Goal: Task Accomplishment & Management: Manage account settings

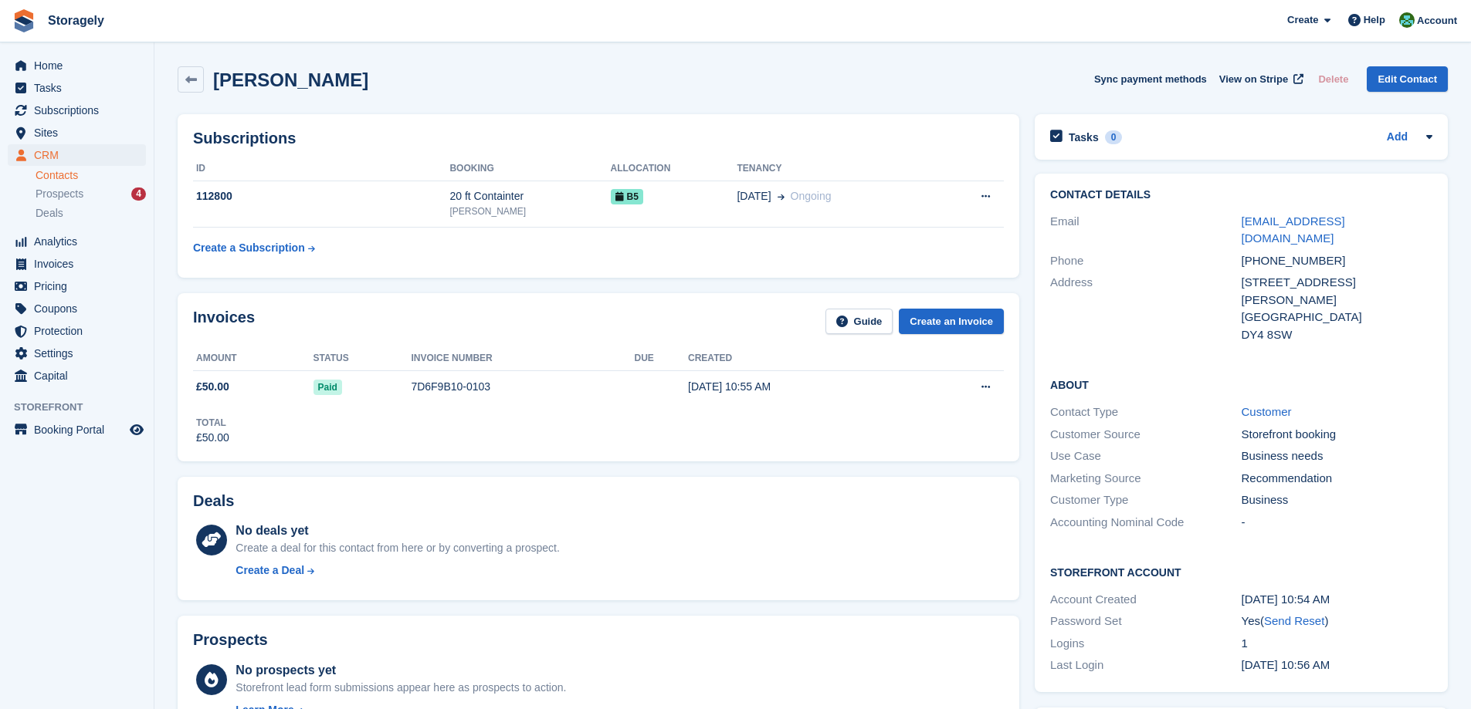
click at [239, 80] on h2 "Adam Sadiia" at bounding box center [290, 79] width 155 height 21
drag, startPoint x: 239, startPoint y: 81, endPoint x: 281, endPoint y: 81, distance: 42.5
click at [281, 81] on h2 "Adam Sadiia" at bounding box center [290, 79] width 155 height 21
copy h2 "Adam Sadiia"
click at [450, 248] on table "ID Booking Allocation Tenancy 112800 20 ft Containter Dudley B5 09 Oct Ongoing" at bounding box center [598, 210] width 811 height 107
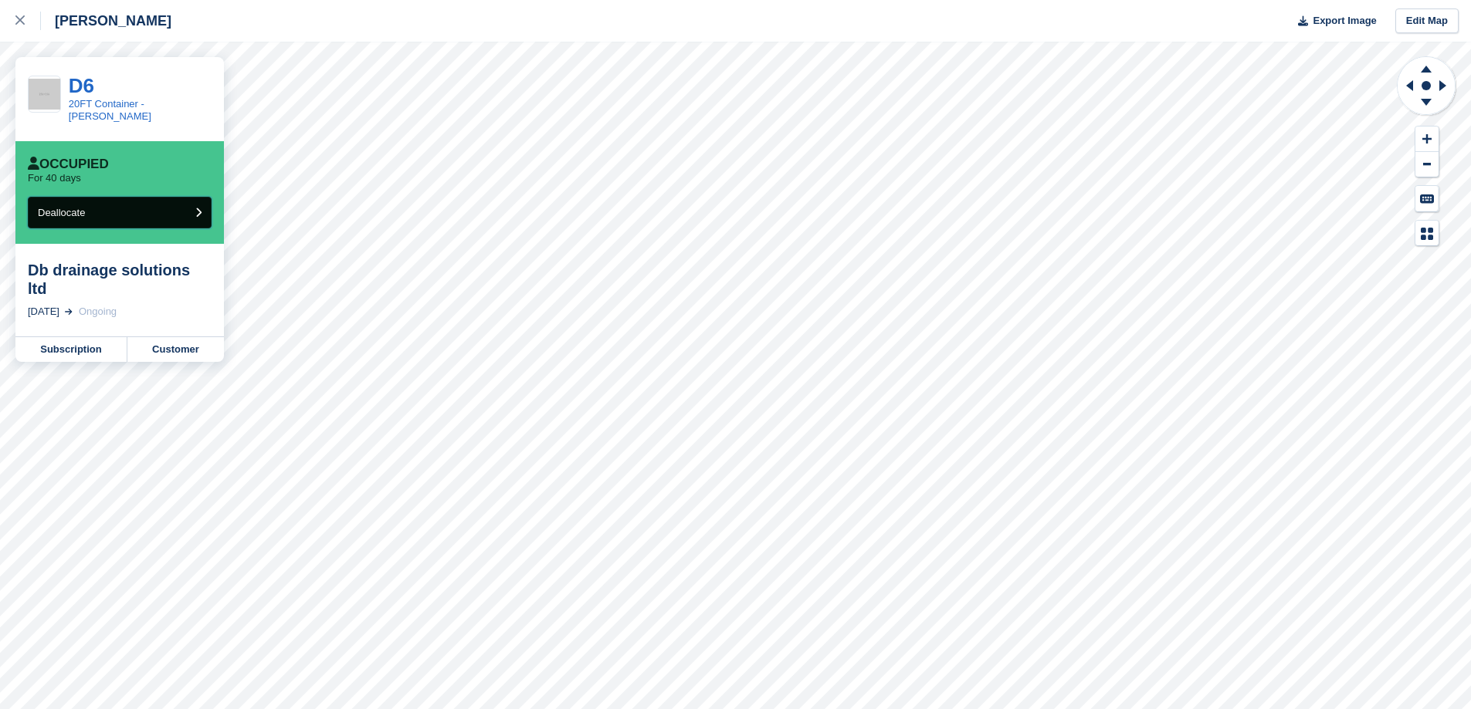
click at [181, 204] on button "Deallocate" at bounding box center [120, 213] width 184 height 32
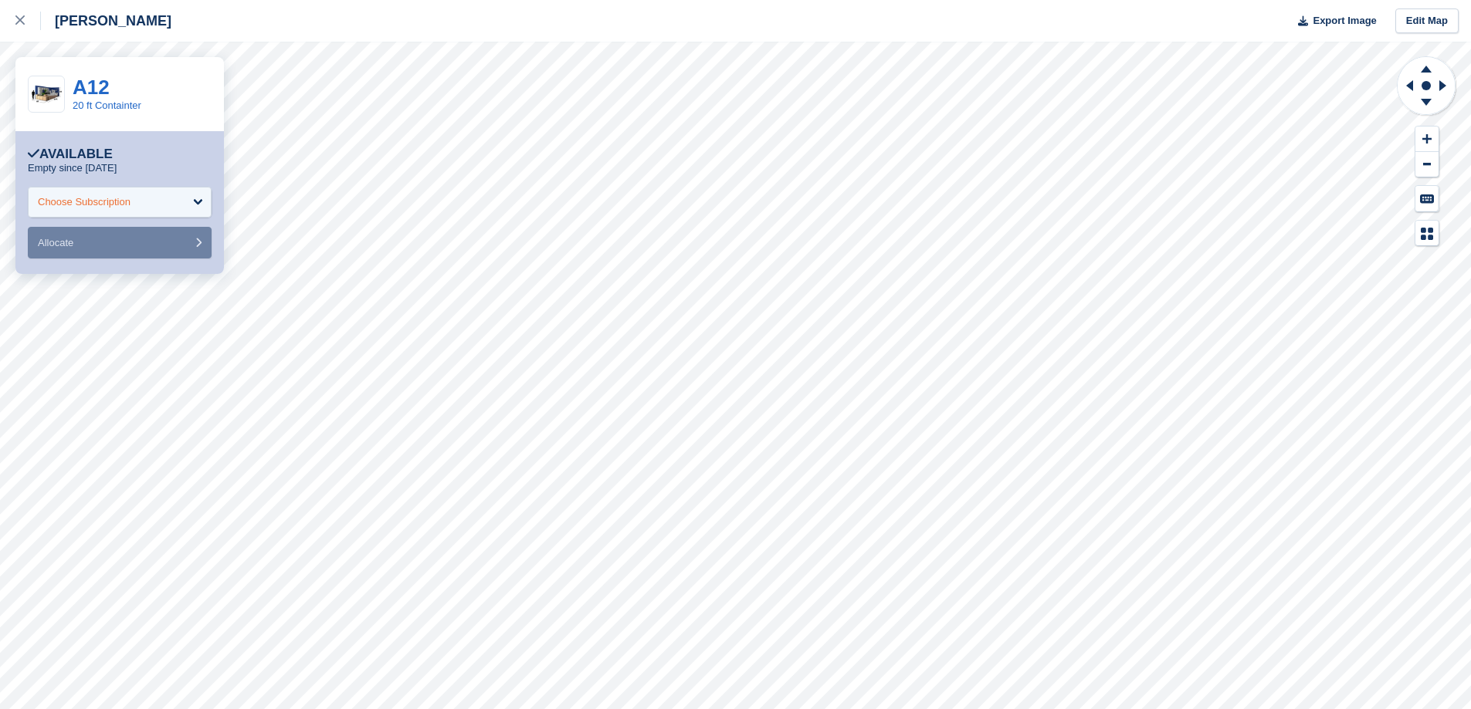
click at [191, 199] on div "Choose Subscription" at bounding box center [120, 202] width 184 height 31
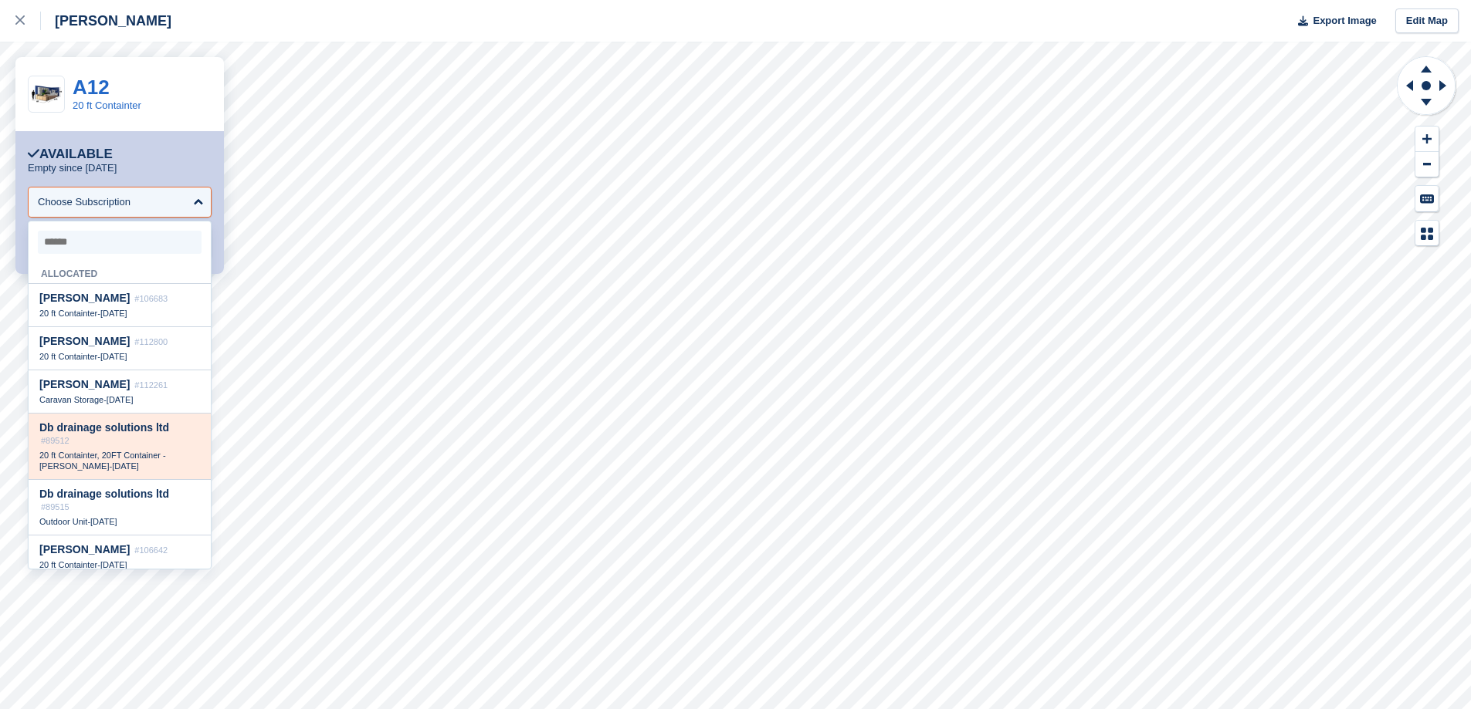
click at [154, 458] on span "20 ft Containter, 20FT Container - Darren" at bounding box center [102, 461] width 127 height 20
select select "*****"
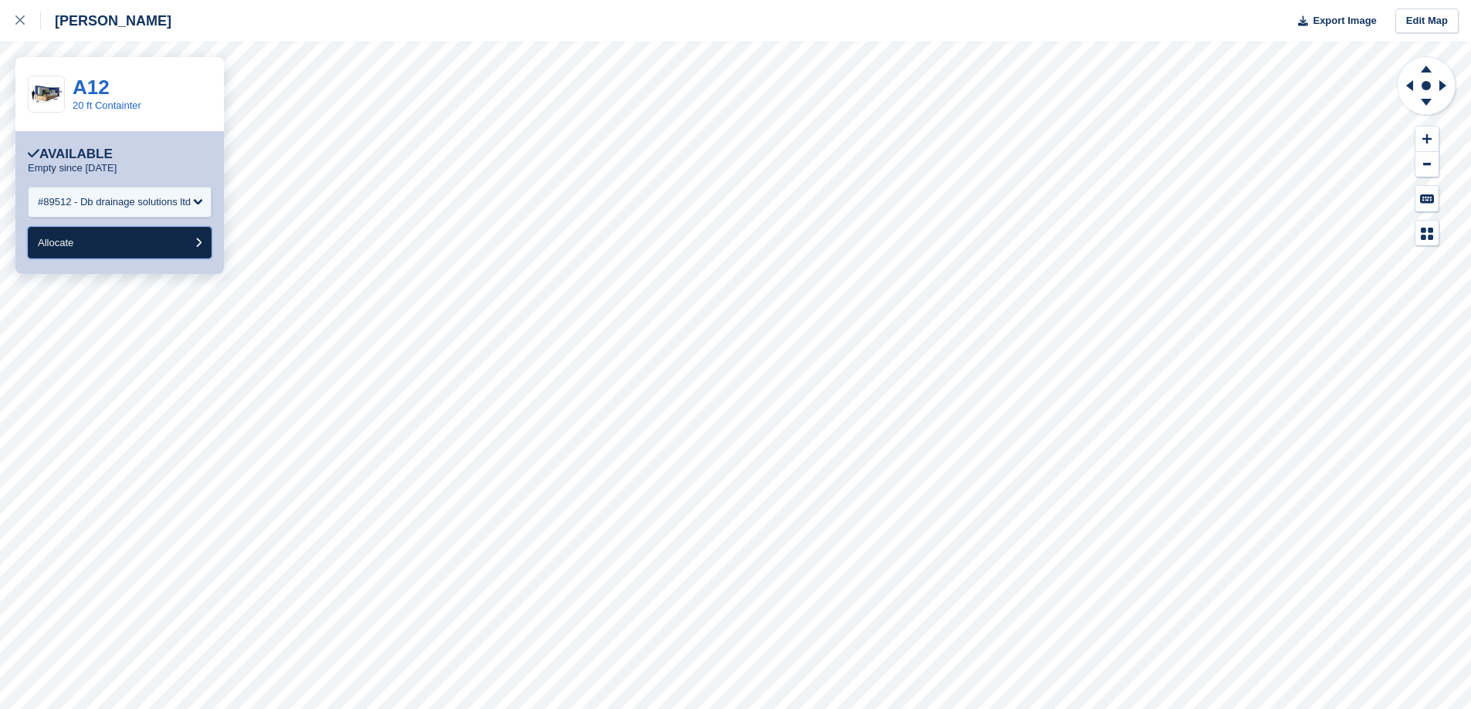
click at [151, 244] on button "Allocate" at bounding box center [120, 243] width 184 height 32
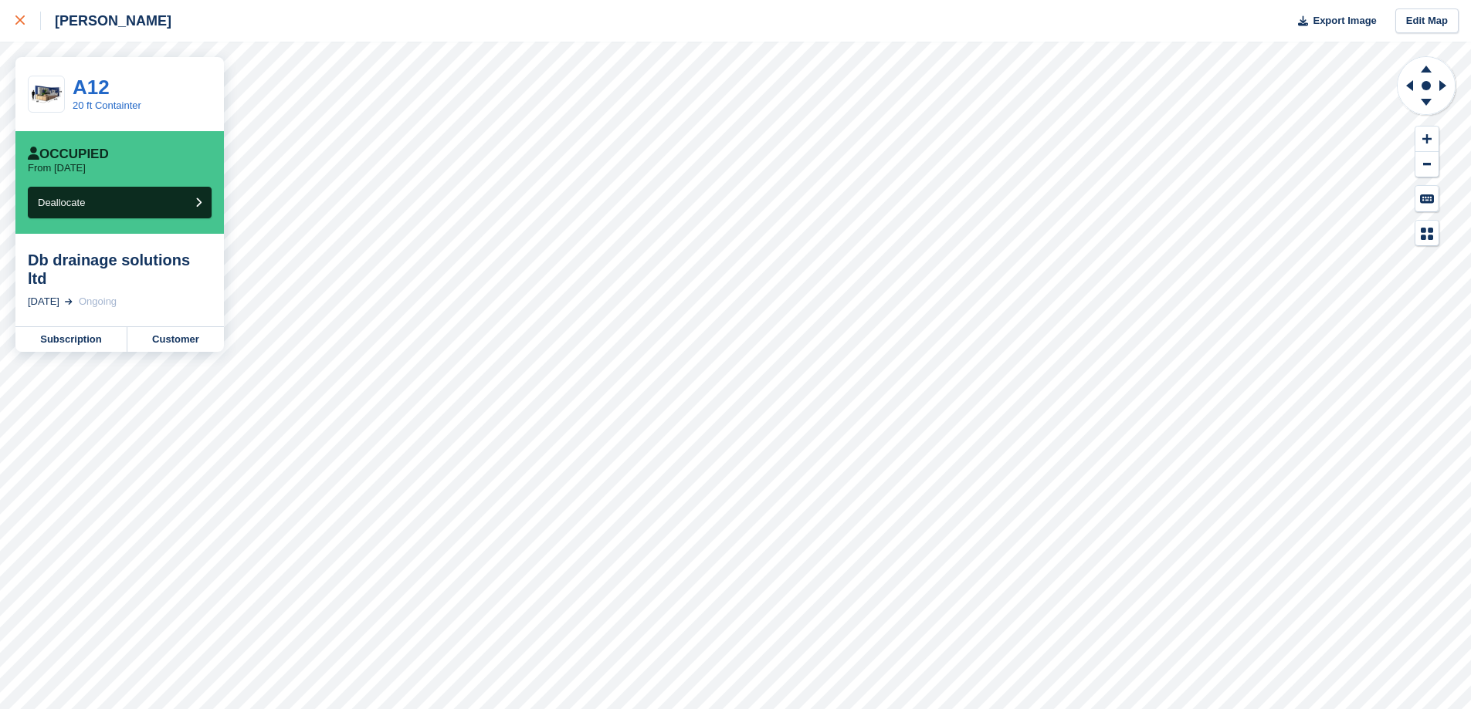
click at [19, 12] on div at bounding box center [27, 21] width 25 height 19
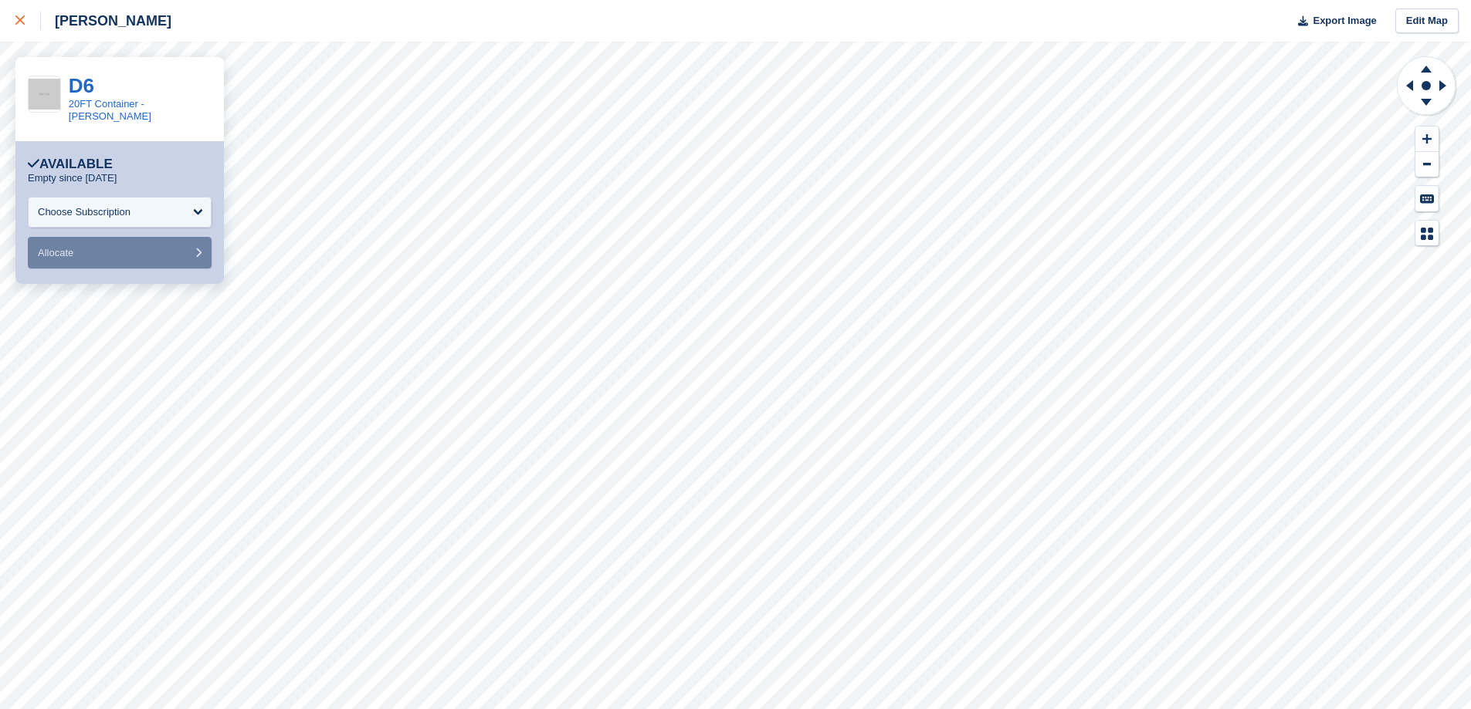
click at [21, 19] on icon at bounding box center [19, 19] width 9 height 9
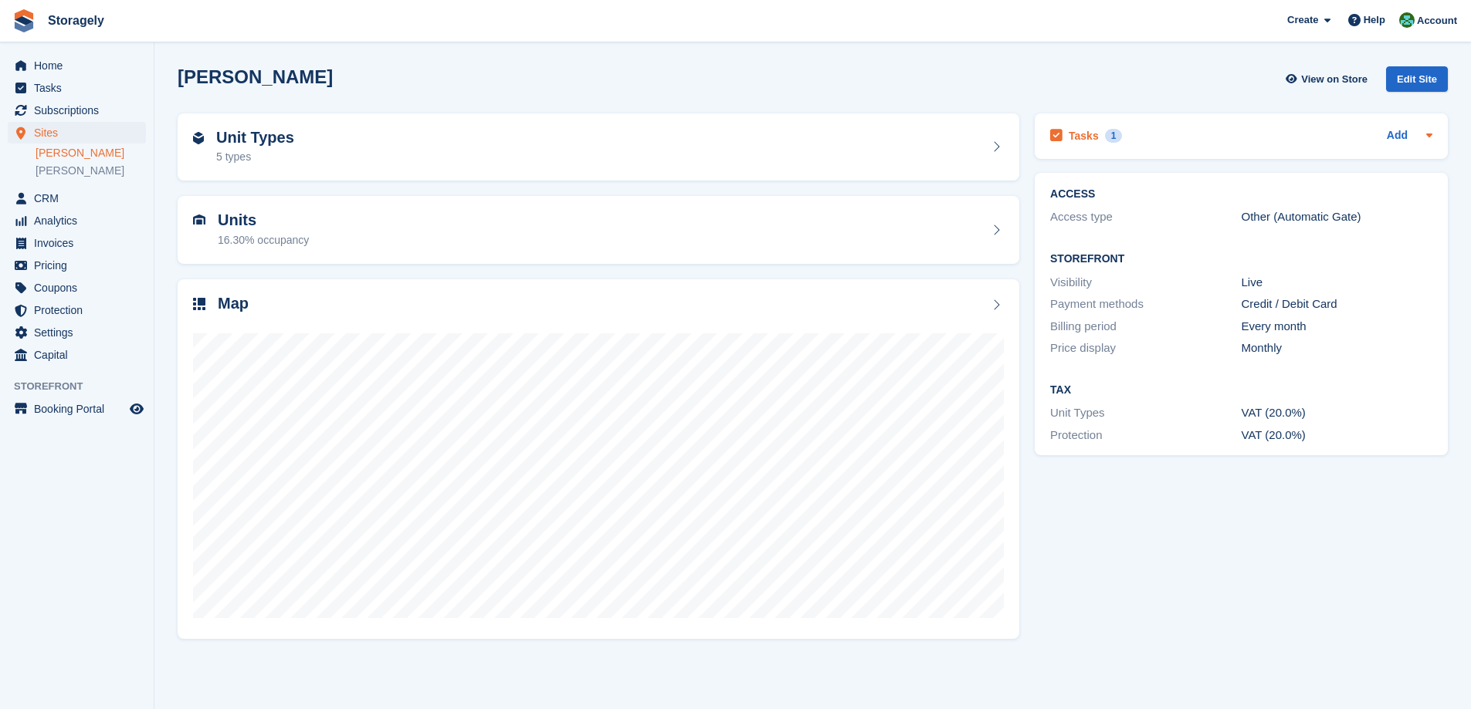
click at [1185, 138] on div "Tasks 1 Add" at bounding box center [1241, 136] width 382 height 21
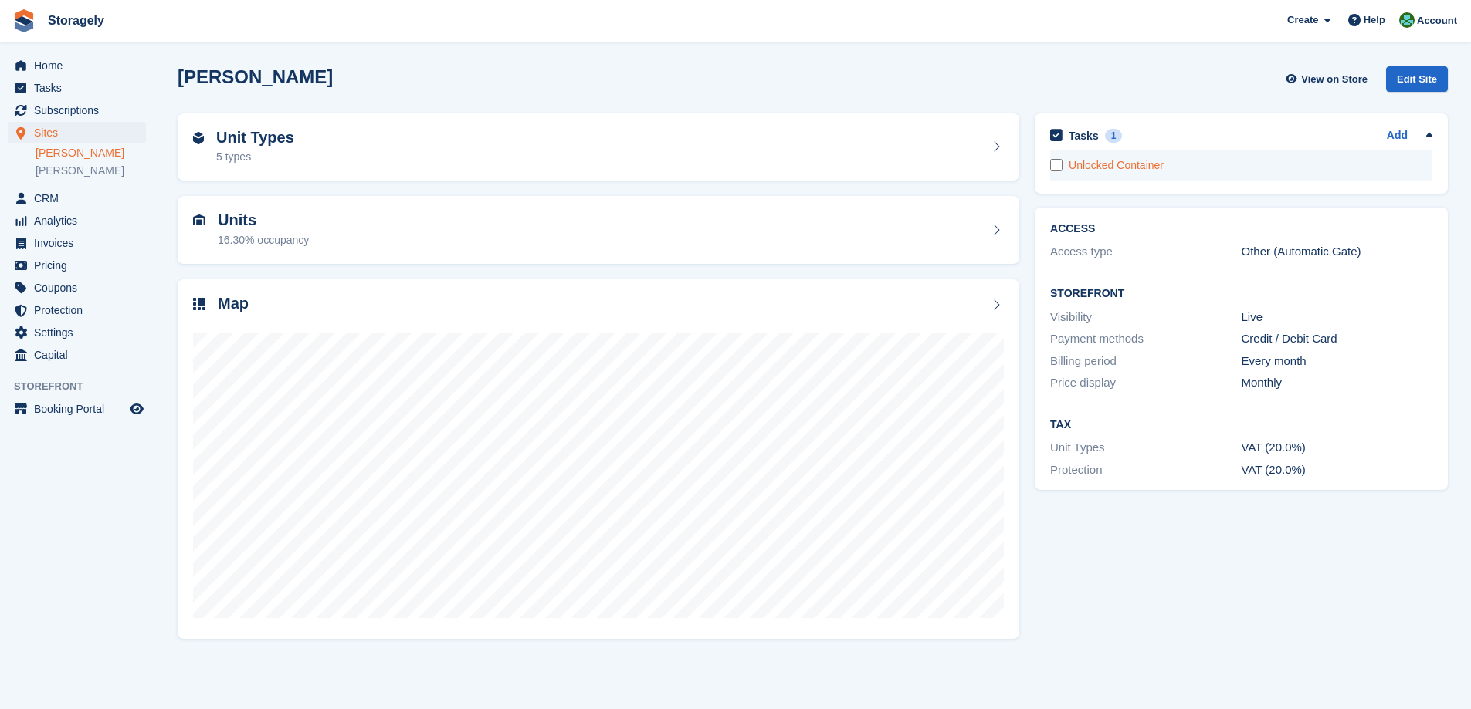
click at [1124, 168] on div "Unlocked Container" at bounding box center [1250, 165] width 364 height 16
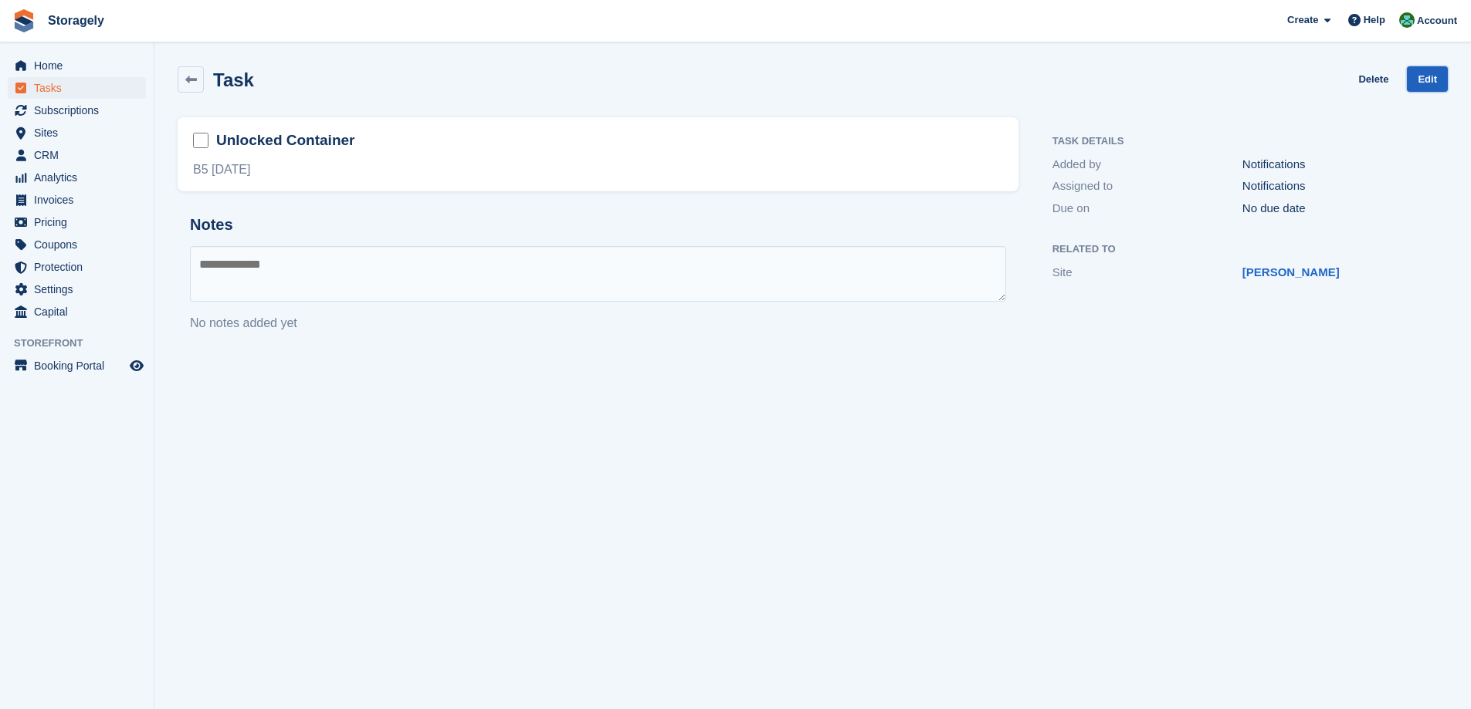
click at [1439, 80] on link "Edit" at bounding box center [1426, 78] width 41 height 25
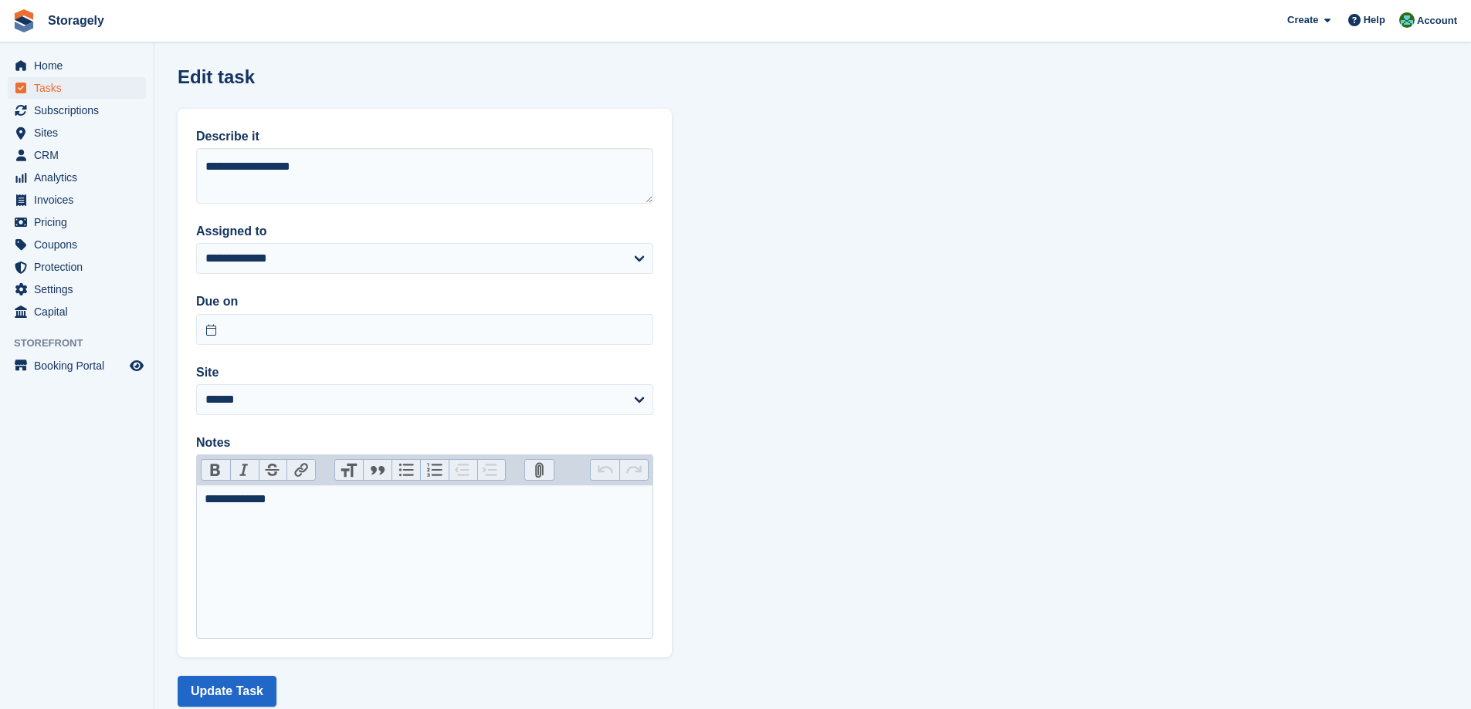
drag, startPoint x: 218, startPoint y: 499, endPoint x: 239, endPoint y: 506, distance: 22.7
click at [219, 499] on div "**********" at bounding box center [425, 499] width 441 height 19
drag, startPoint x: 252, startPoint y: 501, endPoint x: 229, endPoint y: 499, distance: 23.3
click at [229, 499] on div "**********" at bounding box center [425, 499] width 441 height 19
type trix-editor "**********"
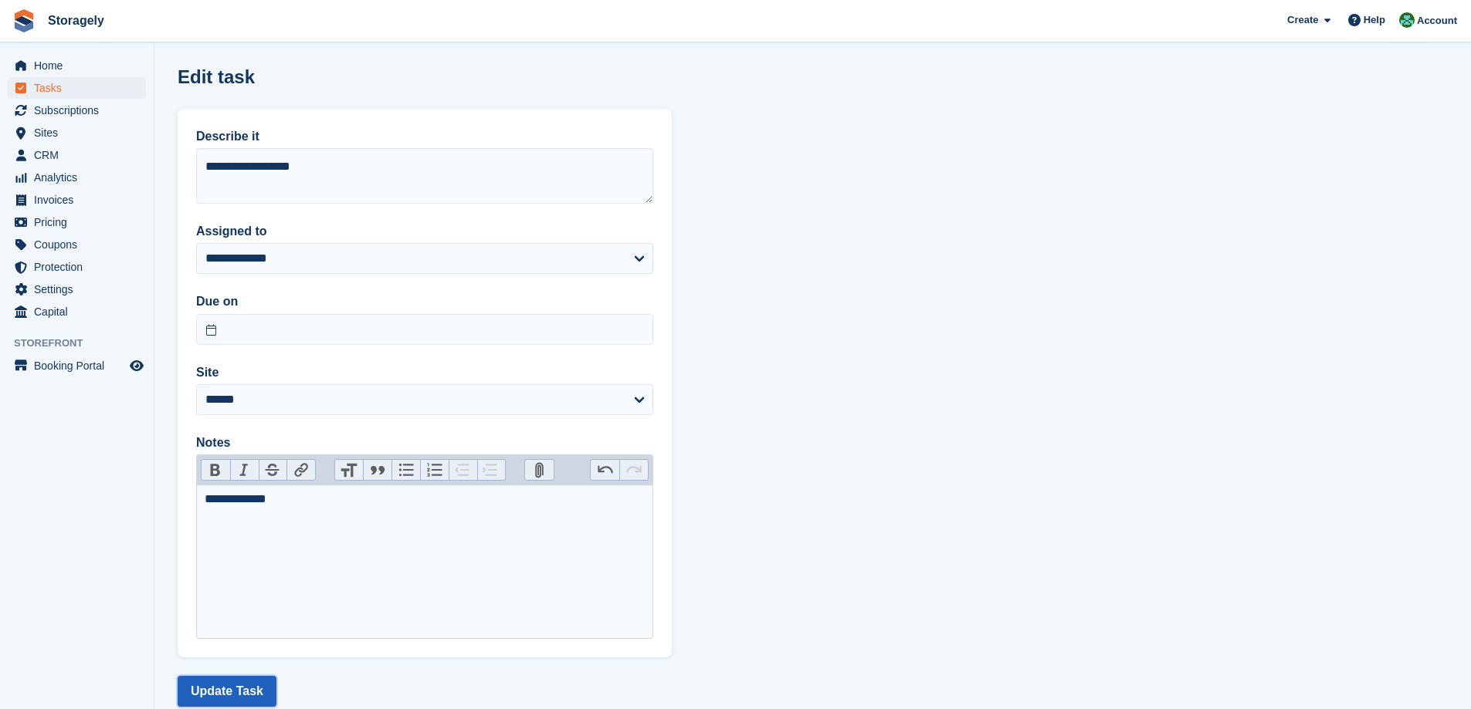
click at [241, 692] on button "Update Task" at bounding box center [227, 691] width 99 height 31
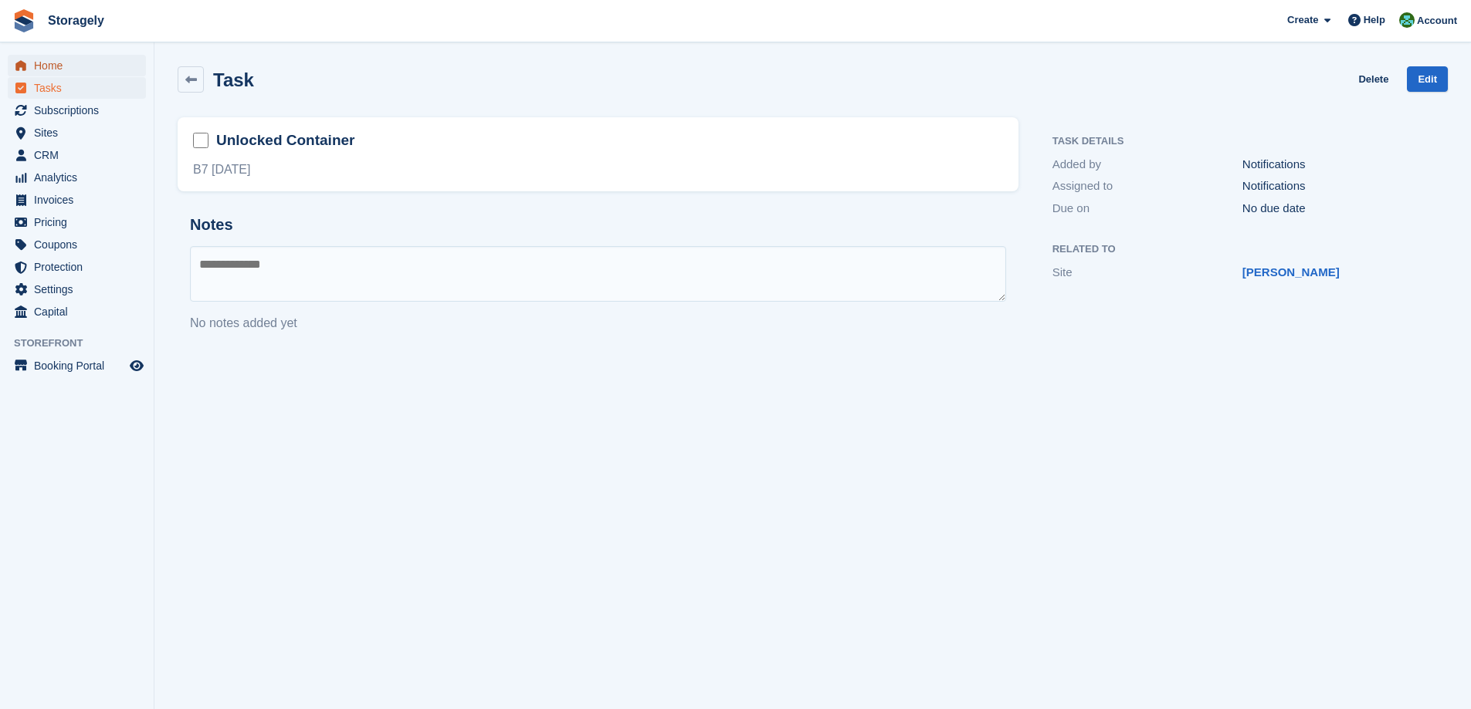
click at [66, 65] on span "Home" at bounding box center [80, 66] width 93 height 22
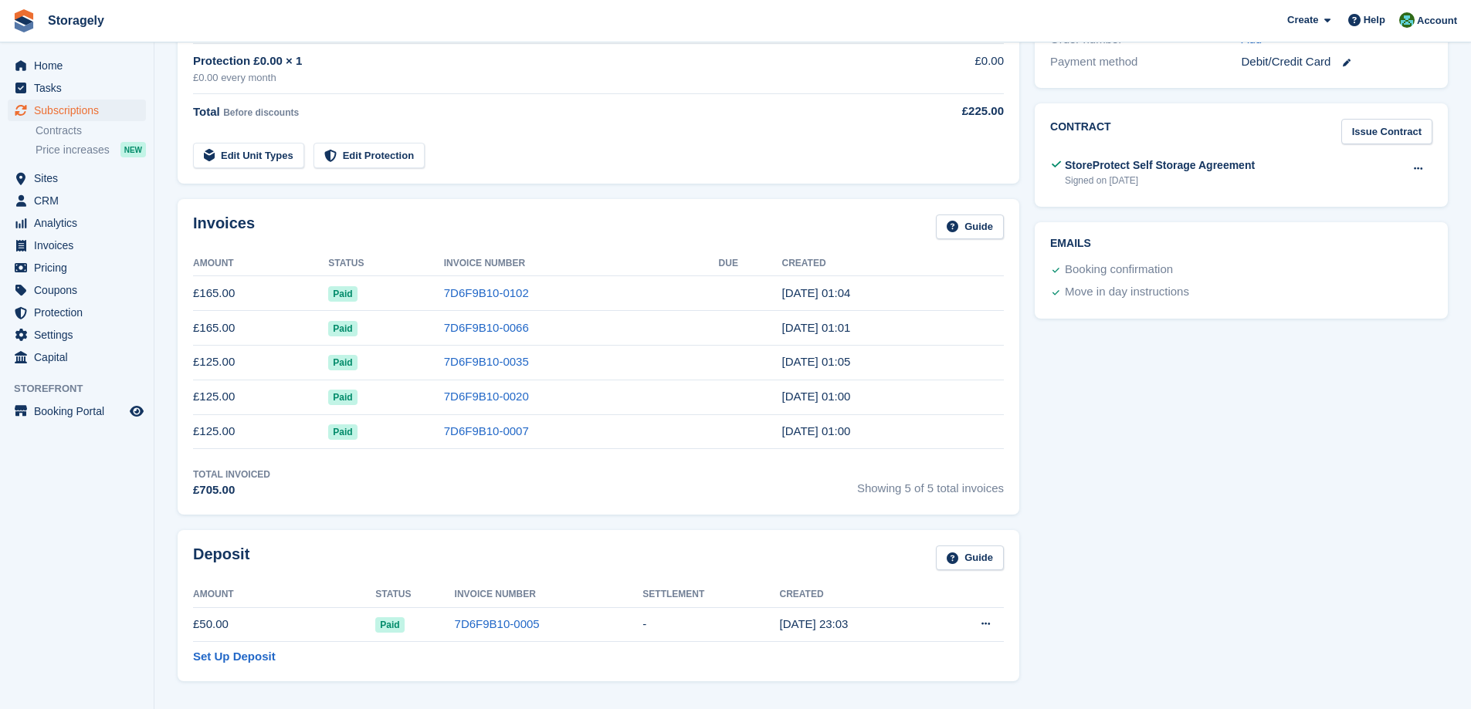
scroll to position [926, 0]
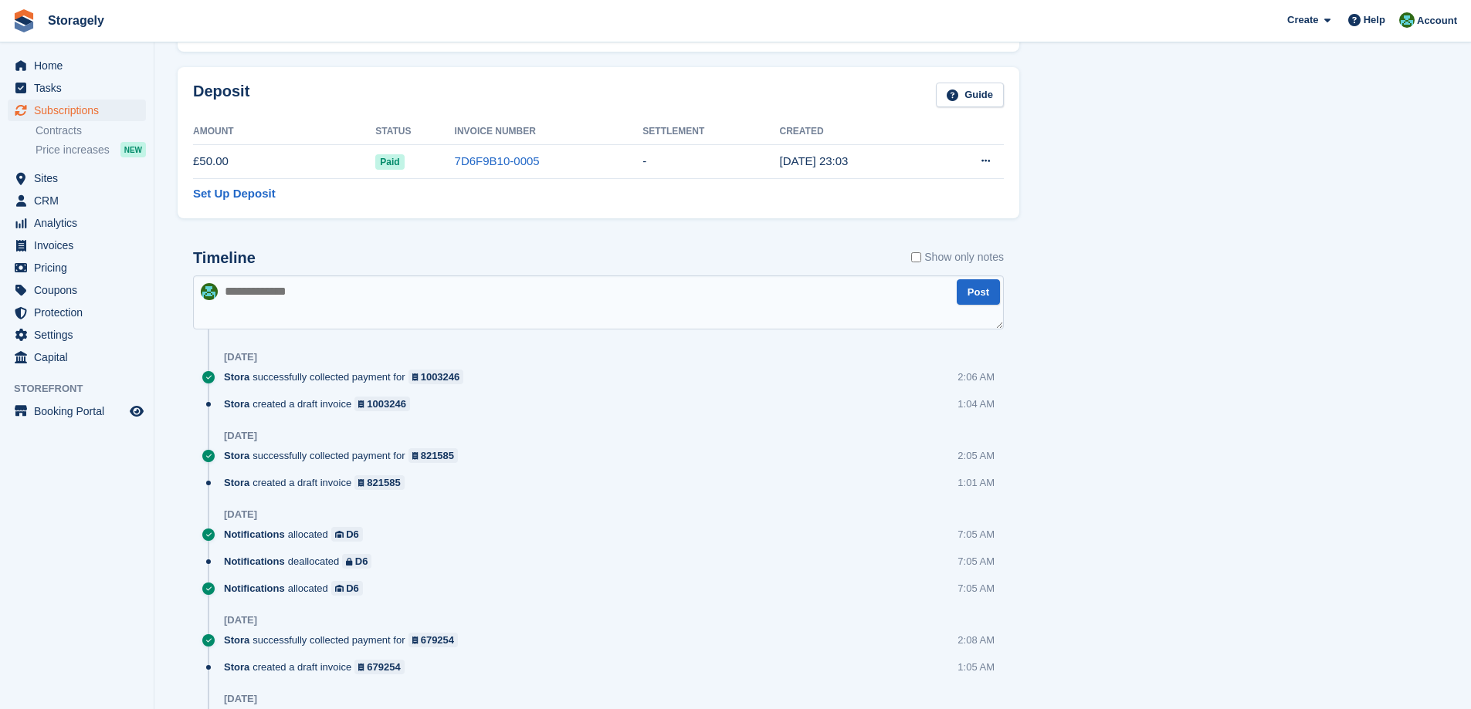
click at [306, 299] on textarea at bounding box center [598, 303] width 811 height 54
paste textarea "**********"
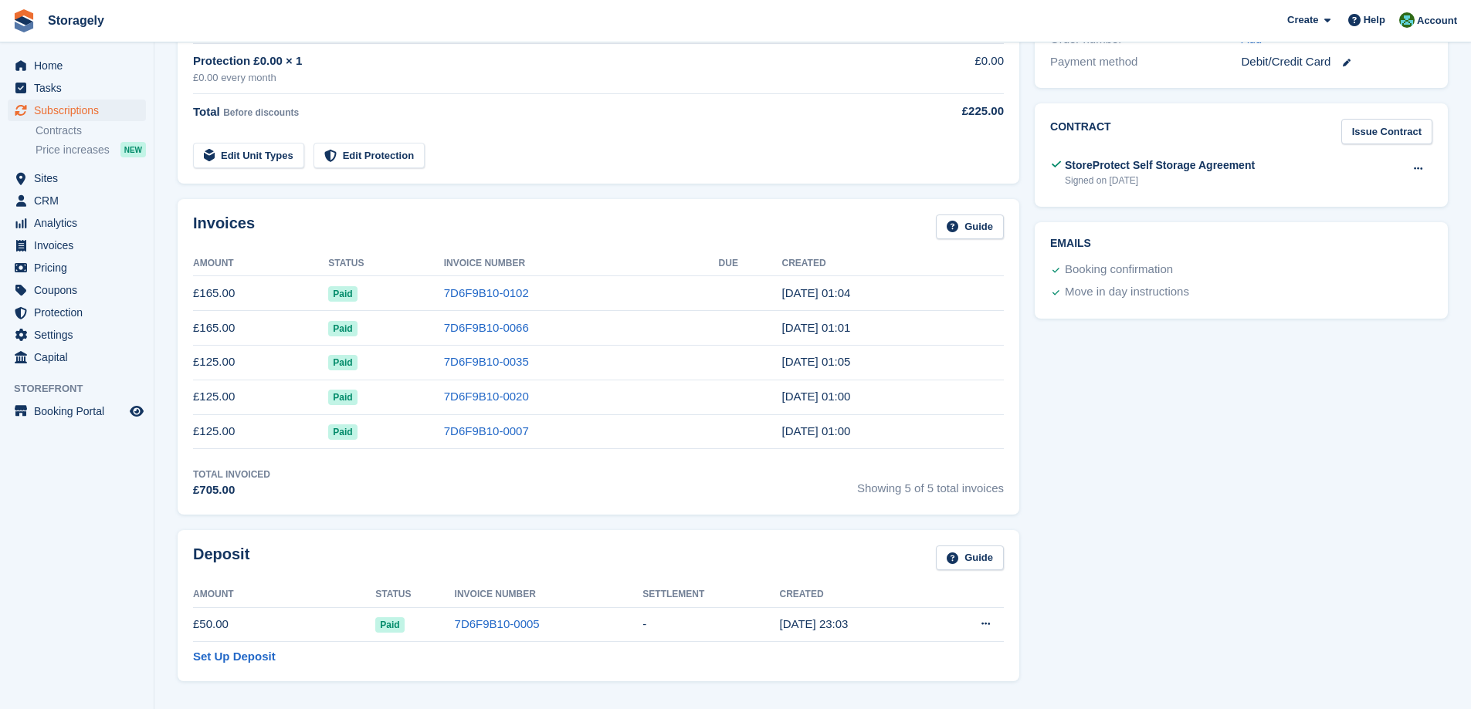
scroll to position [849, 0]
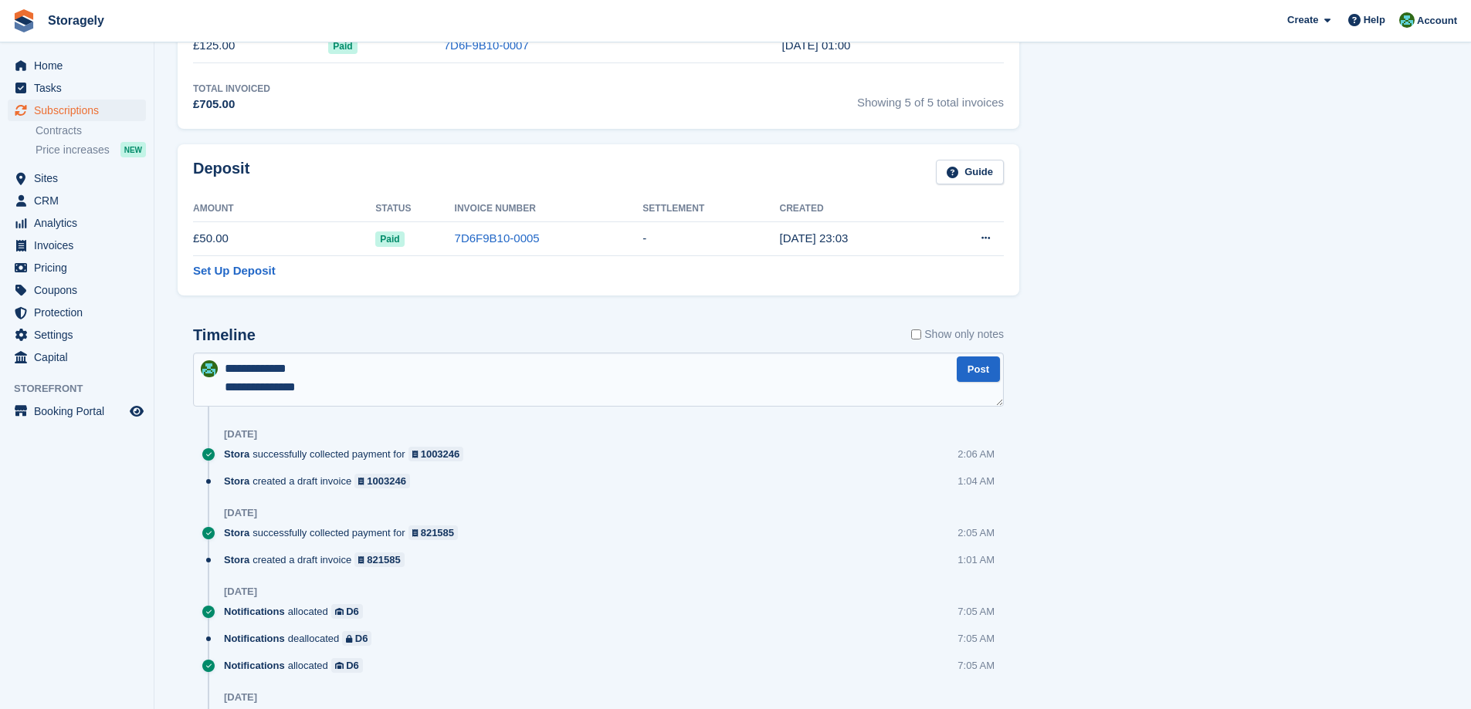
click at [227, 379] on textarea "**********" at bounding box center [598, 380] width 811 height 54
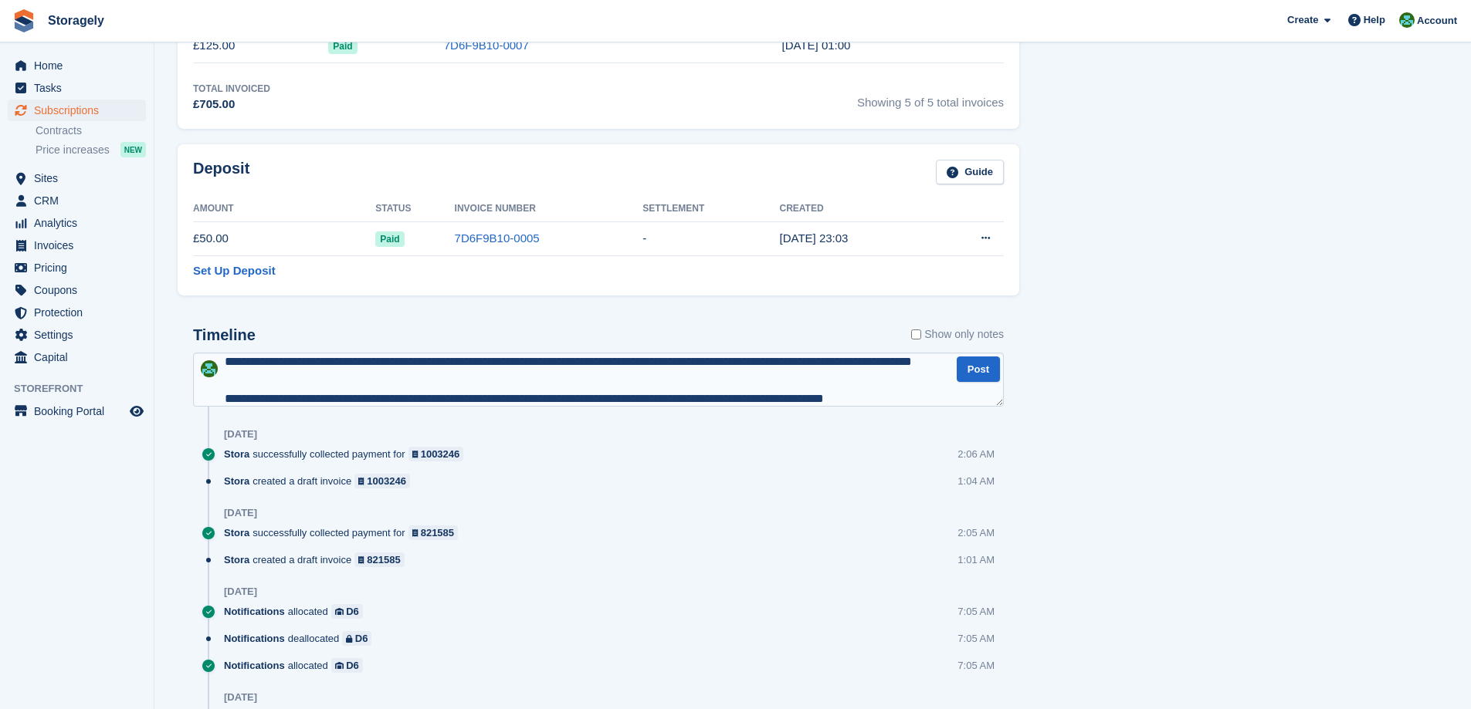
scroll to position [7, 0]
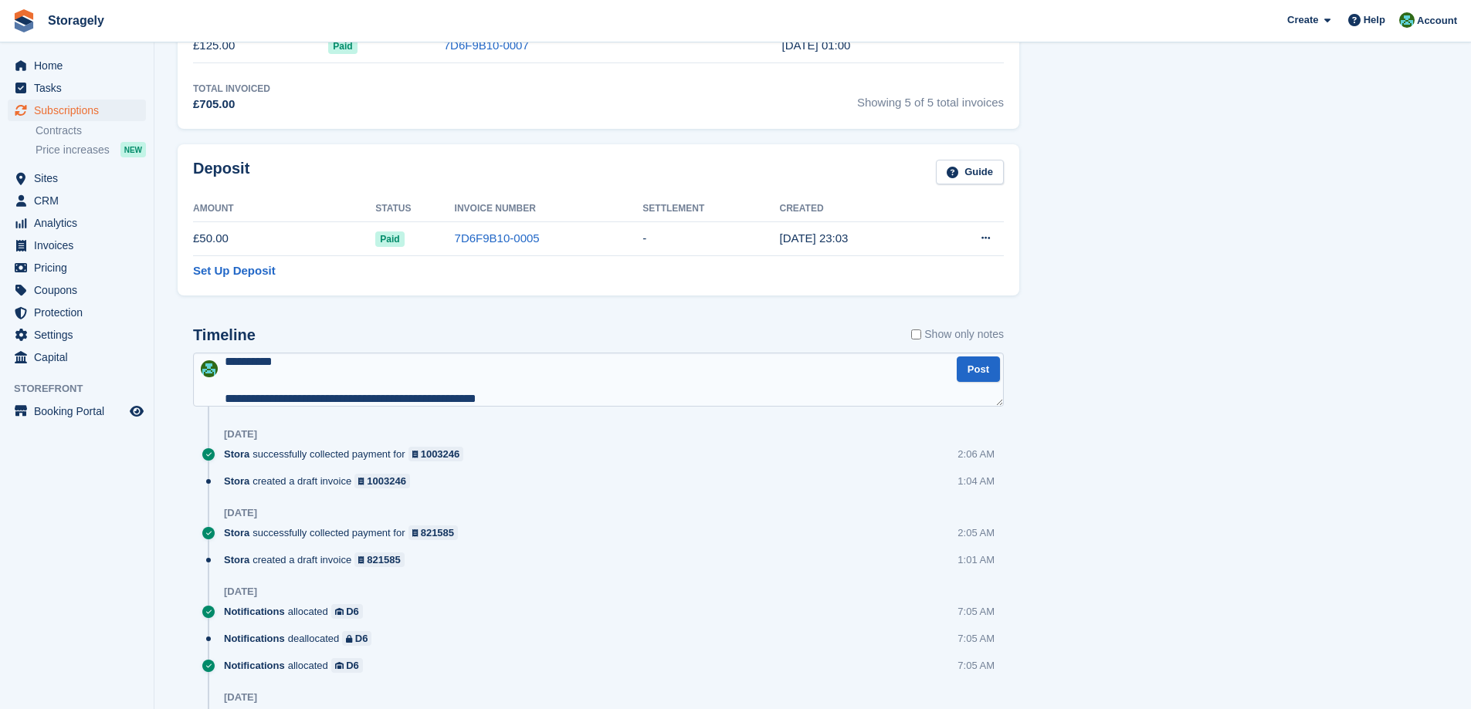
click at [222, 367] on textarea "**********" at bounding box center [598, 380] width 811 height 54
type textarea "**********"
click at [984, 381] on button "Post" at bounding box center [977, 369] width 43 height 25
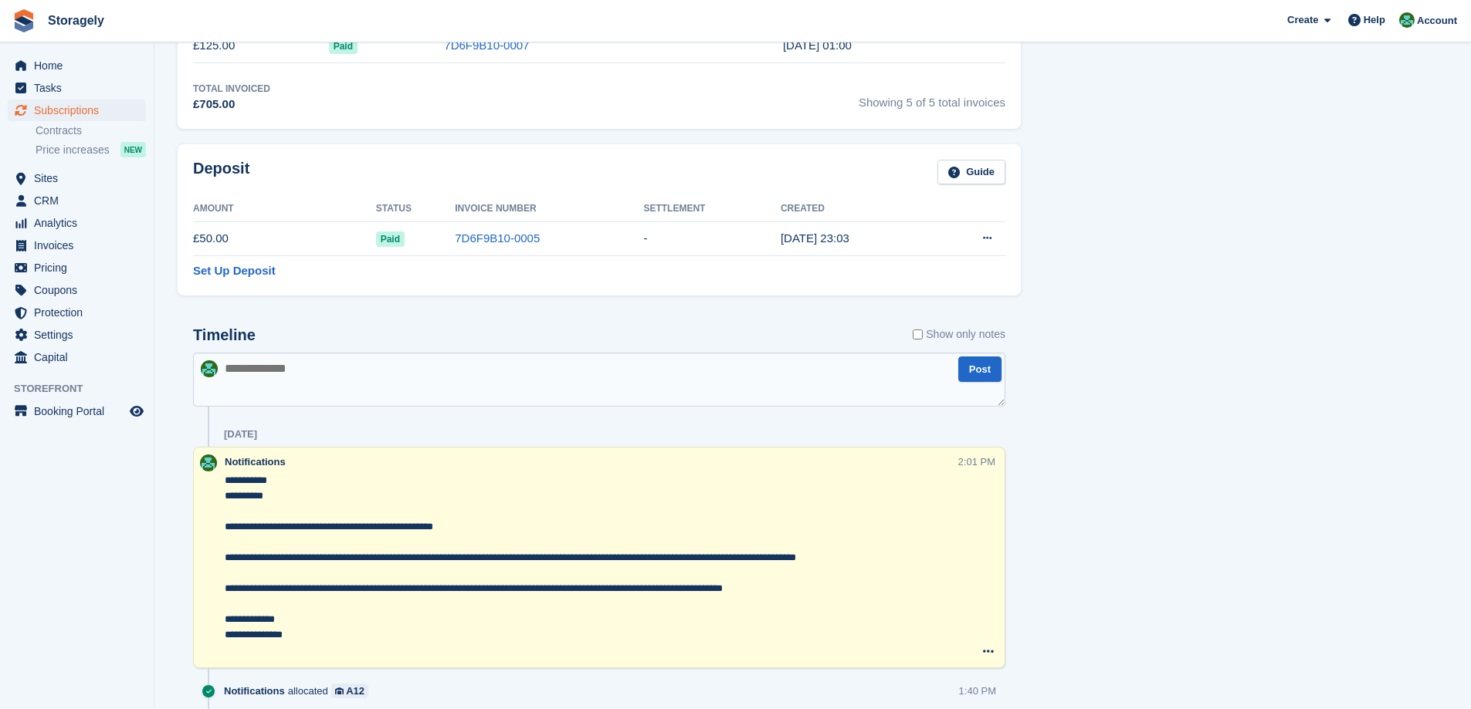
drag, startPoint x: 310, startPoint y: 637, endPoint x: 213, endPoint y: 463, distance: 199.1
click at [212, 462] on div "**********" at bounding box center [599, 558] width 812 height 222
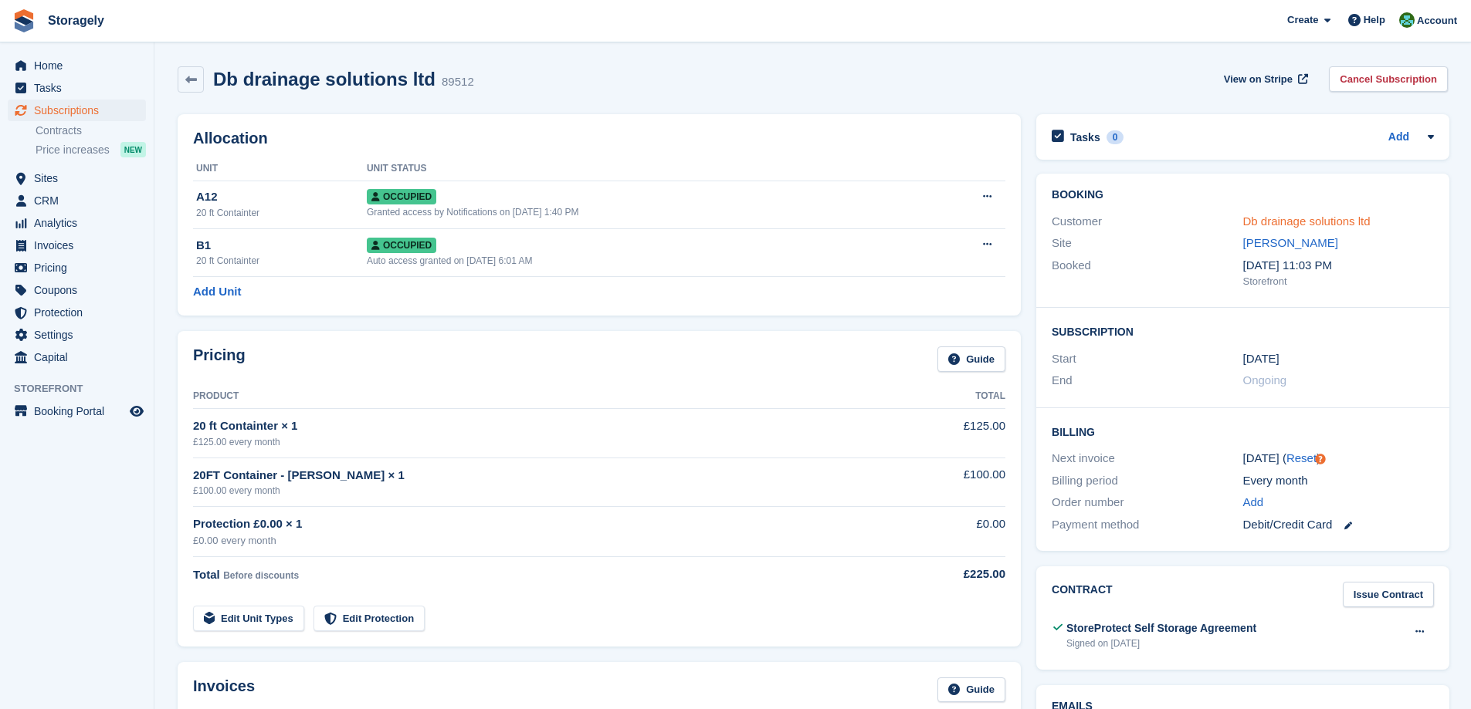
click at [1297, 215] on link "Db drainage solutions ltd" at bounding box center [1306, 221] width 127 height 13
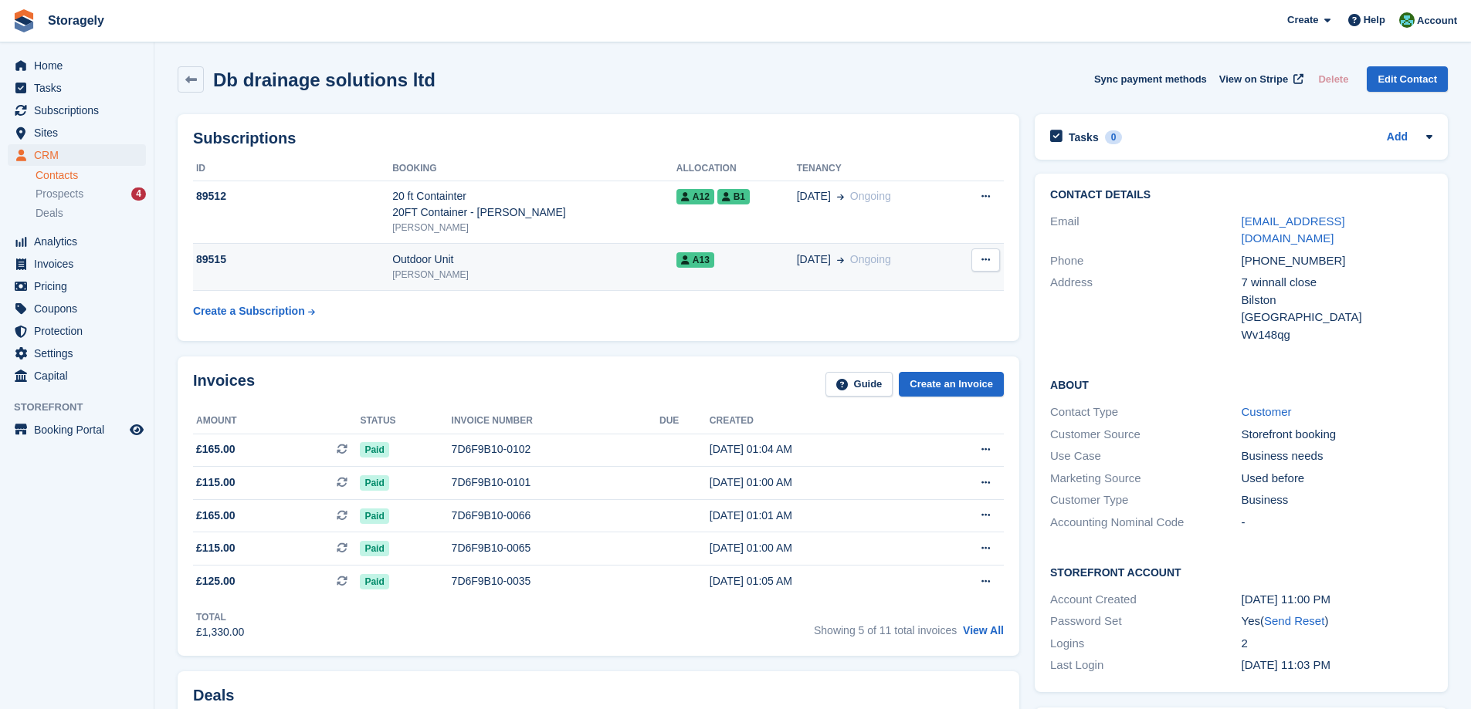
scroll to position [618, 0]
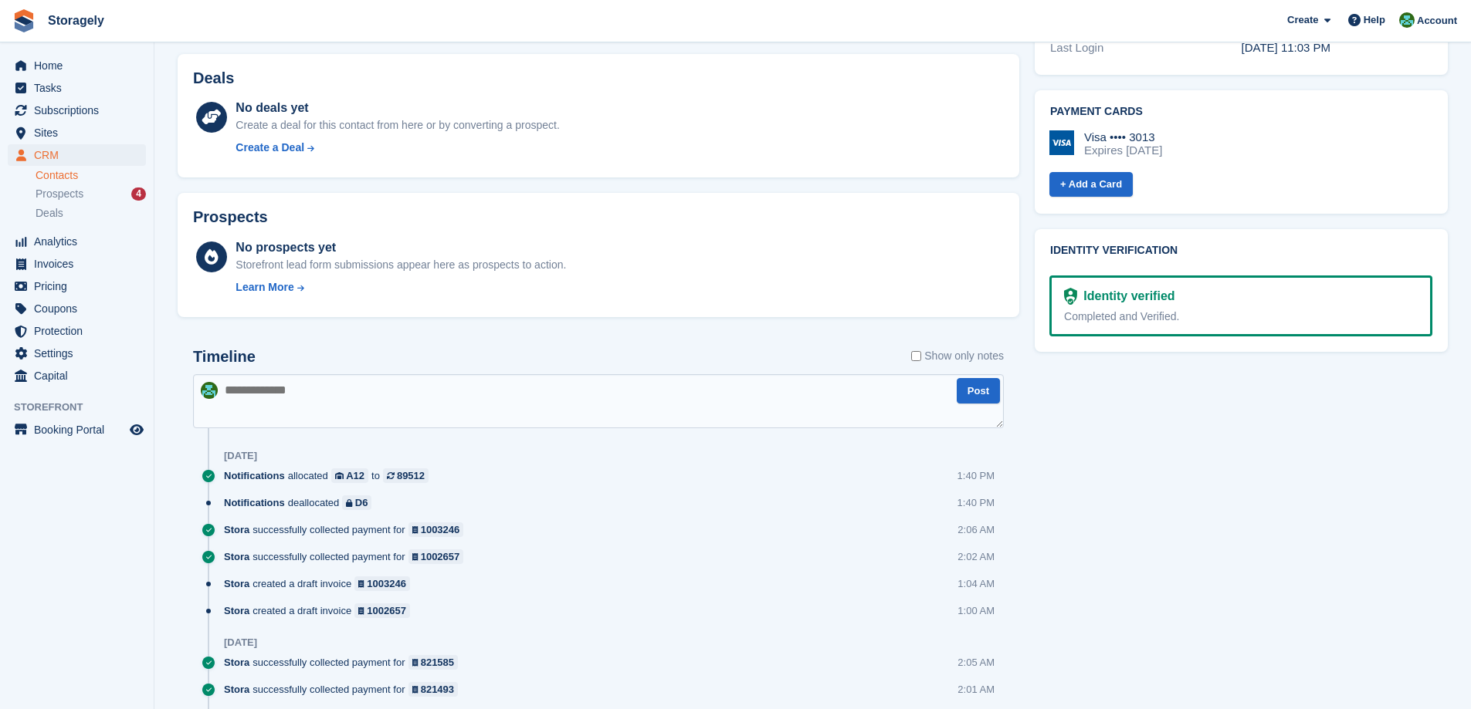
click at [323, 415] on textarea at bounding box center [598, 401] width 811 height 54
paste textarea "**********"
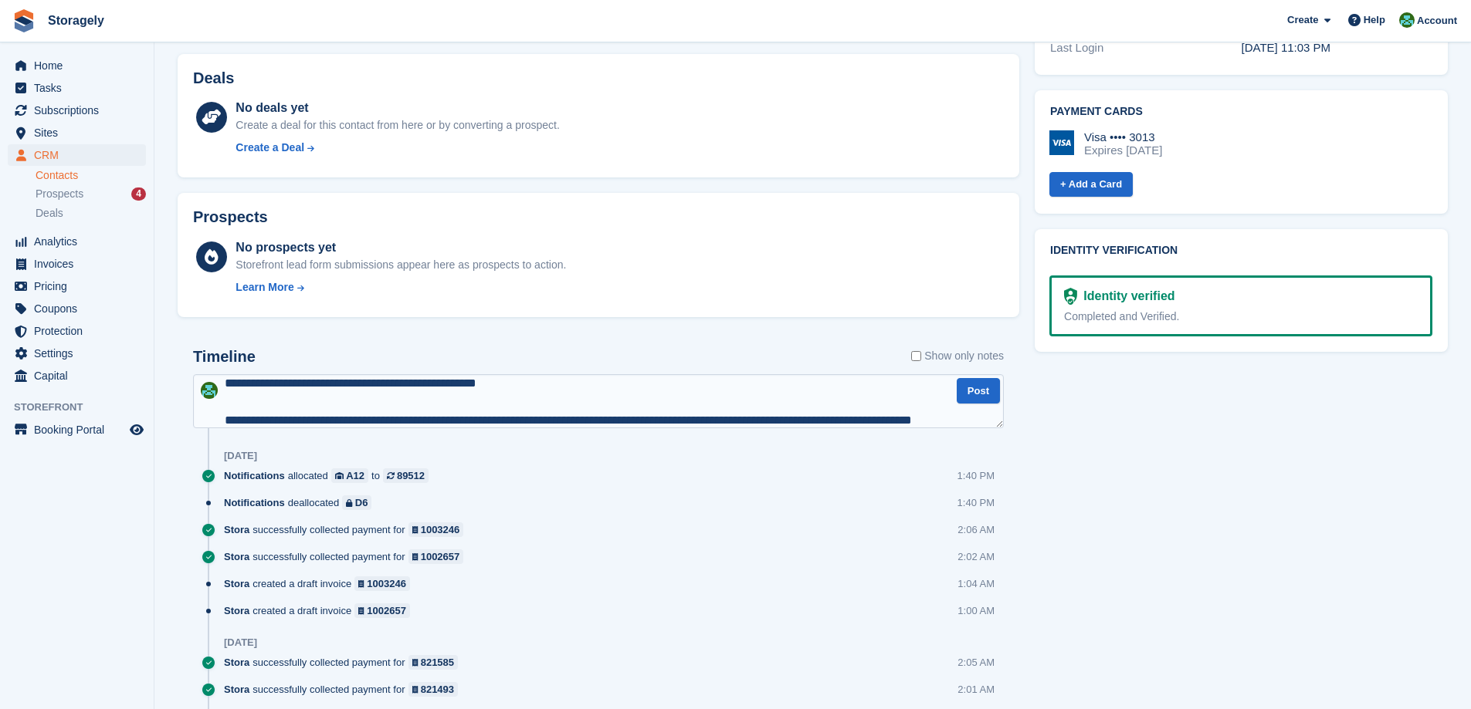
scroll to position [7, 0]
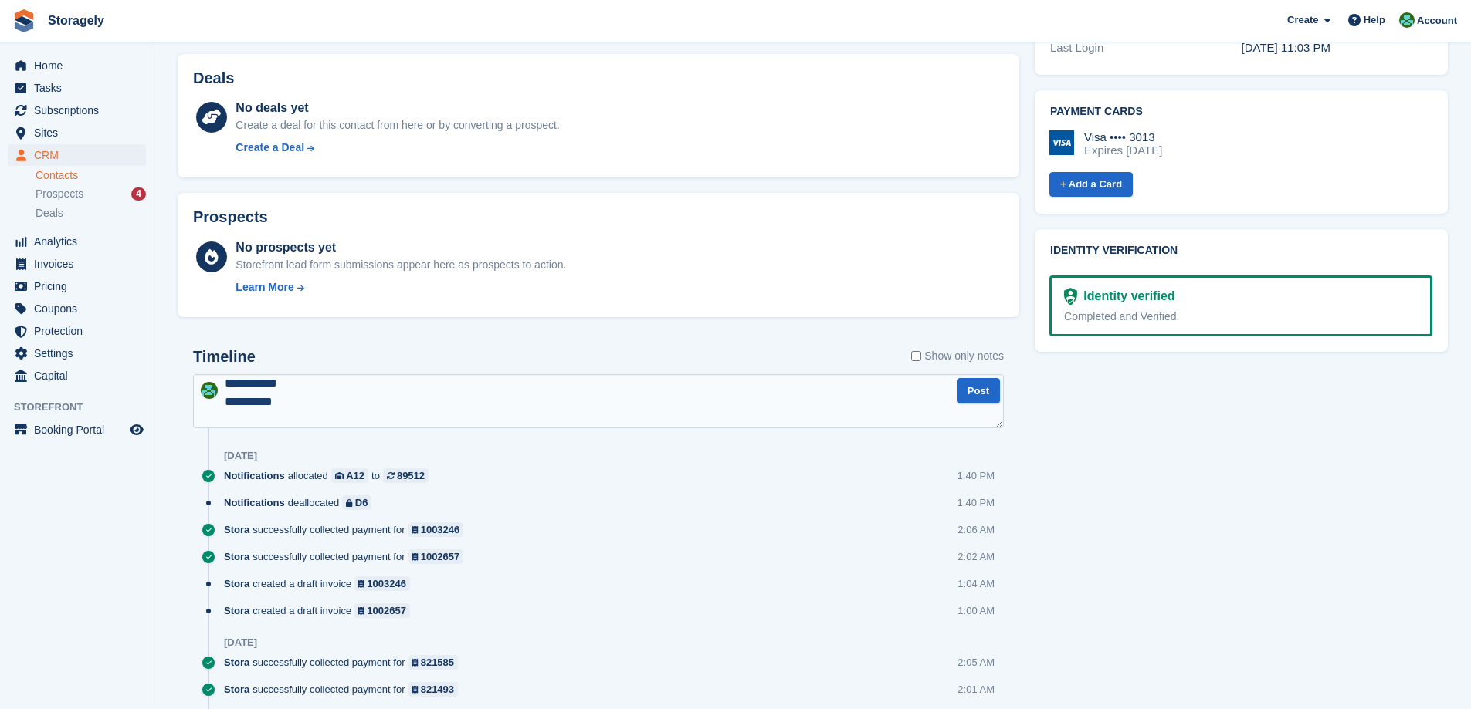
click at [276, 386] on textarea "**********" at bounding box center [598, 401] width 811 height 54
click at [279, 386] on textarea "**********" at bounding box center [598, 401] width 811 height 54
type textarea "**********"
click at [959, 396] on button "Post" at bounding box center [977, 390] width 43 height 25
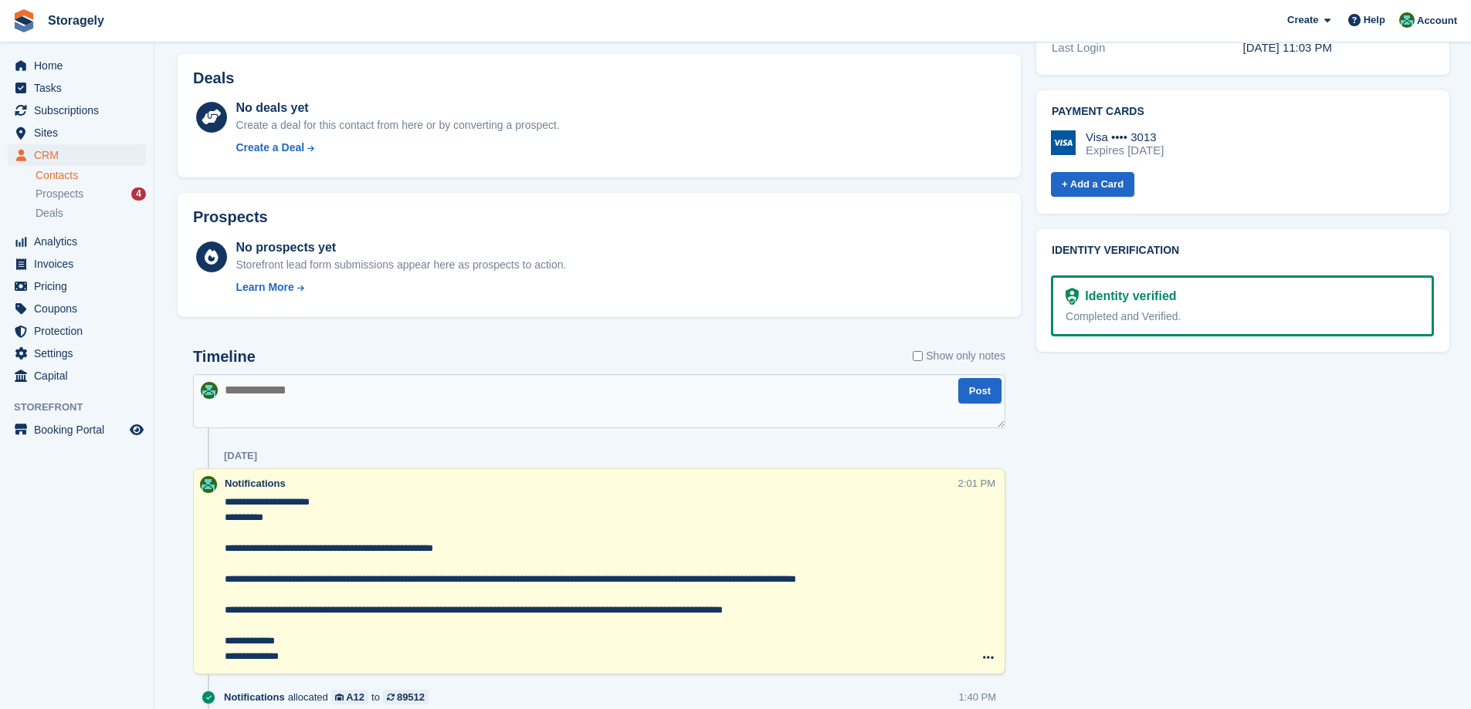
click at [1070, 513] on div "Tasks 0 Add No tasks related to Db drainage solutions ltd Contact Details Email…" at bounding box center [1242, 610] width 428 height 2242
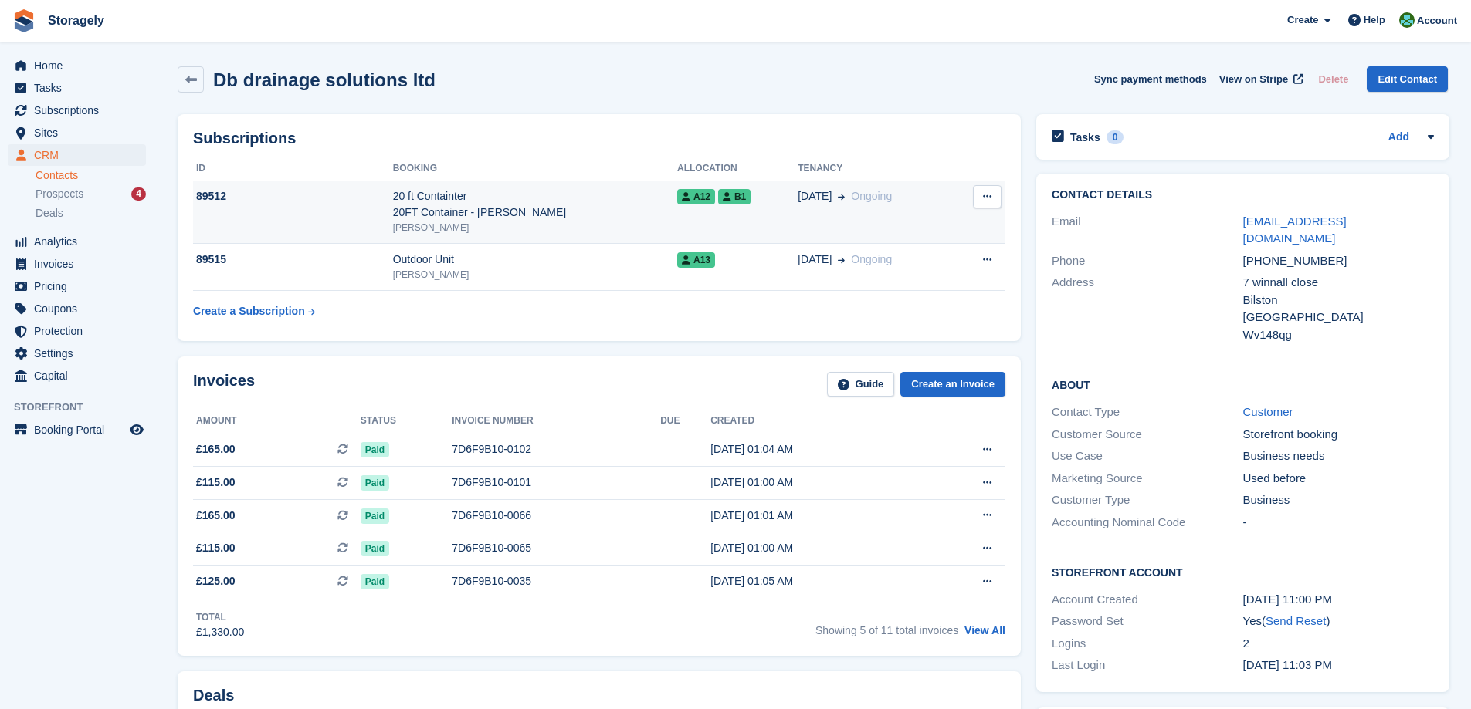
click at [506, 216] on div "20 ft Containter 20FT Container - Darren" at bounding box center [535, 204] width 284 height 32
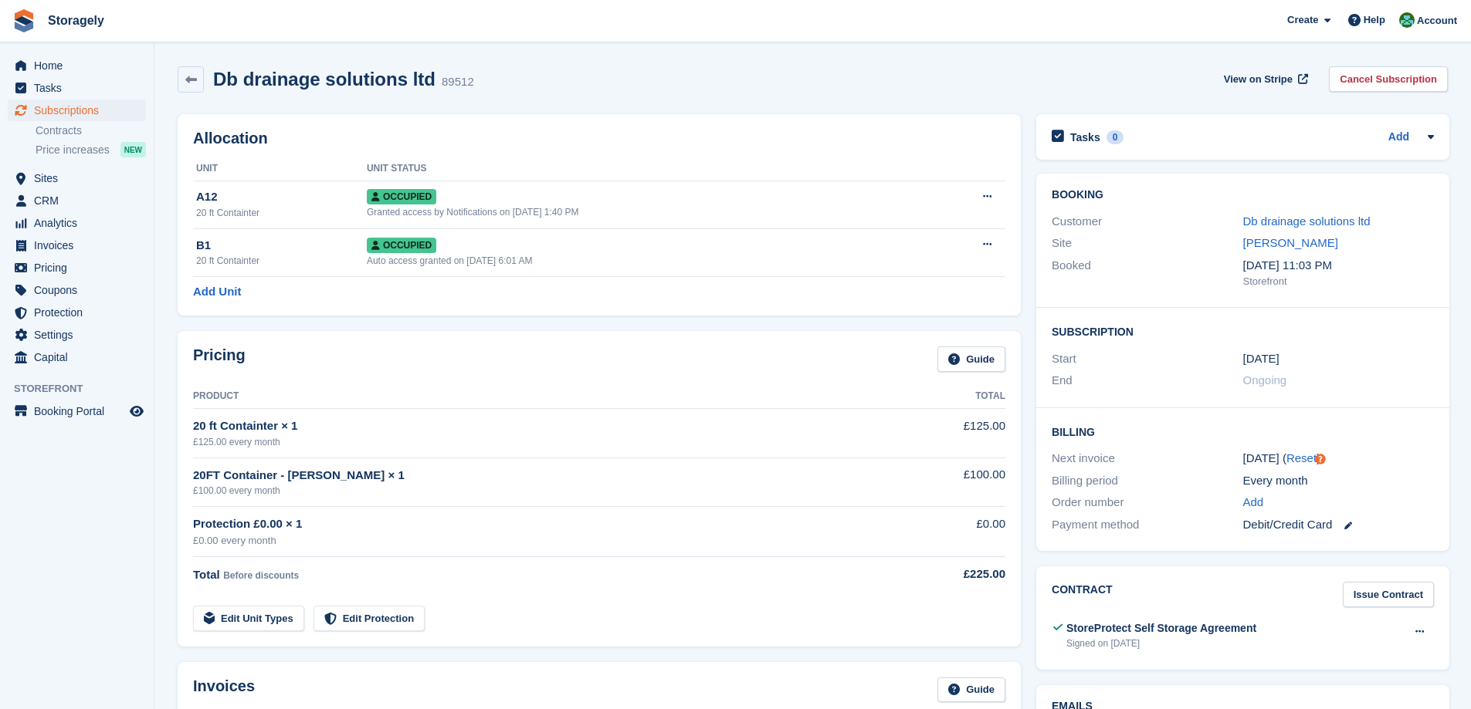
scroll to position [232, 0]
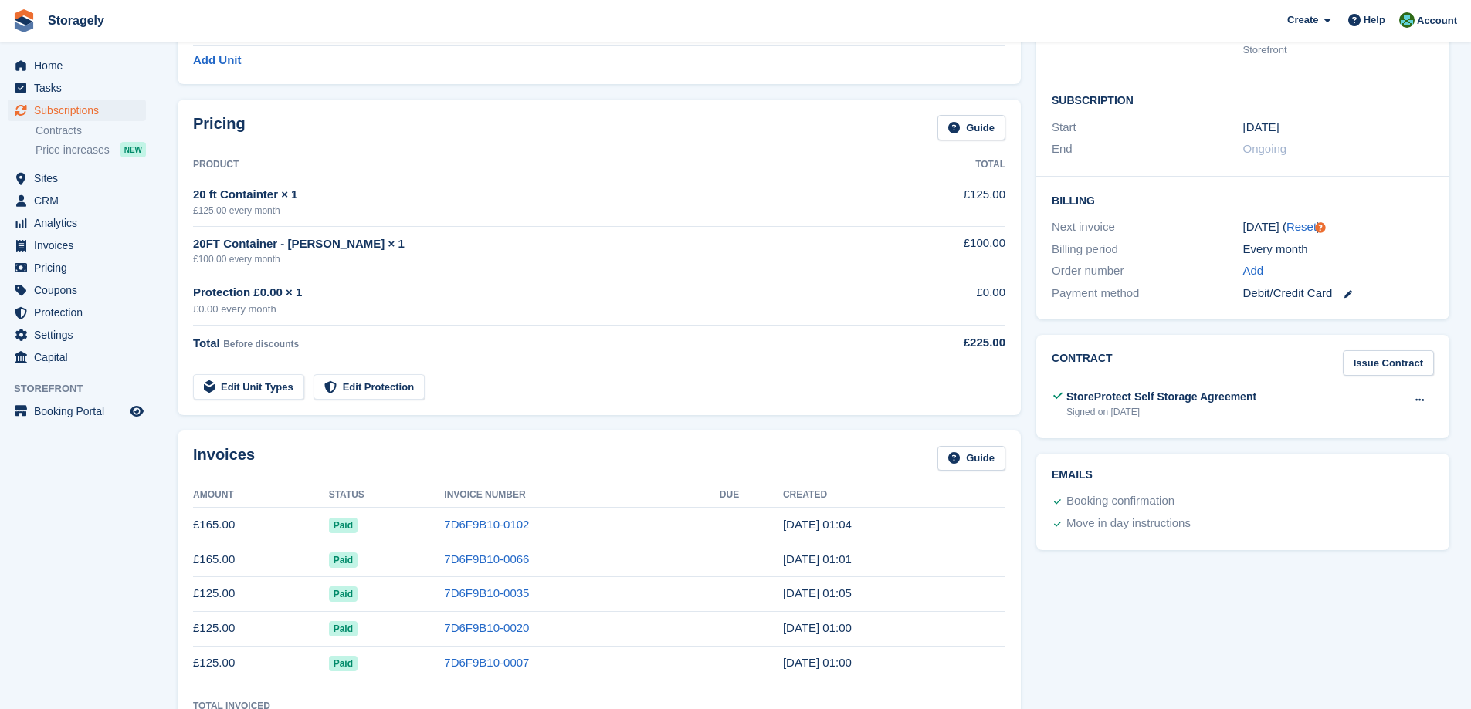
click at [325, 244] on div "20FT Container - [PERSON_NAME] × 1" at bounding box center [537, 244] width 688 height 18
click at [255, 389] on link "Edit Unit Types" at bounding box center [248, 386] width 111 height 25
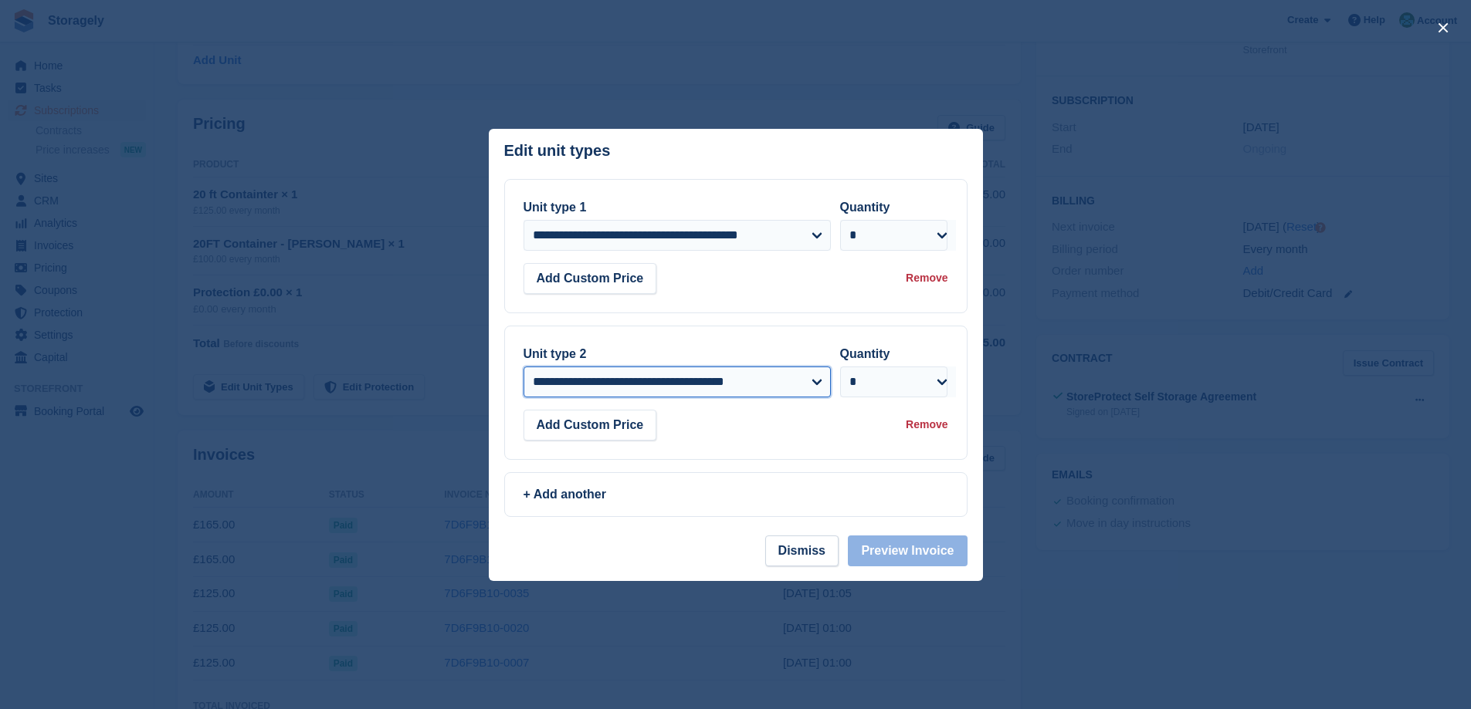
click at [769, 380] on select "**********" at bounding box center [676, 382] width 307 height 31
select select "*****"
click at [523, 367] on select "**********" at bounding box center [676, 382] width 307 height 31
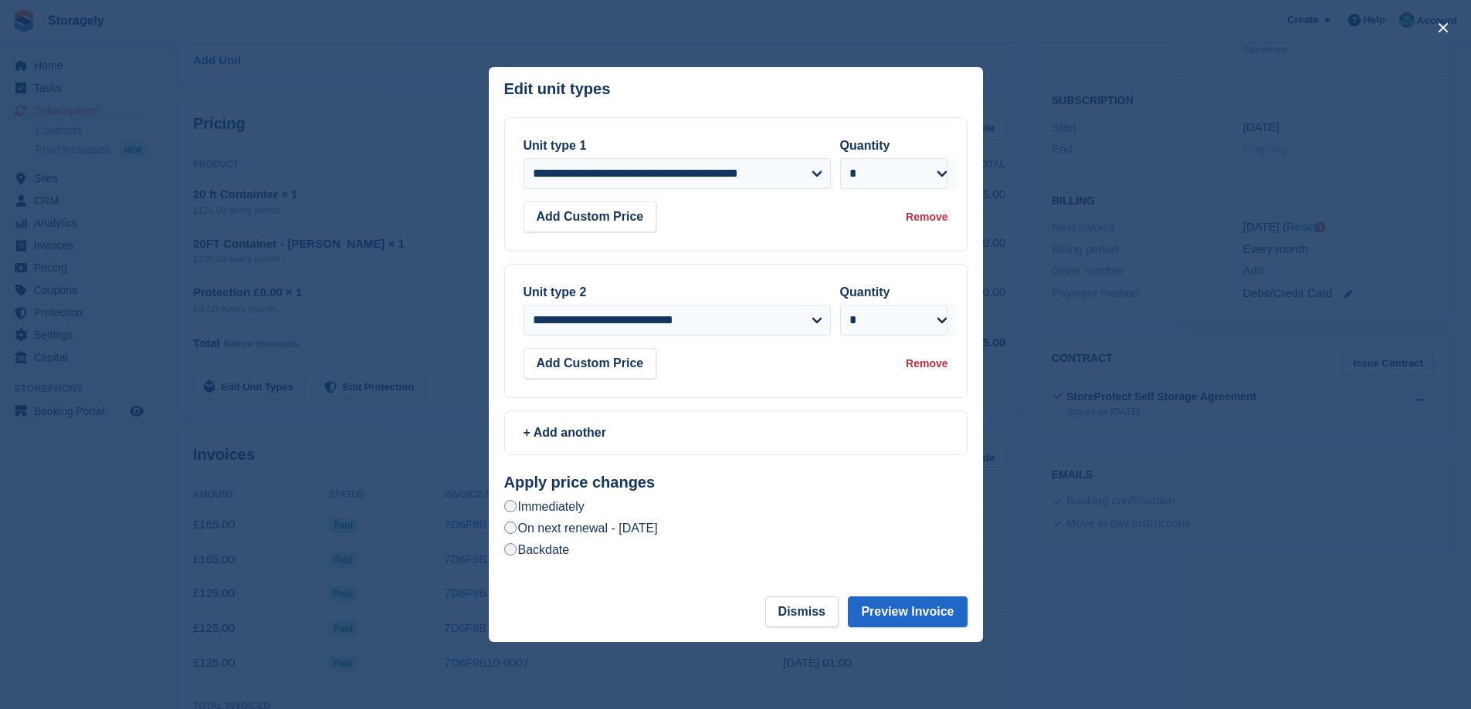
click at [658, 532] on label "On next renewal - Friday, 7th November, 2025" at bounding box center [581, 528] width 154 height 16
click at [900, 616] on button "Preview Invoice" at bounding box center [907, 612] width 119 height 31
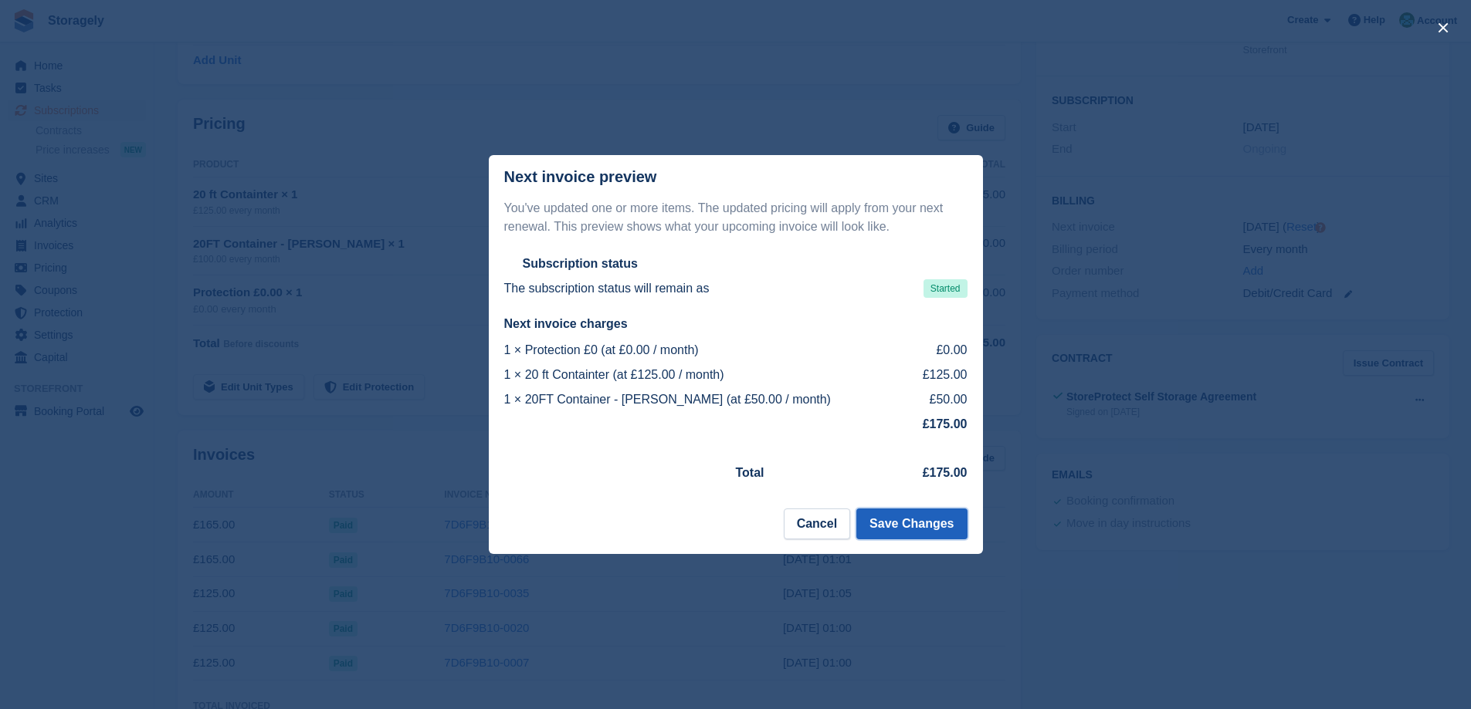
click at [902, 531] on button "Save Changes" at bounding box center [911, 524] width 110 height 31
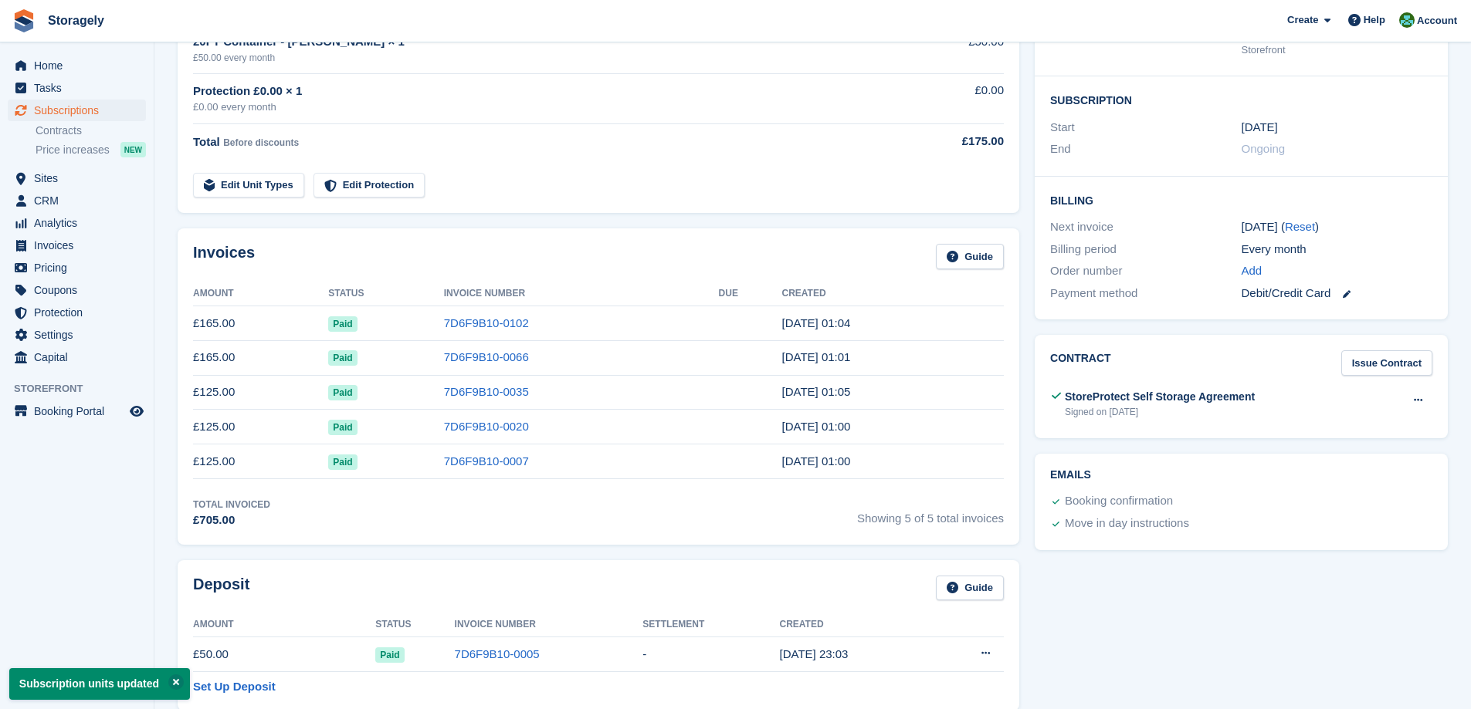
scroll to position [0, 0]
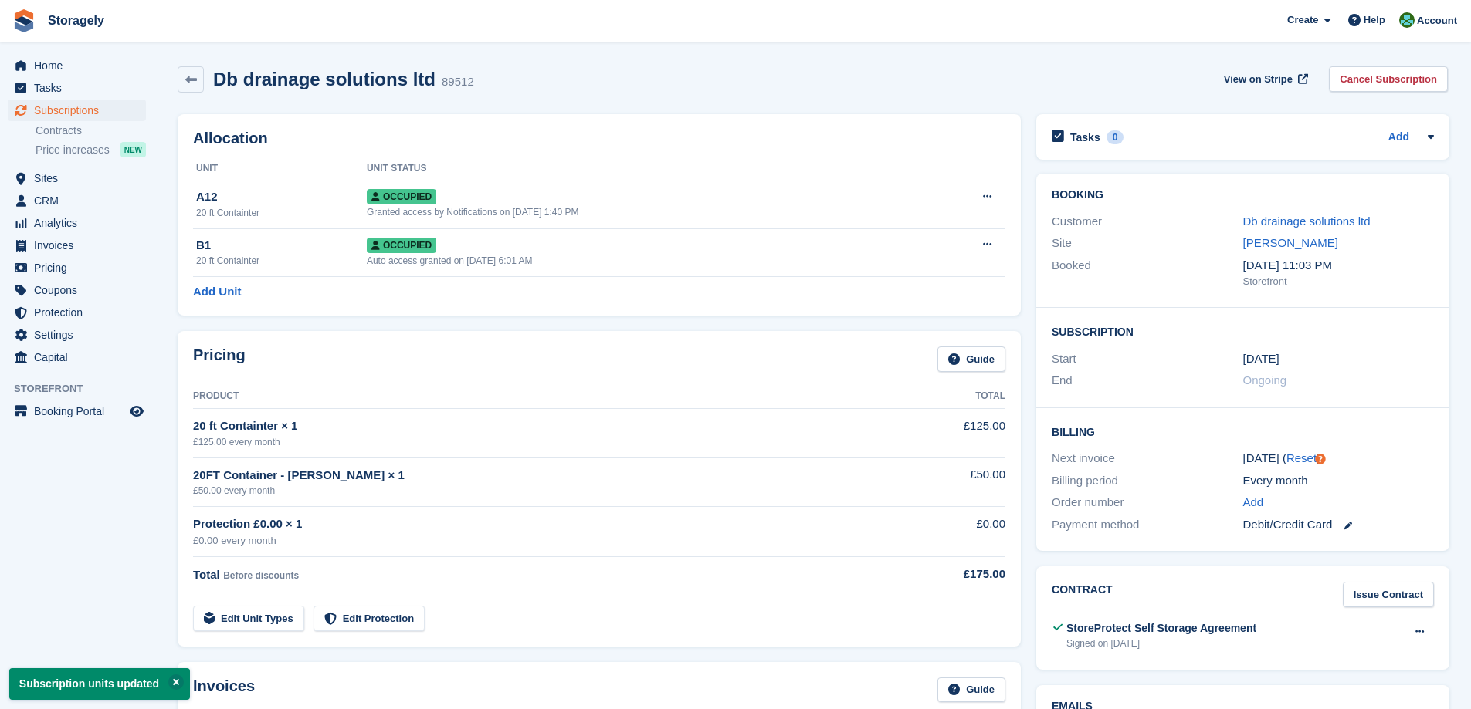
click at [485, 322] on div "Allocation Unit Unit Status A12 20 ft Containter Occupied Granted access by Not…" at bounding box center [599, 215] width 858 height 217
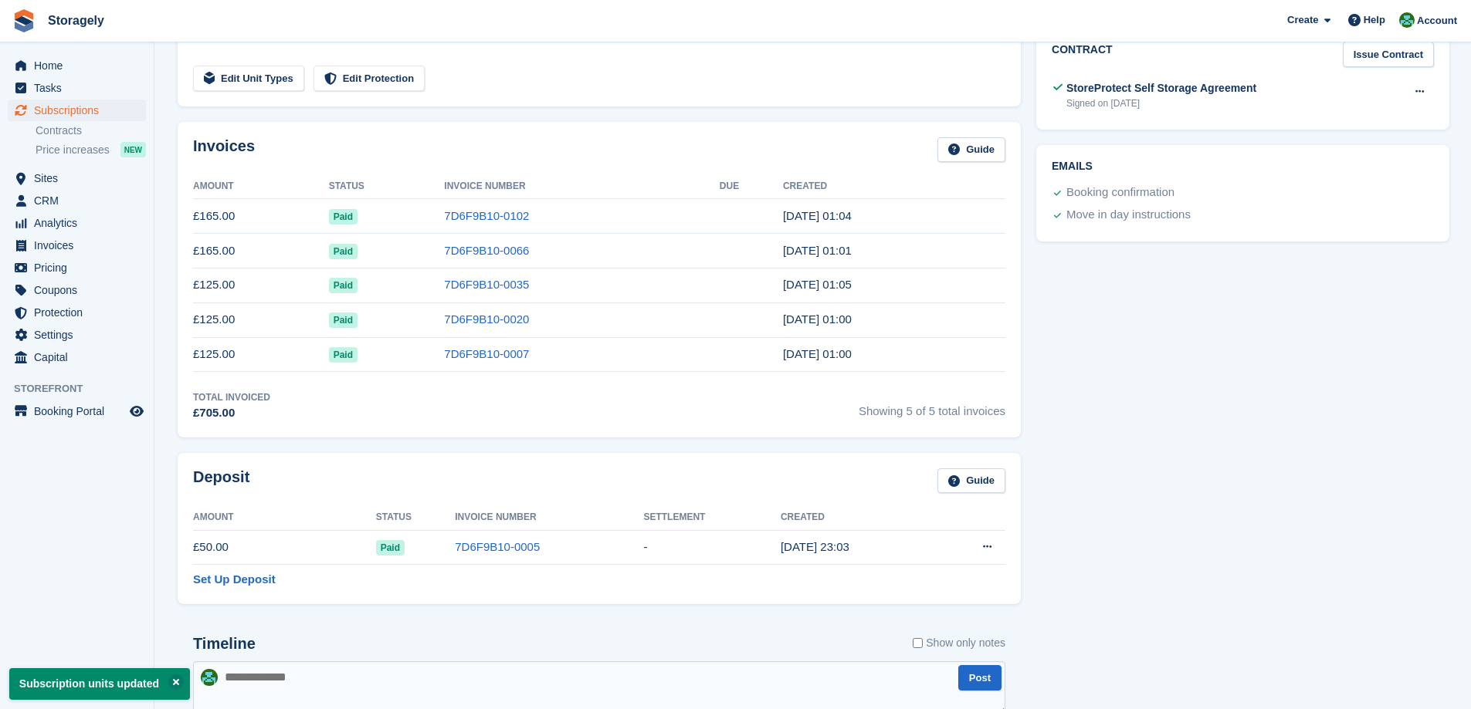
scroll to position [1004, 0]
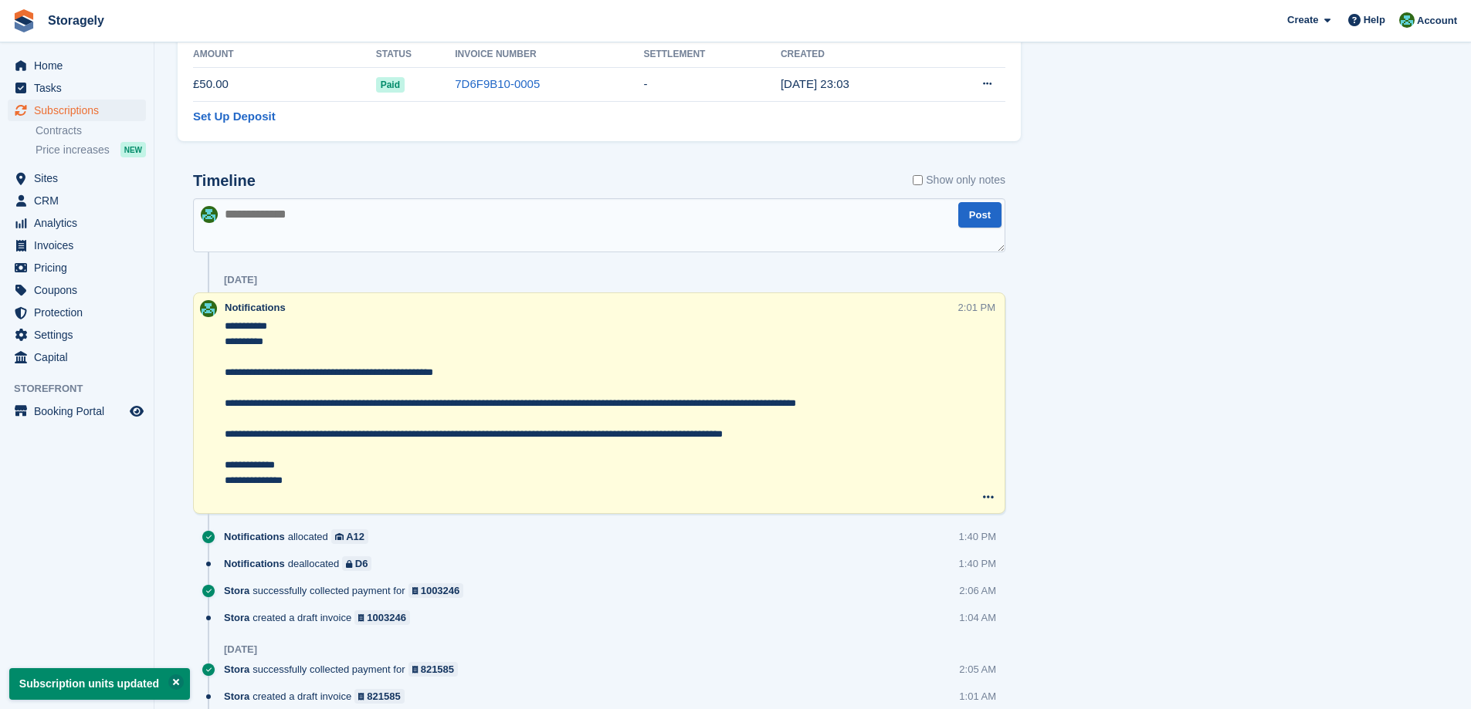
click at [340, 232] on textarea at bounding box center [599, 225] width 812 height 54
click at [353, 260] on div "**********" at bounding box center [599, 674] width 812 height 1005
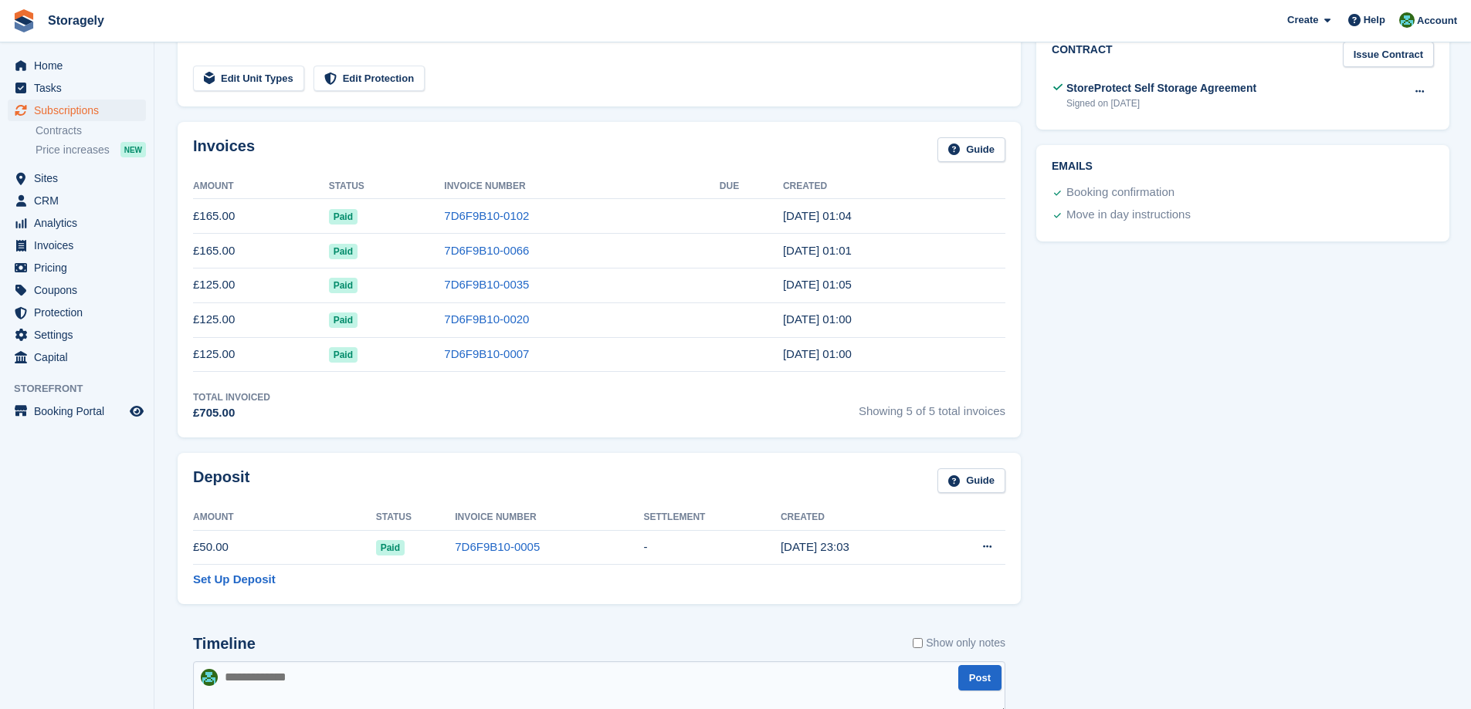
scroll to position [77, 0]
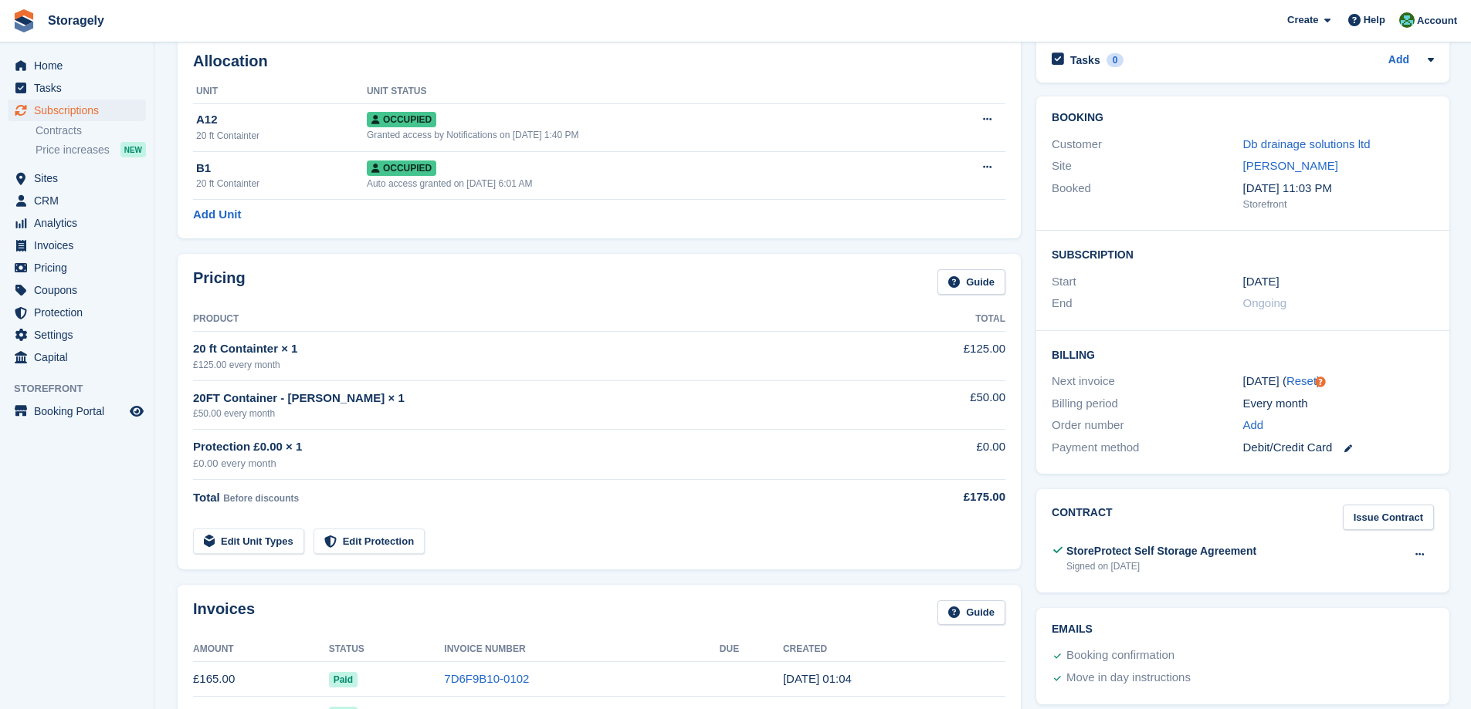
click at [291, 411] on div "£50.00 every month" at bounding box center [537, 414] width 688 height 14
drag, startPoint x: 204, startPoint y: 400, endPoint x: 218, endPoint y: 400, distance: 14.7
click at [204, 400] on div "20FT Container - Darren × 1" at bounding box center [537, 399] width 688 height 18
drag, startPoint x: 218, startPoint y: 400, endPoint x: 299, endPoint y: 392, distance: 80.7
click at [299, 392] on div "20FT Container - Darren × 1" at bounding box center [537, 399] width 688 height 18
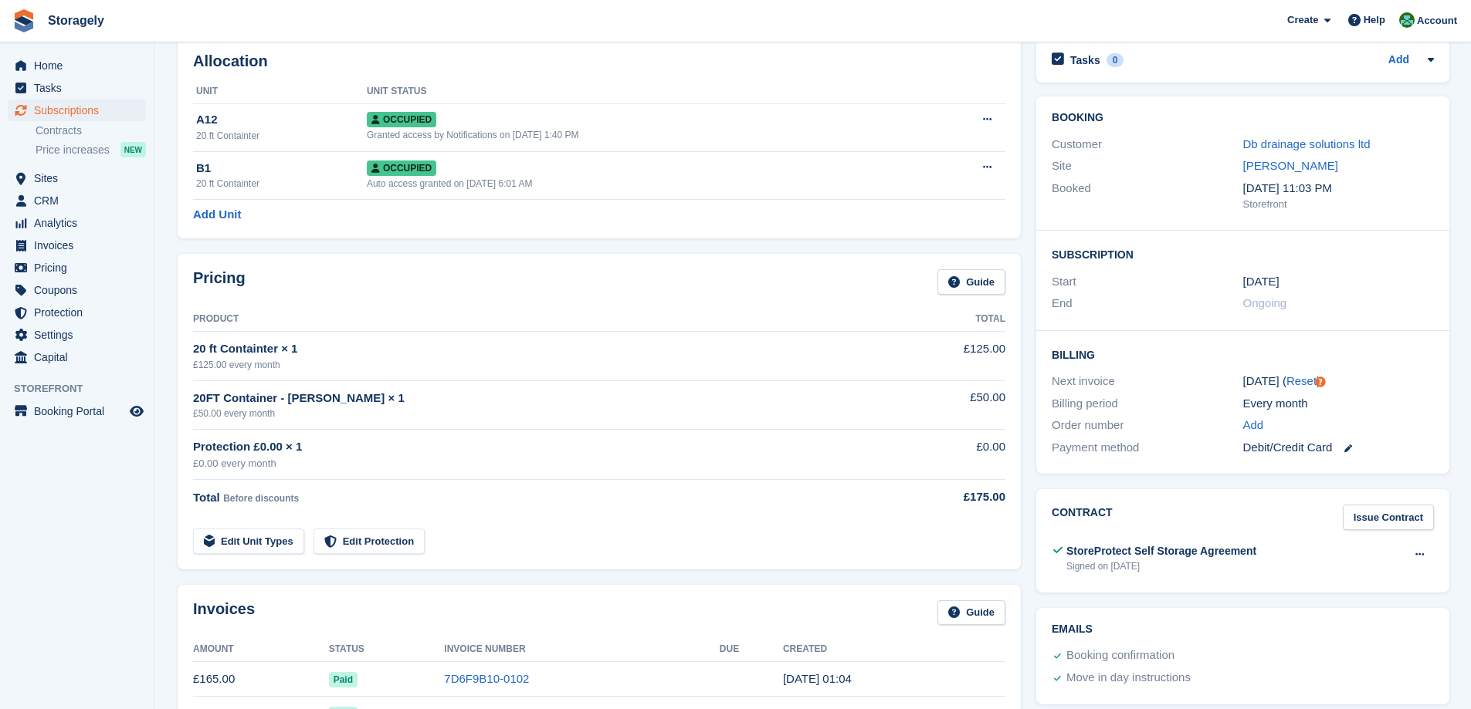
copy div "20FT Container - Darren"
click at [245, 542] on link "Edit Unit Types" at bounding box center [248, 541] width 111 height 25
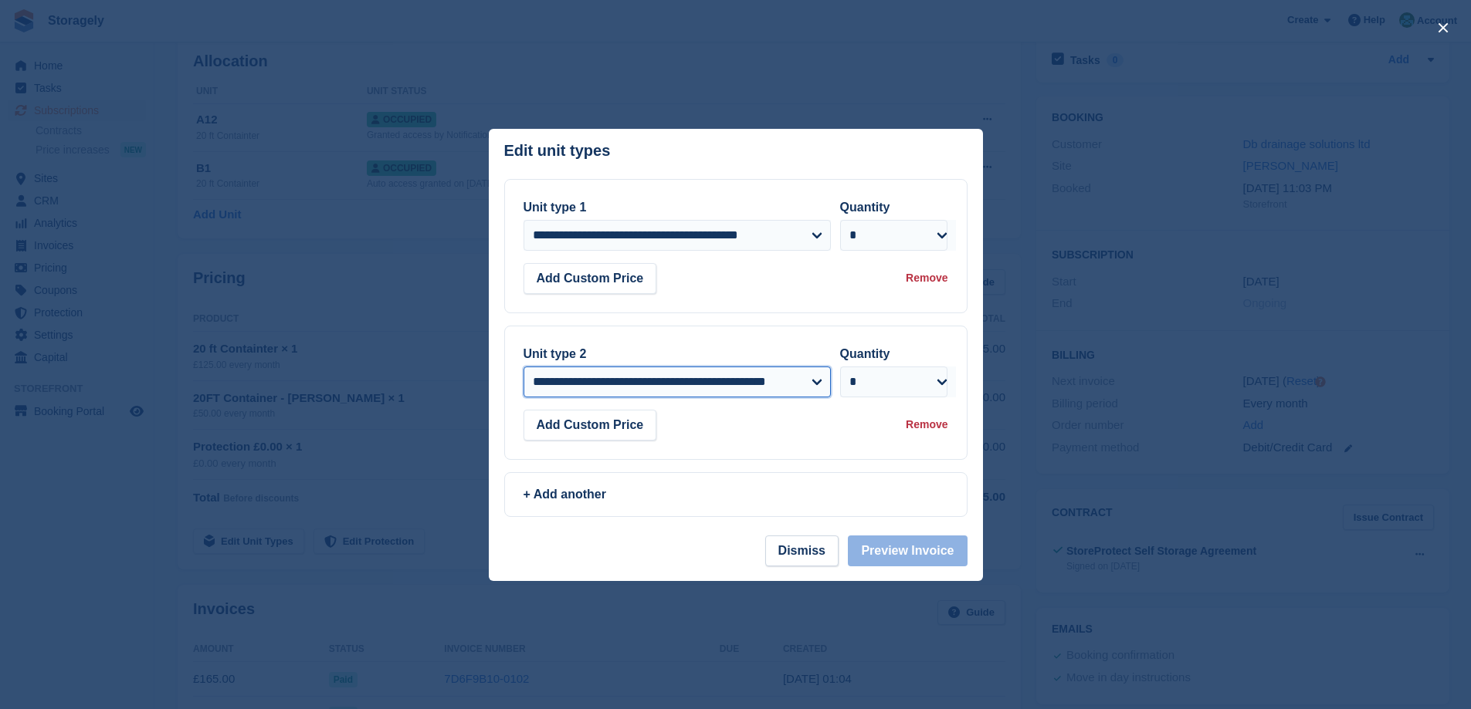
click at [658, 395] on select "**********" at bounding box center [676, 382] width 307 height 31
click at [662, 378] on select "**********" at bounding box center [676, 382] width 307 height 31
click at [805, 557] on button "Dismiss" at bounding box center [801, 551] width 73 height 31
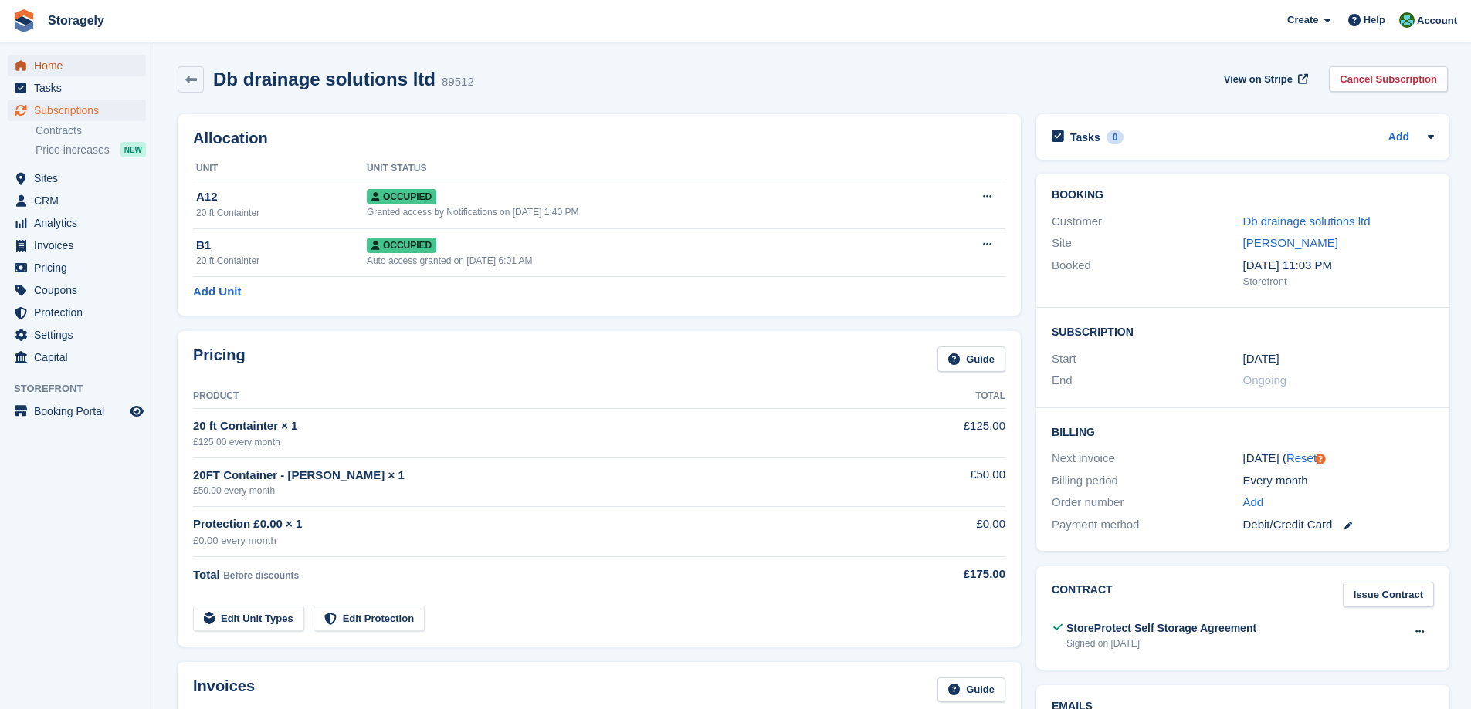
click at [79, 69] on span "Home" at bounding box center [80, 66] width 93 height 22
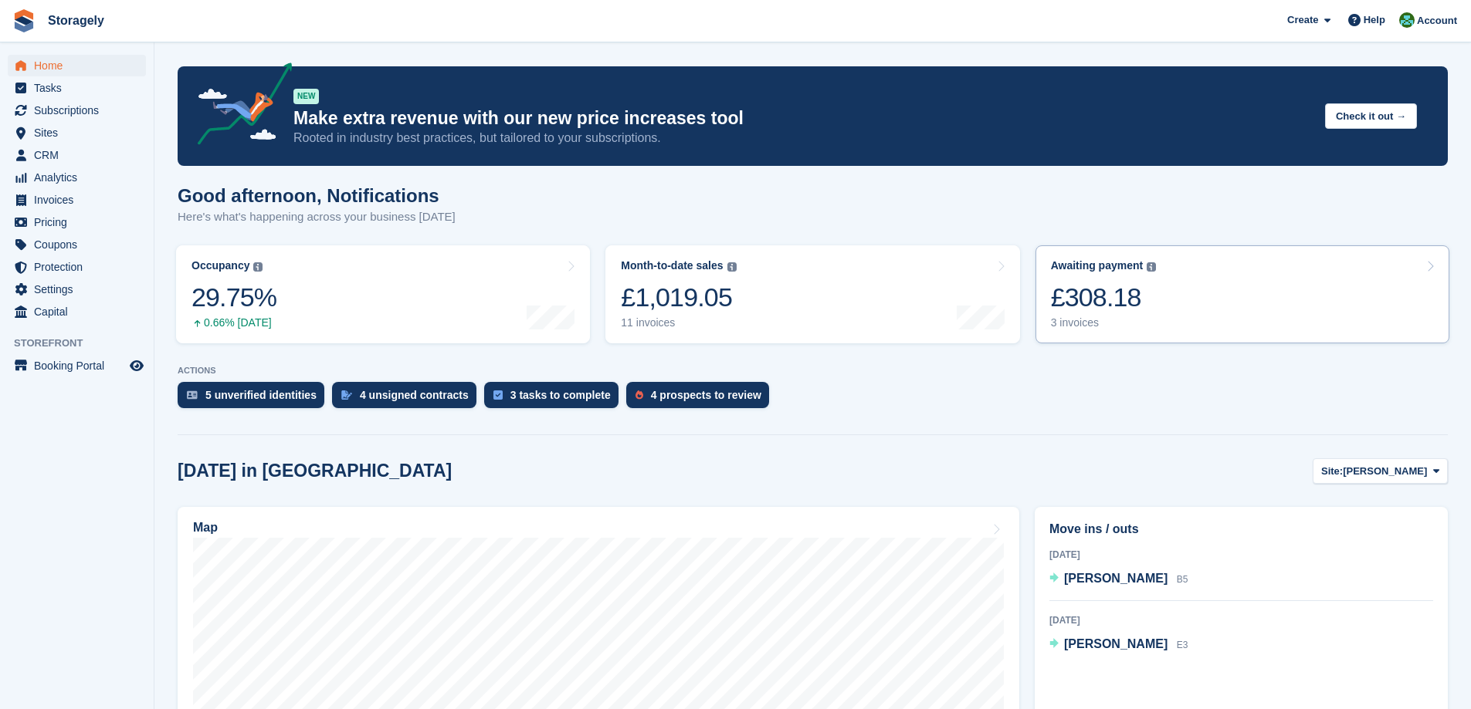
click at [1143, 293] on div "£308.18" at bounding box center [1104, 298] width 106 height 32
click at [594, 268] on turbo-frame "Occupancy The percentage of all currently allocated units in terms of area. Inc…" at bounding box center [382, 294] width 429 height 113
click at [591, 264] on turbo-frame "Occupancy The percentage of all currently allocated units in terms of area. Inc…" at bounding box center [382, 294] width 429 height 113
click at [354, 403] on div "4 unsigned contracts" at bounding box center [404, 395] width 144 height 26
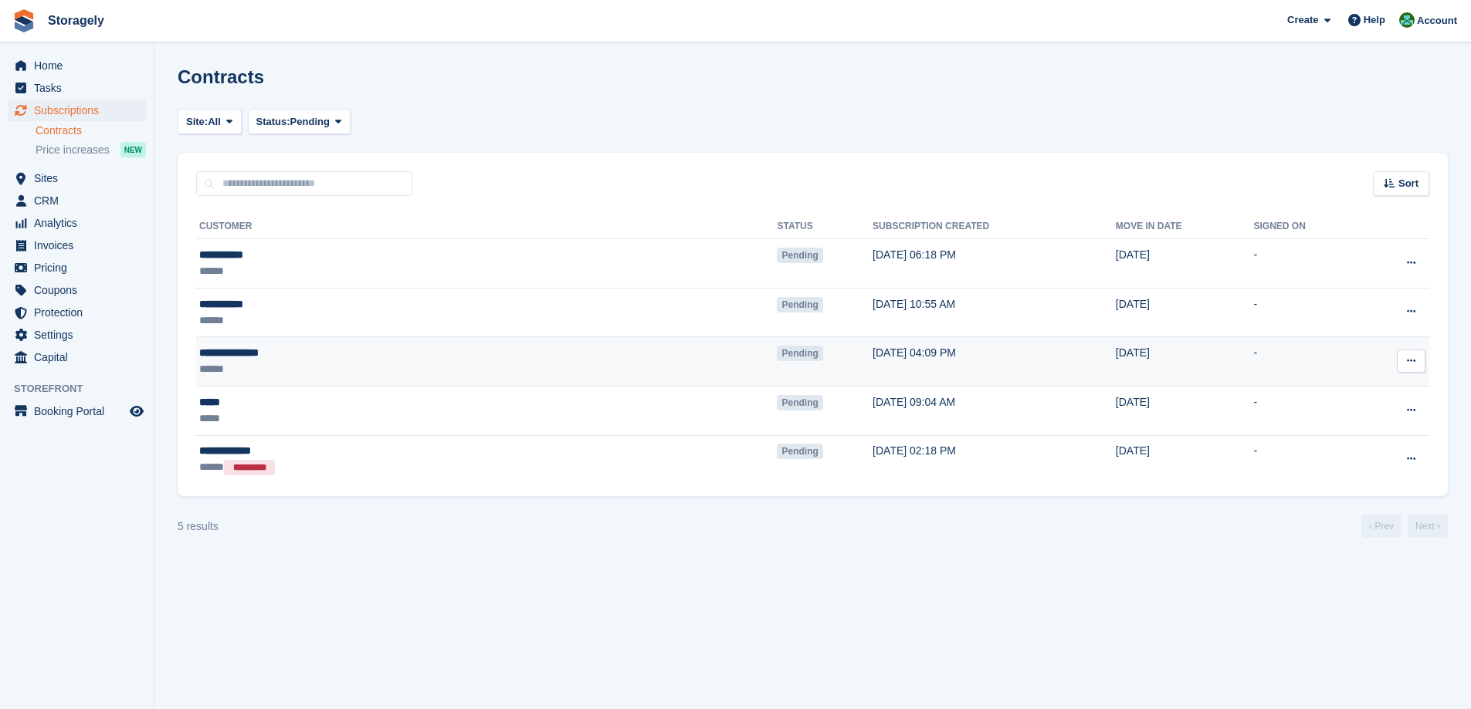
click at [1413, 358] on icon at bounding box center [1410, 361] width 8 height 10
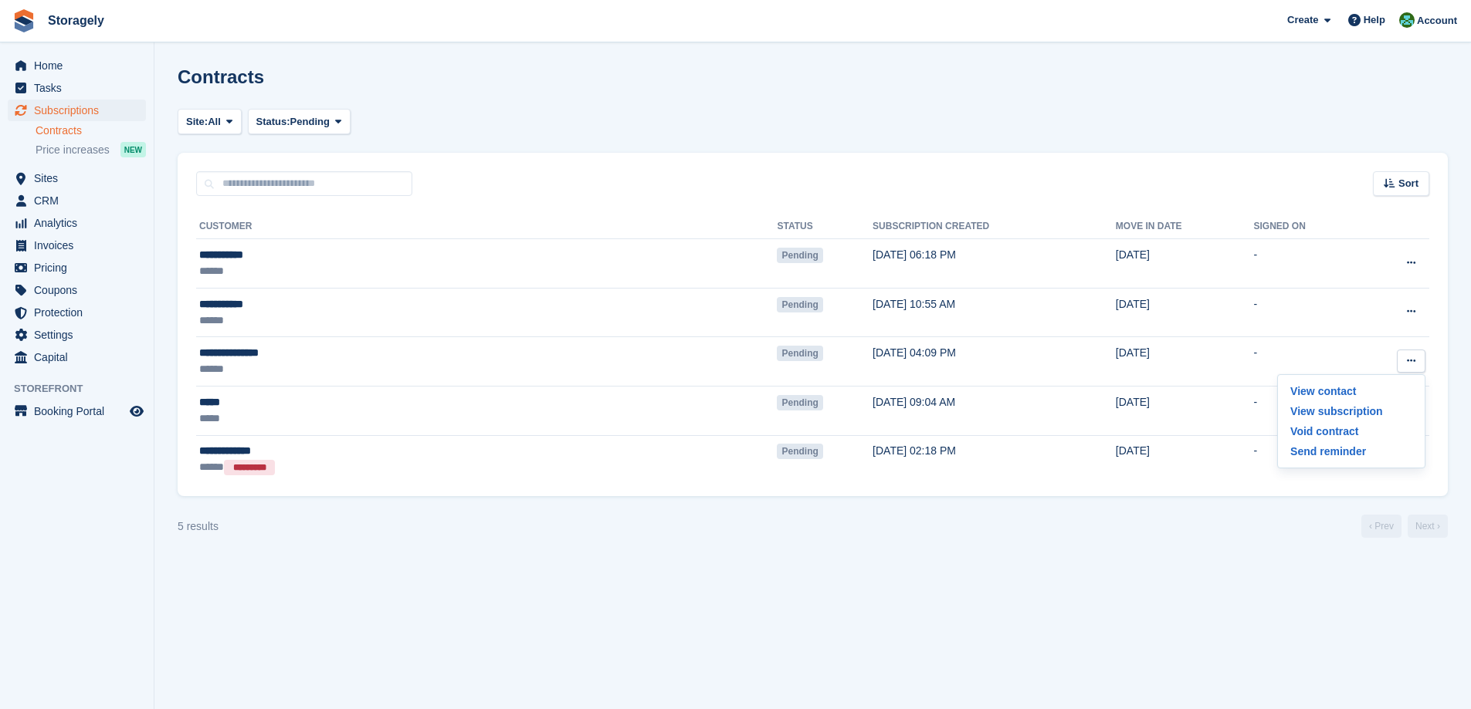
click at [984, 541] on section "Contracts Site: All Dudley Preston All Status: Pending Pending Signed Voided De…" at bounding box center [812, 354] width 1316 height 709
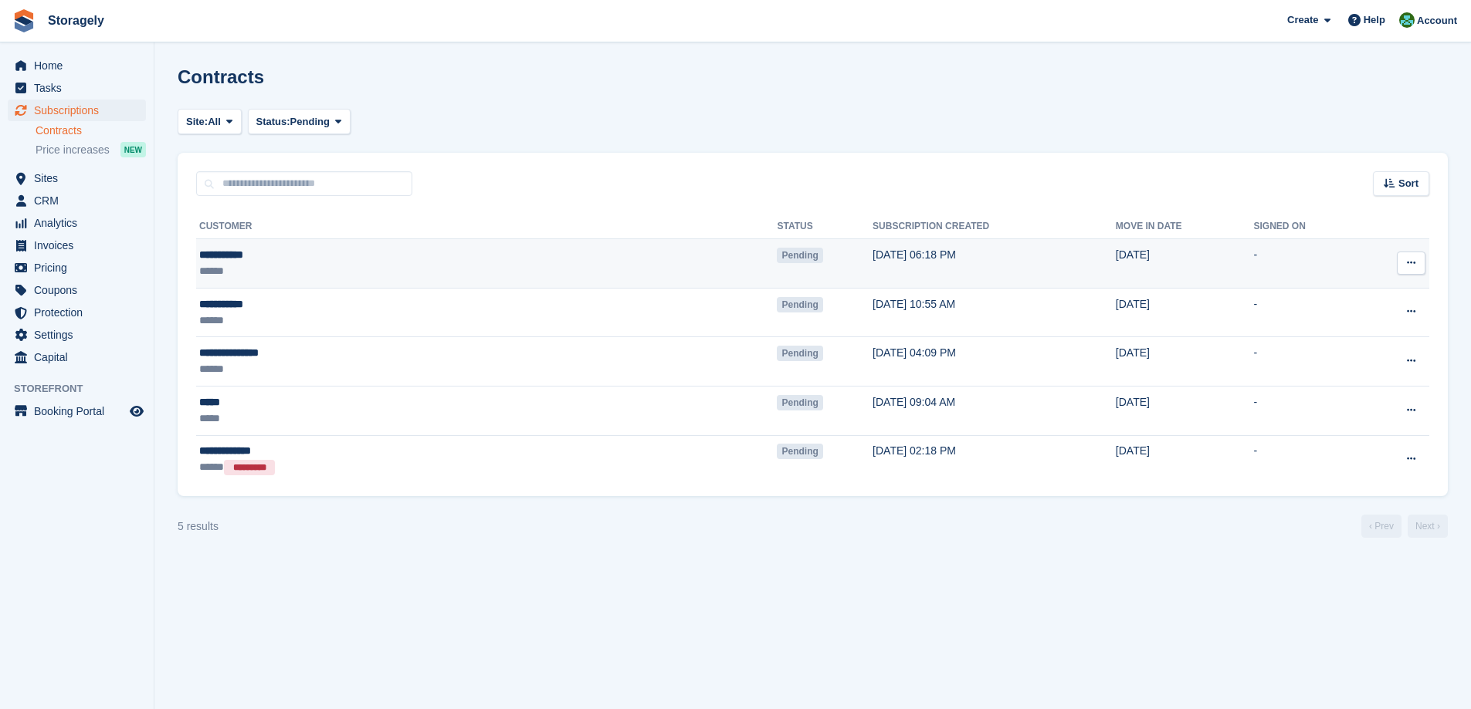
click at [777, 268] on td "Pending" at bounding box center [825, 263] width 96 height 49
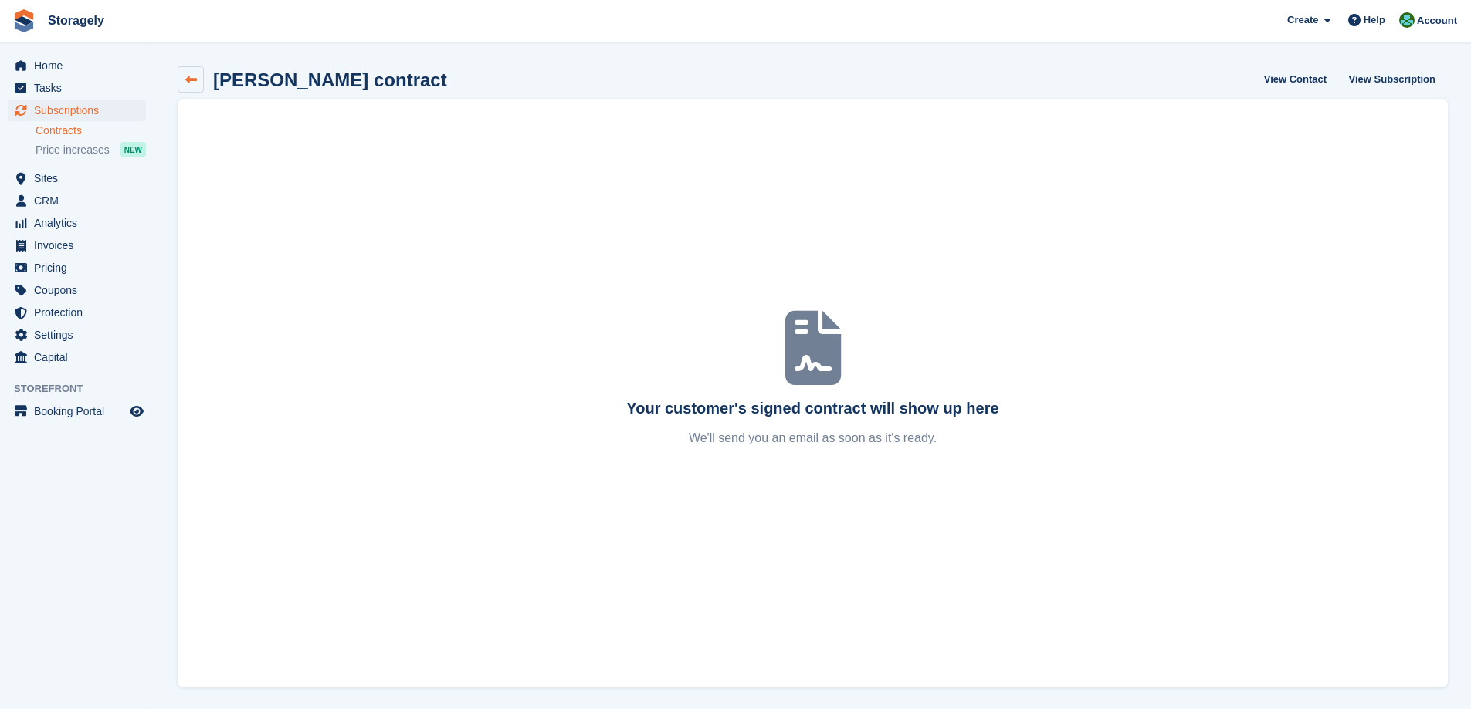
click at [182, 86] on link at bounding box center [191, 79] width 26 height 26
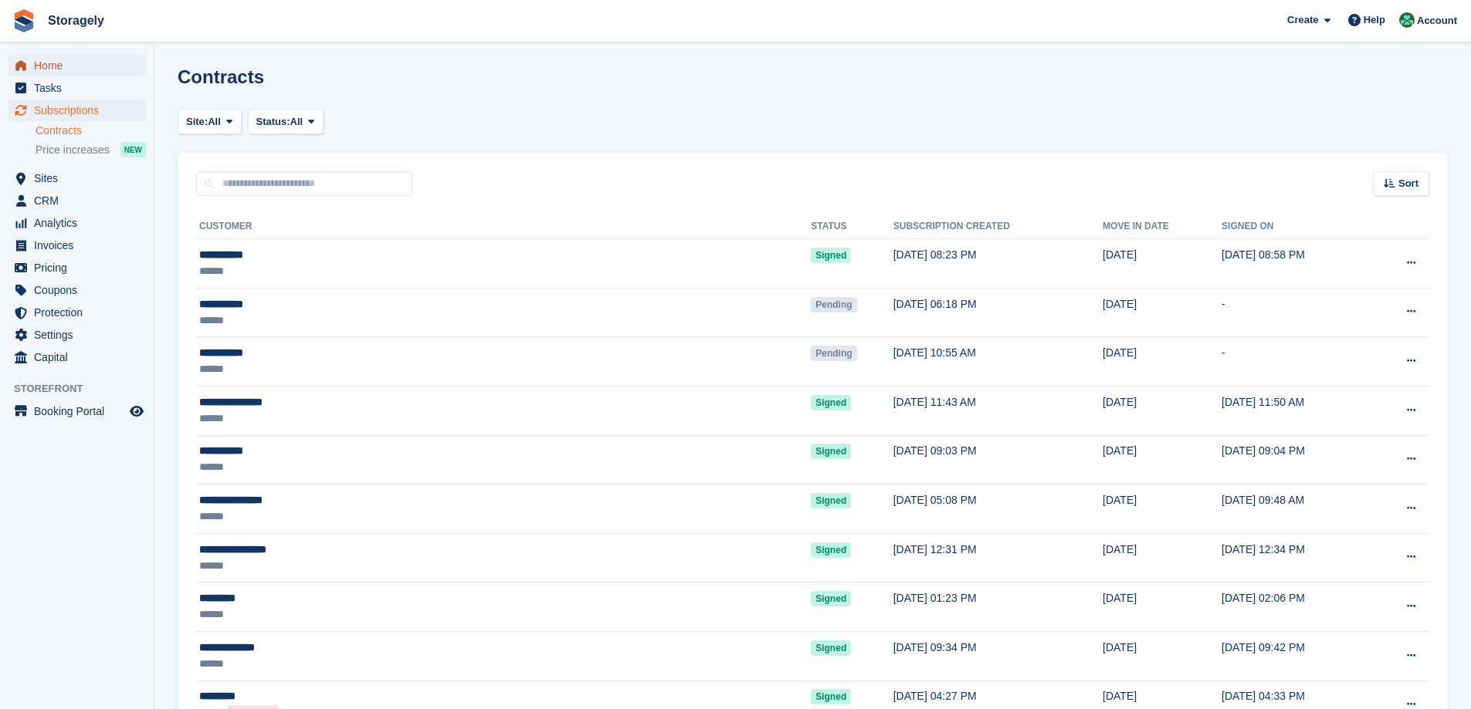
click at [79, 66] on span "Home" at bounding box center [80, 66] width 93 height 22
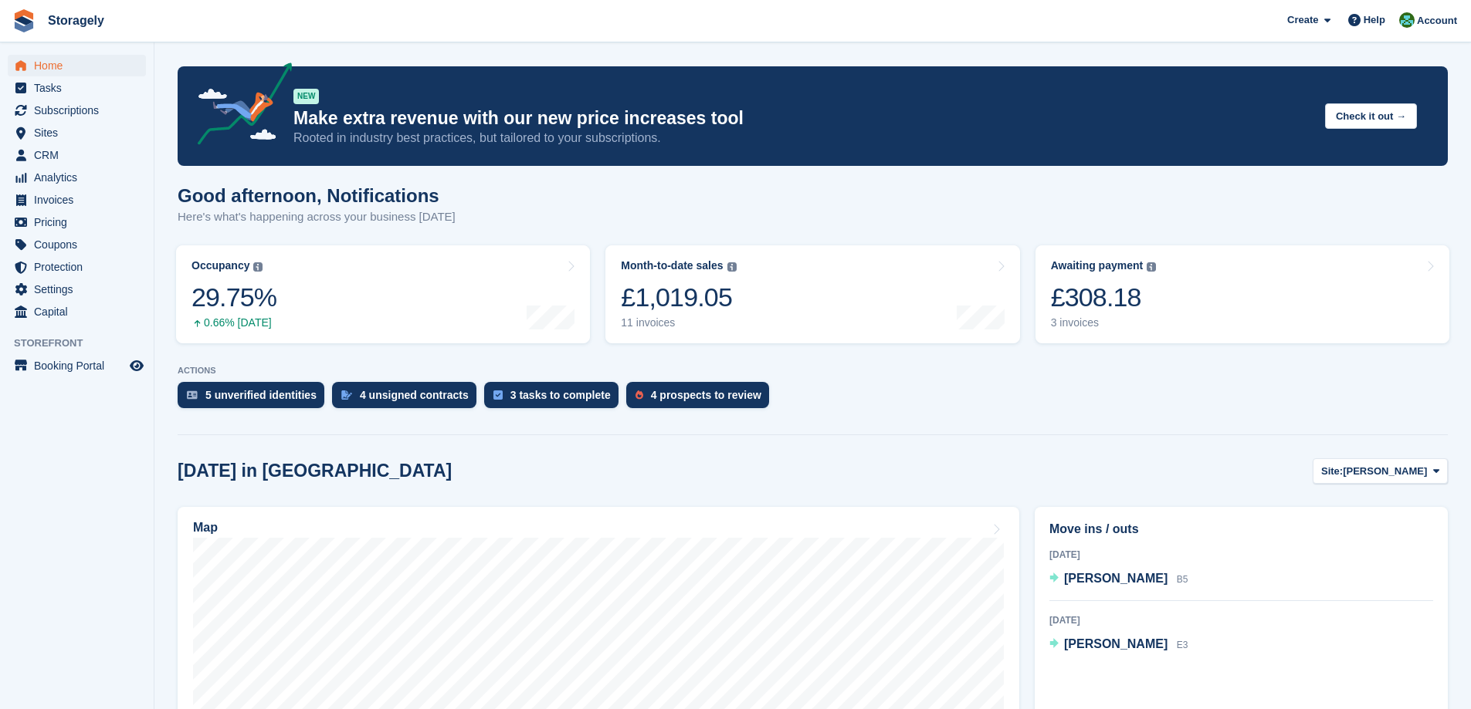
click at [595, 289] on turbo-frame "Occupancy The percentage of all currently allocated units in terms of area. Inc…" at bounding box center [382, 294] width 429 height 113
click at [1125, 298] on div "£308.18" at bounding box center [1104, 298] width 106 height 32
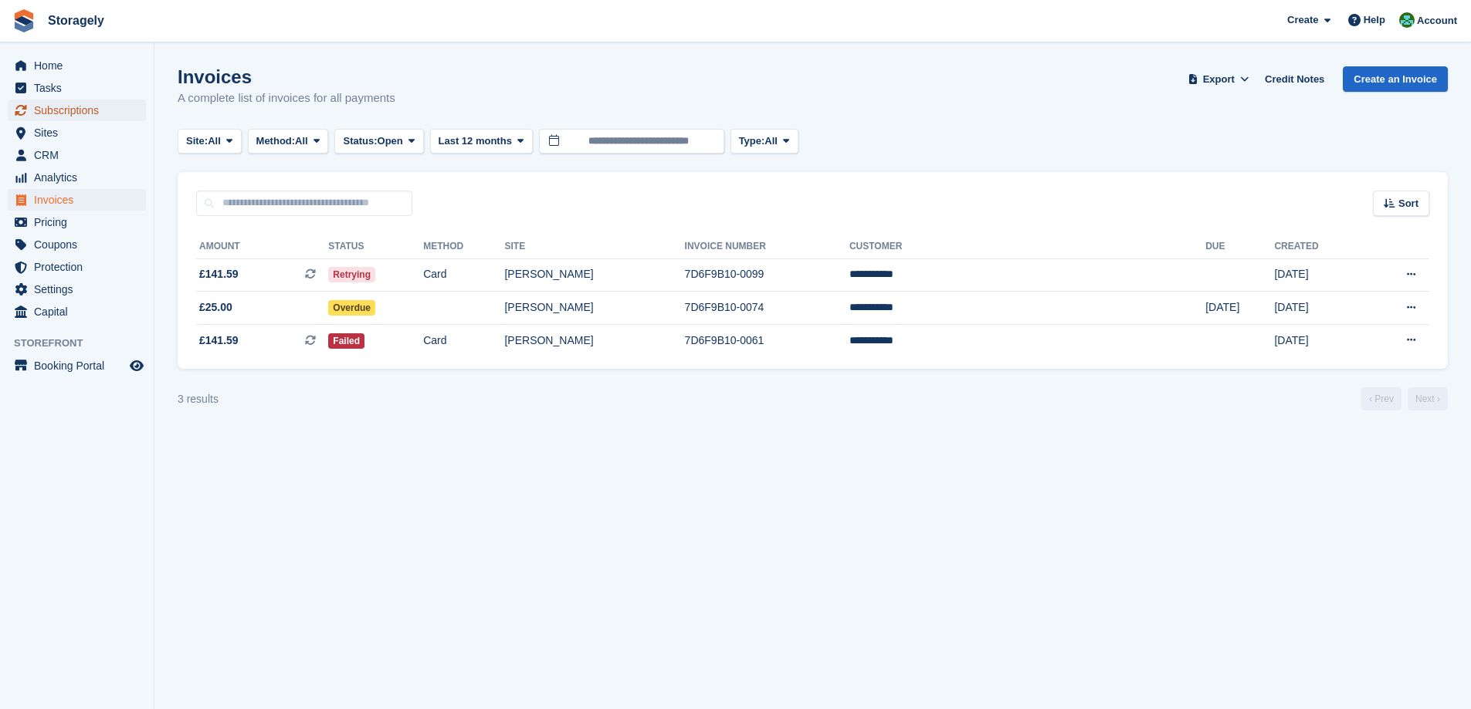
click at [90, 109] on span "Subscriptions" at bounding box center [80, 111] width 93 height 22
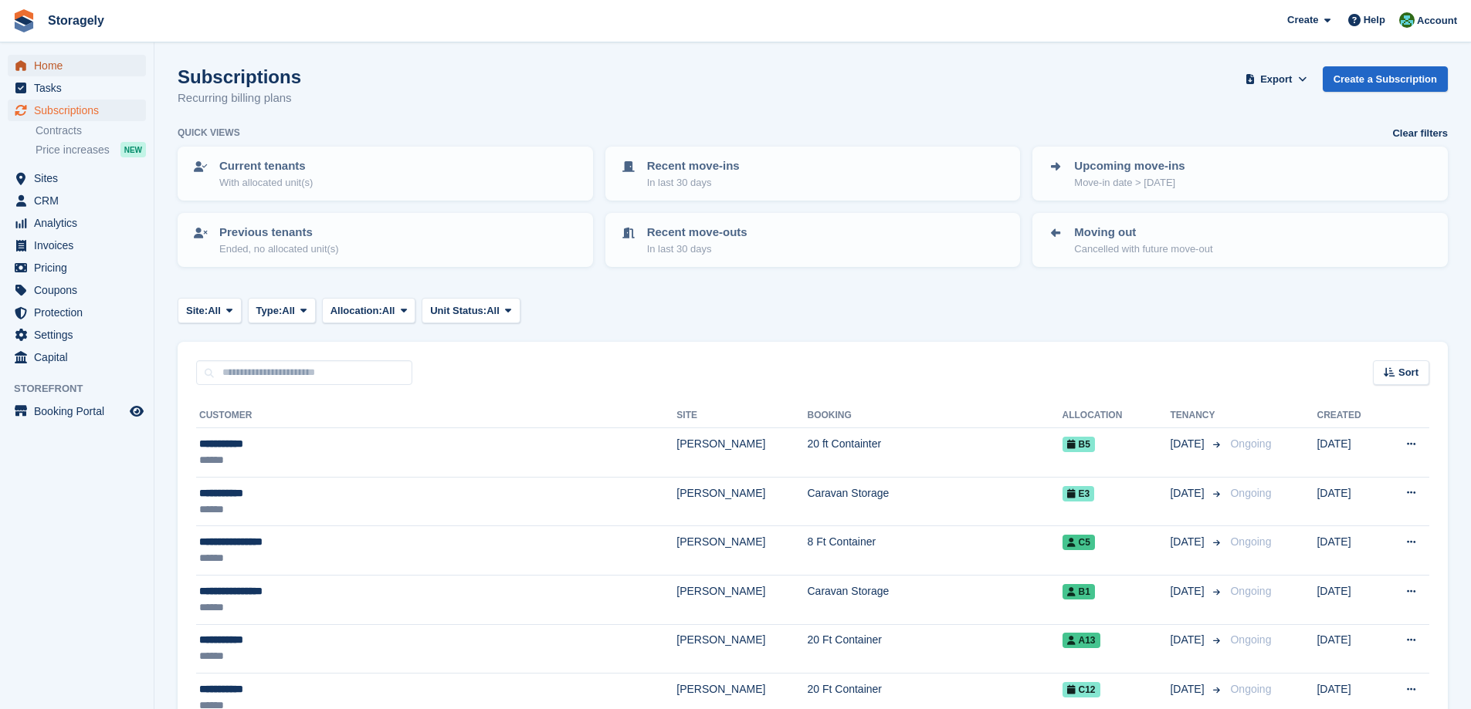
click at [67, 64] on span "Home" at bounding box center [80, 66] width 93 height 22
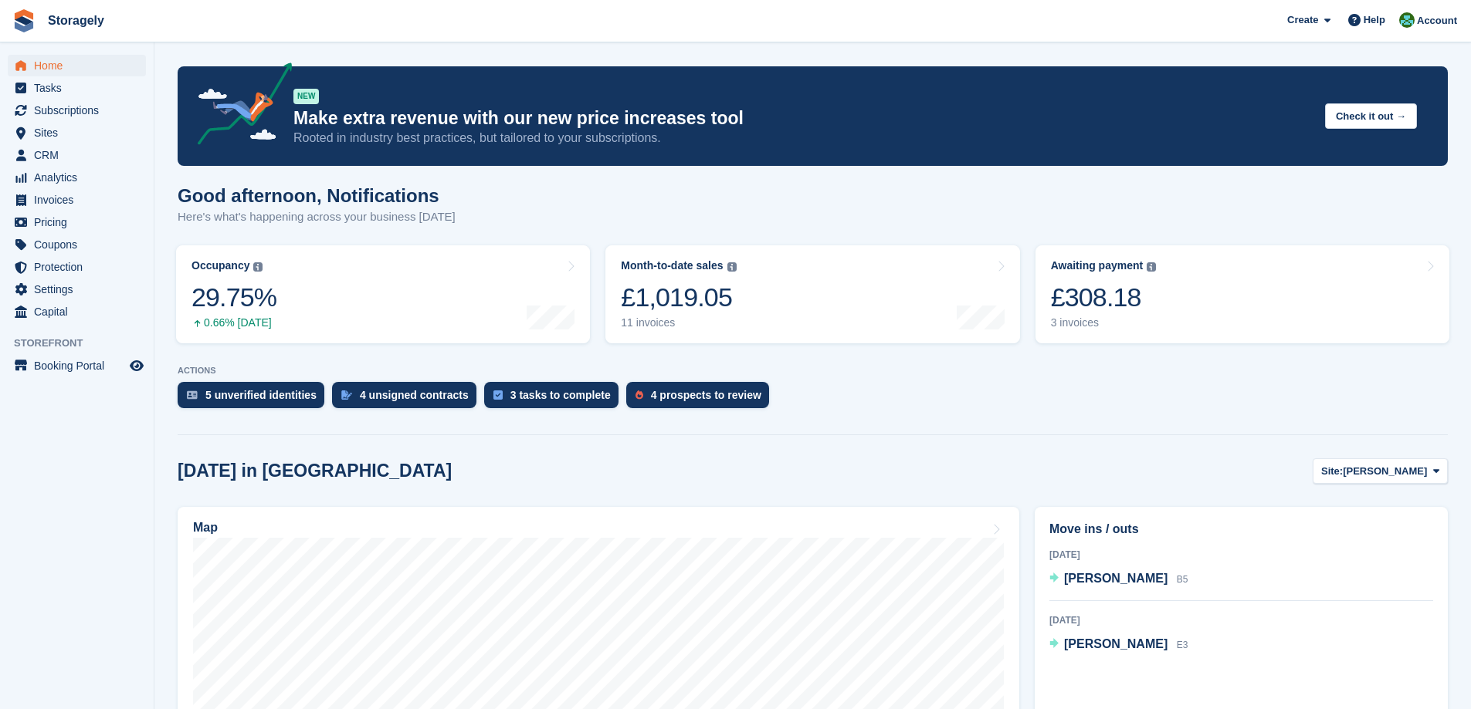
scroll to position [386, 0]
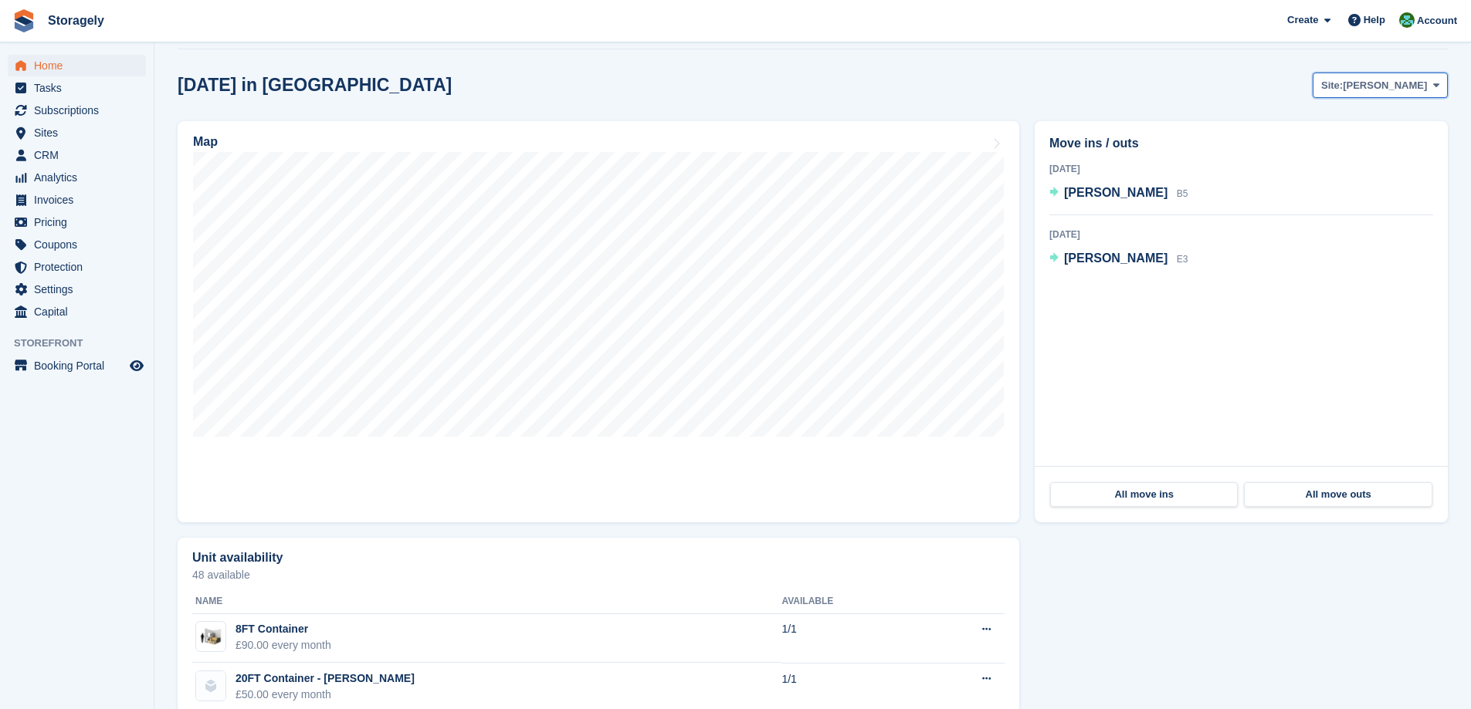
click at [1377, 97] on button "Site: Dudley" at bounding box center [1379, 85] width 135 height 25
click at [1369, 144] on link "[PERSON_NAME]" at bounding box center [1373, 150] width 134 height 28
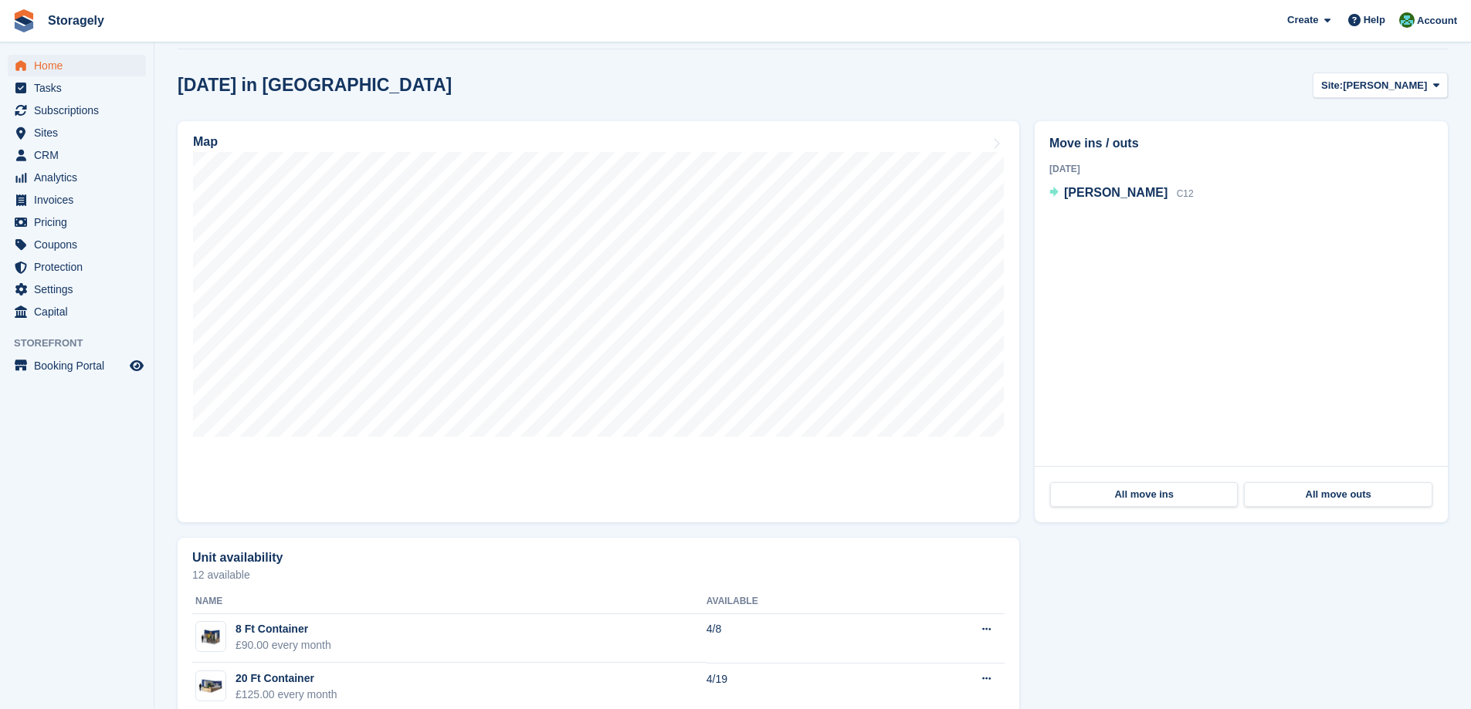
click at [1387, 100] on div "Today in Preston Site: Preston Dudley Preston Map Move ins / outs 21 Oct 2025 B…" at bounding box center [813, 427] width 1270 height 709
click at [1342, 92] on span "Site:" at bounding box center [1332, 85] width 22 height 15
click at [1361, 113] on link "[PERSON_NAME]" at bounding box center [1373, 122] width 134 height 28
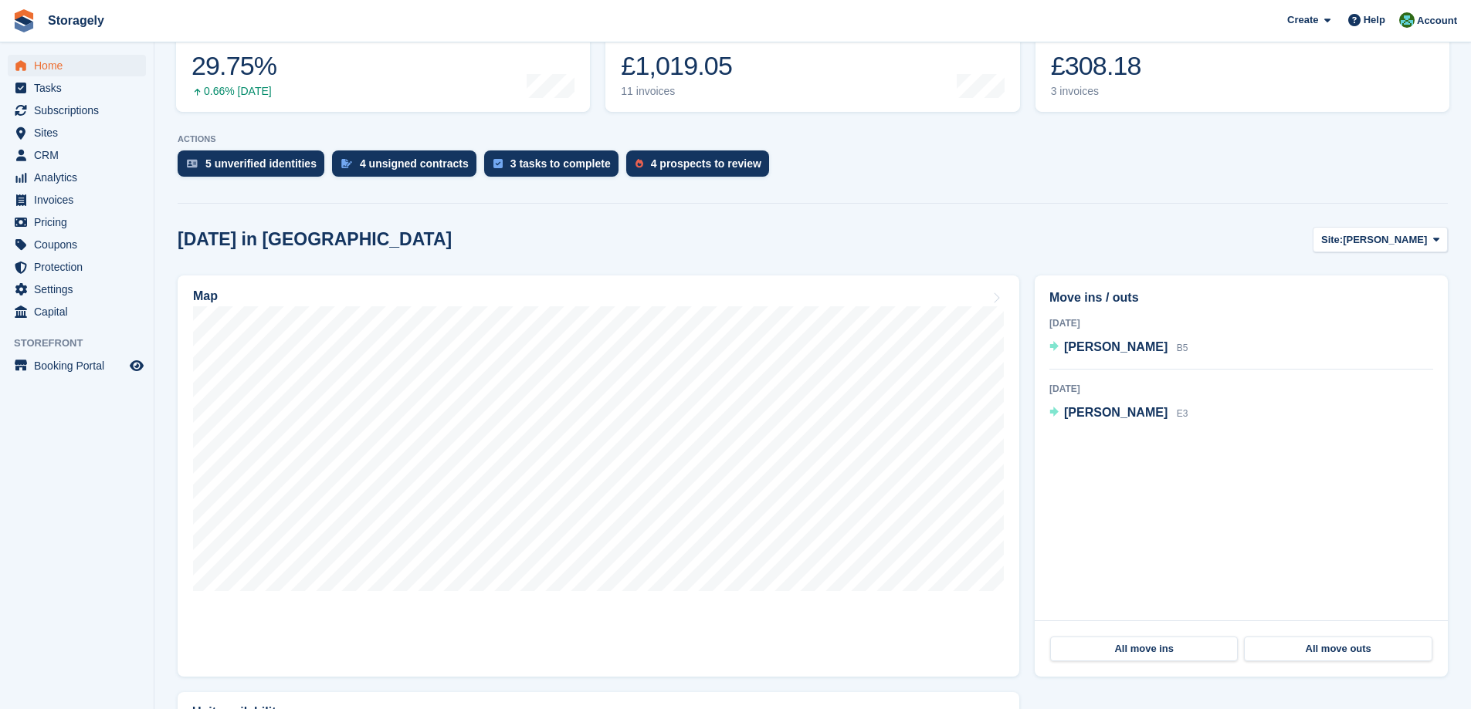
scroll to position [232, 0]
click at [264, 157] on div "5 unverified identities" at bounding box center [260, 163] width 111 height 12
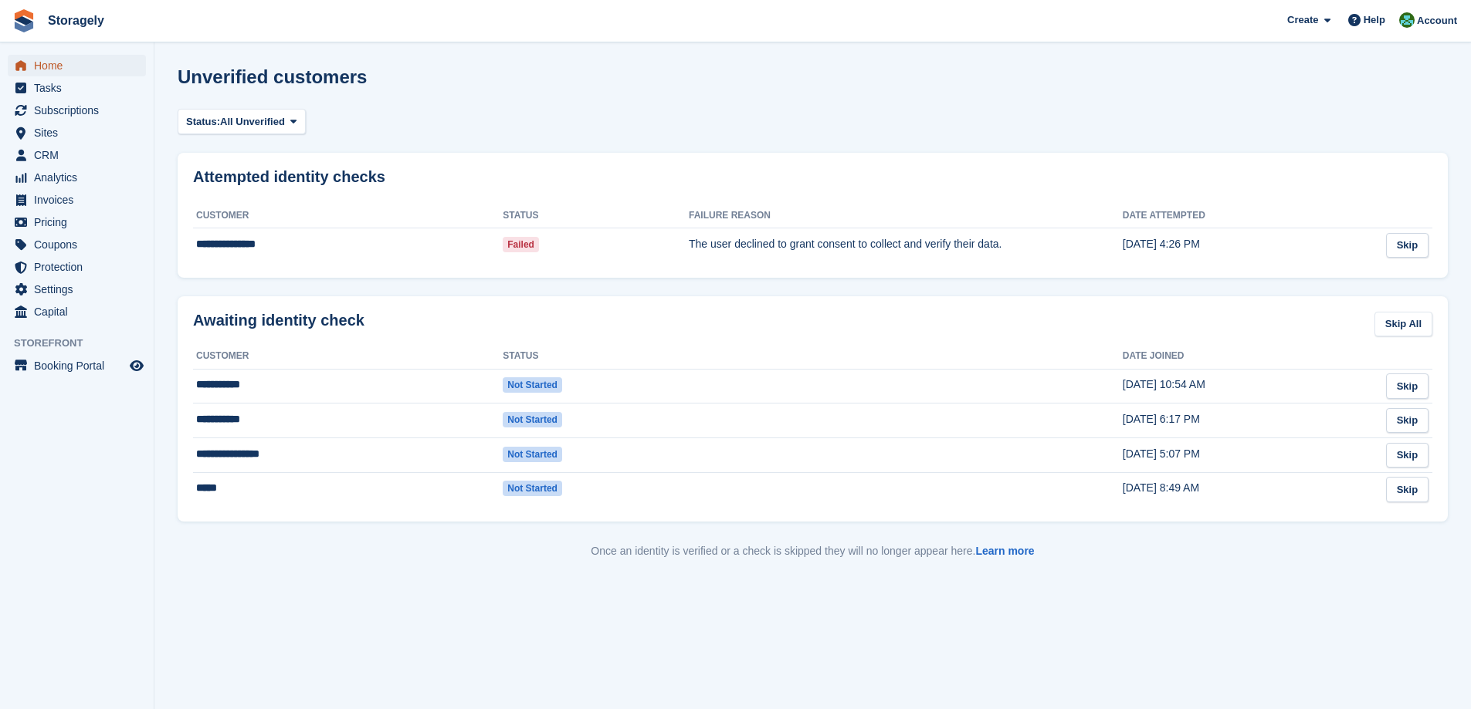
click at [94, 59] on span "Home" at bounding box center [80, 66] width 93 height 22
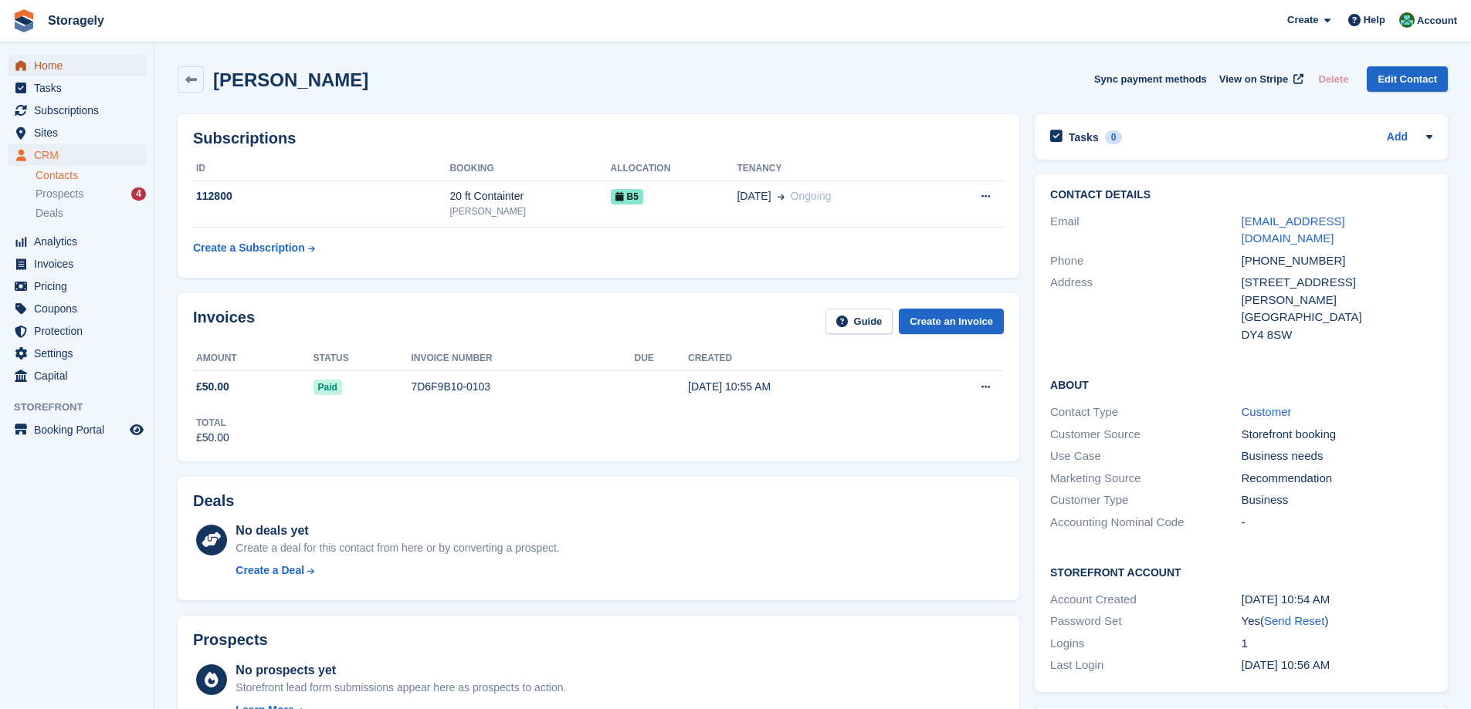
click at [80, 61] on span "Home" at bounding box center [80, 66] width 93 height 22
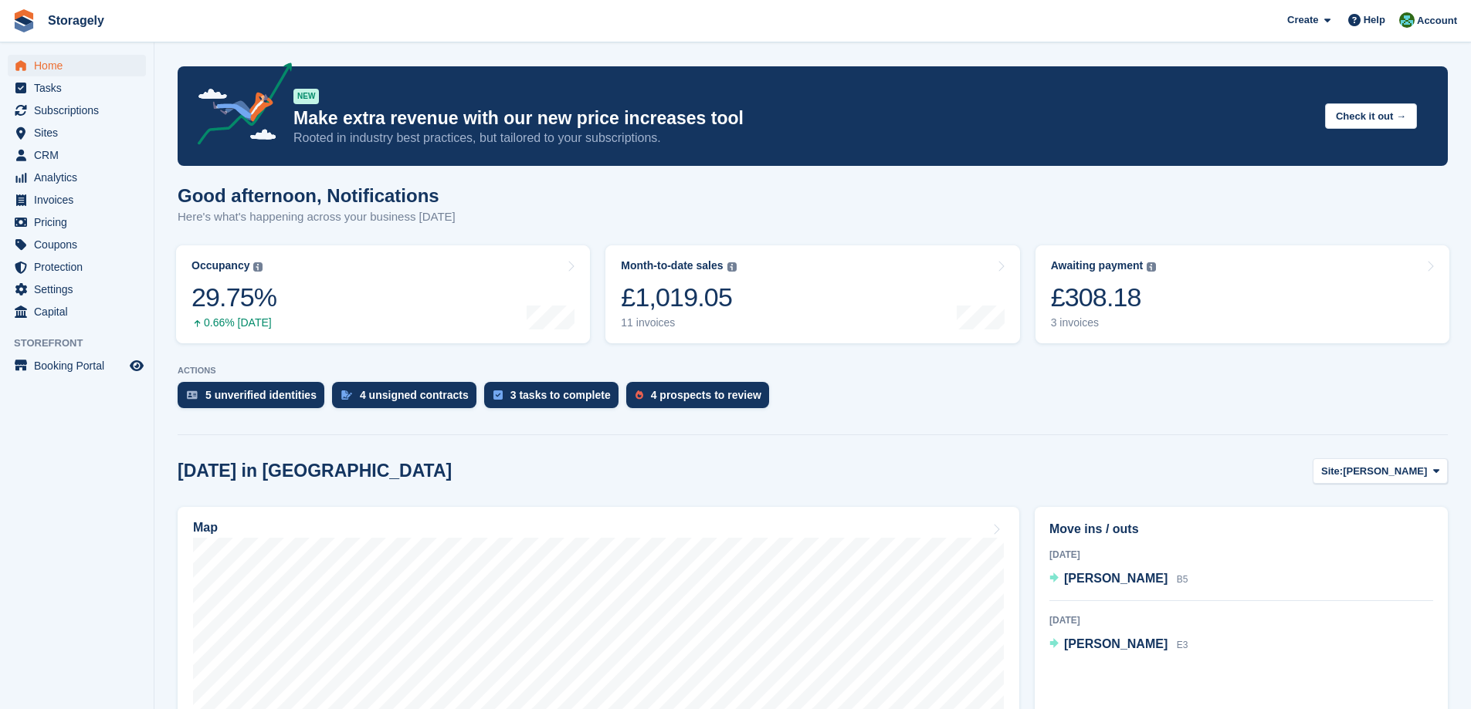
click at [591, 266] on turbo-frame "Occupancy The percentage of all currently allocated units in terms of area. Inc…" at bounding box center [382, 294] width 429 height 113
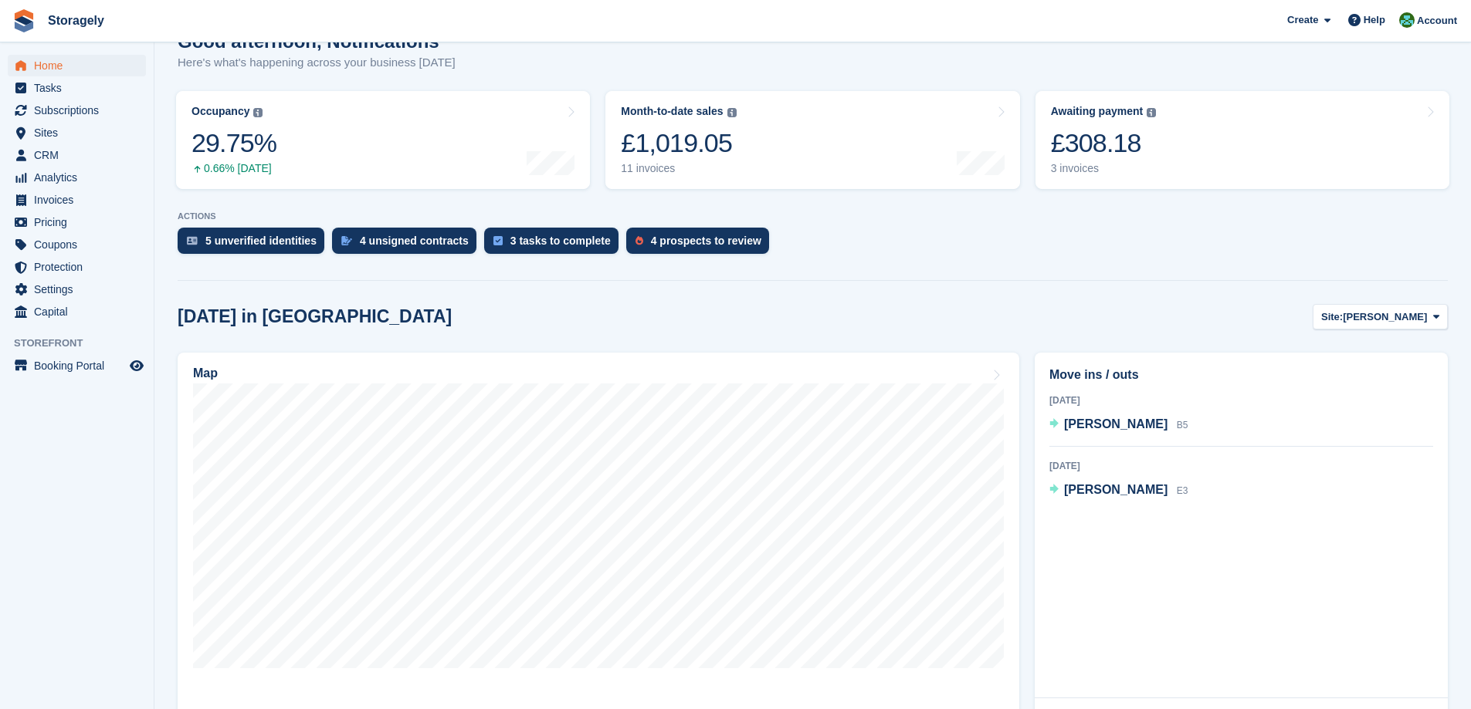
scroll to position [232, 0]
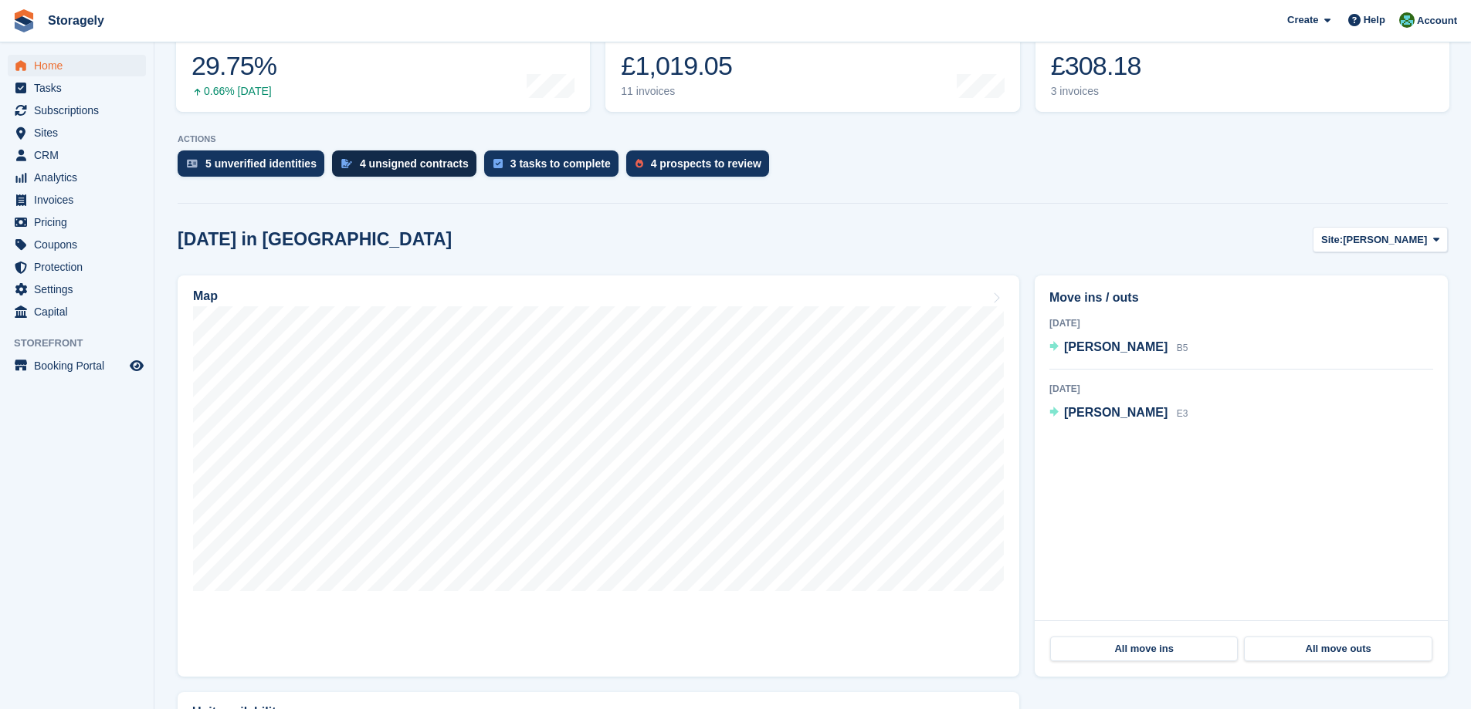
click at [376, 169] on div "4 unsigned contracts" at bounding box center [414, 163] width 109 height 12
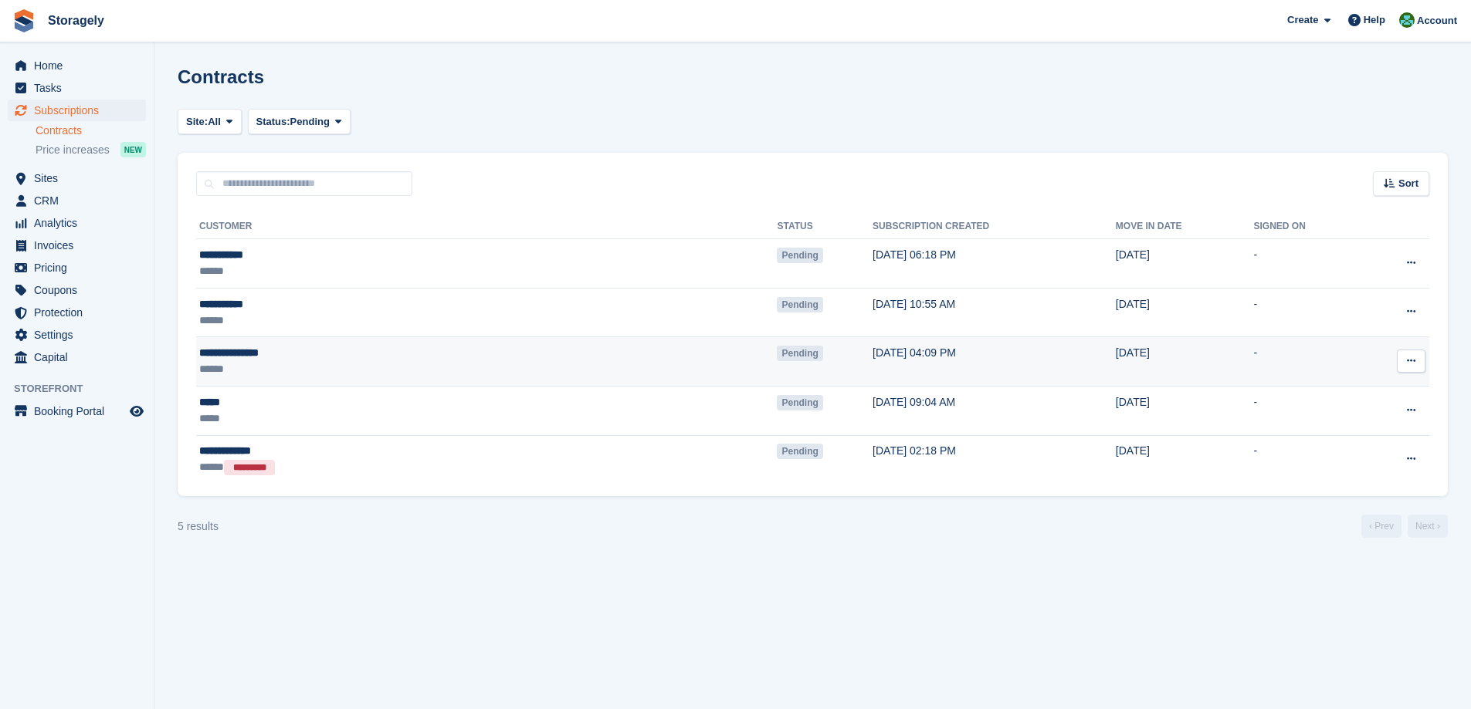
click at [1415, 361] on icon at bounding box center [1410, 361] width 8 height 10
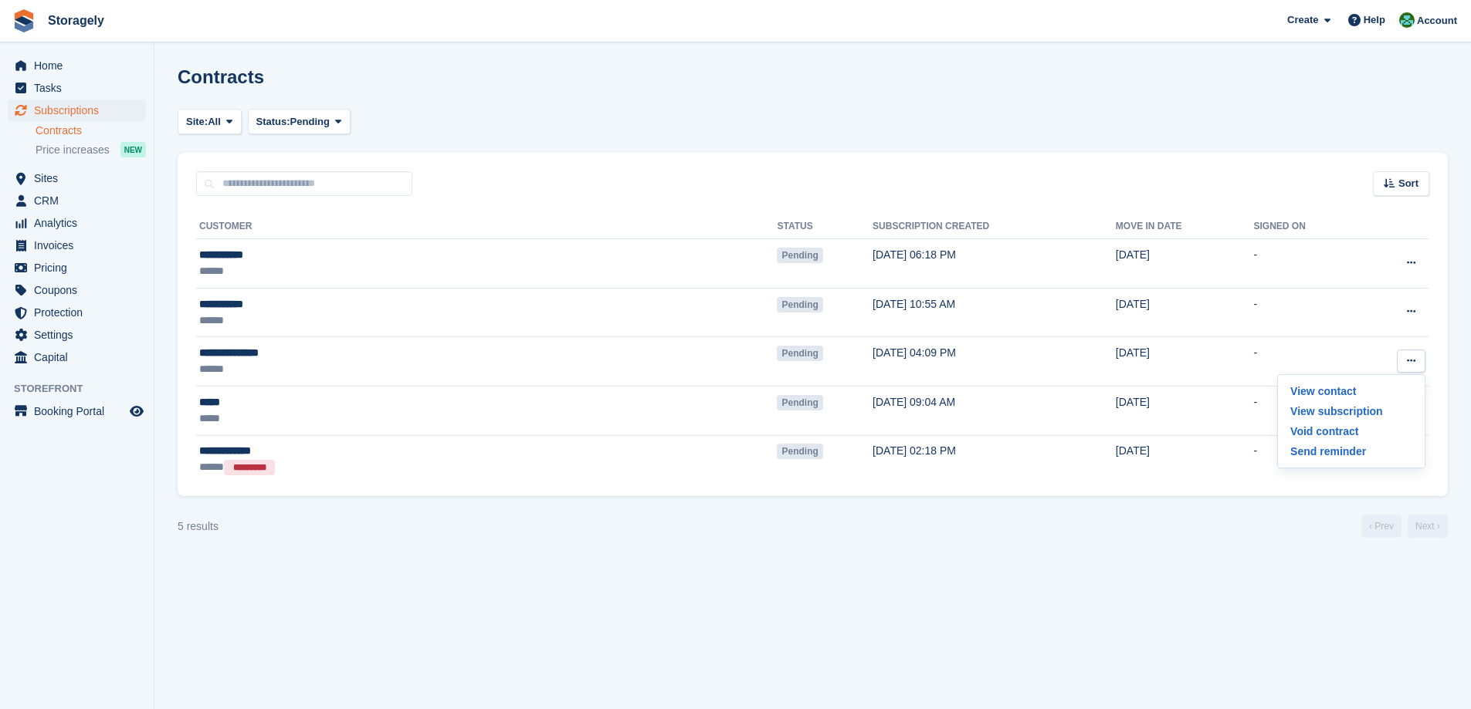
click at [922, 559] on section "Contracts Site: All [PERSON_NAME] All Status: Pending Pending Signed Voided Dec…" at bounding box center [812, 354] width 1316 height 709
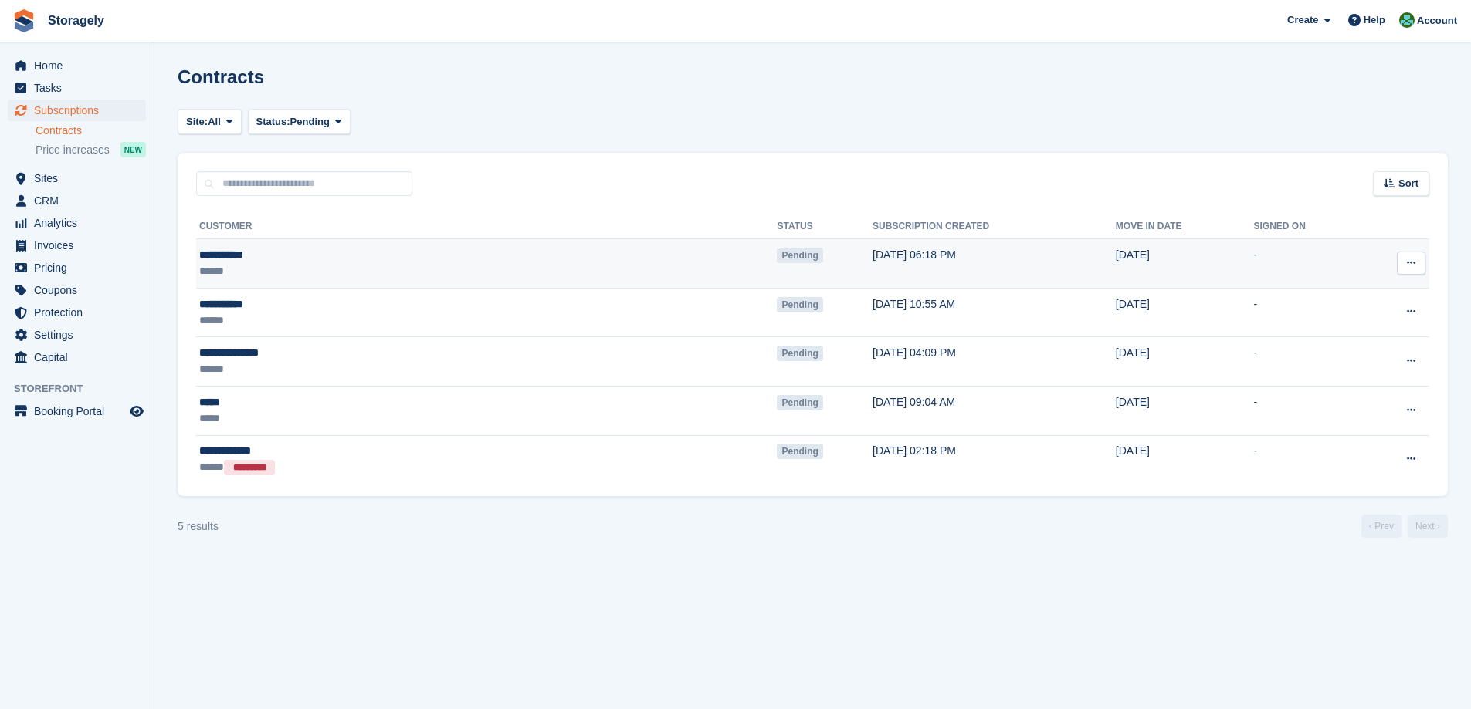
click at [400, 267] on div "******" at bounding box center [337, 271] width 276 height 16
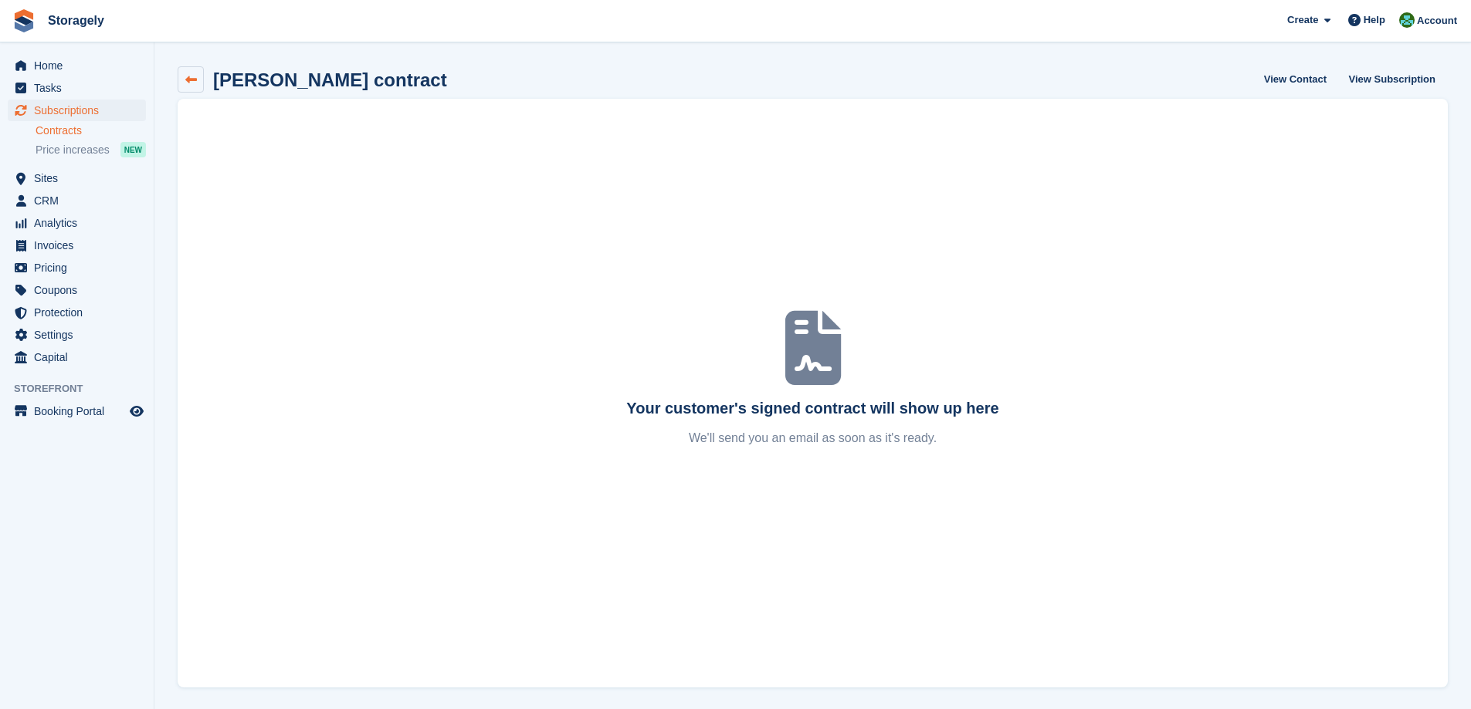
click at [191, 79] on icon at bounding box center [191, 80] width 12 height 12
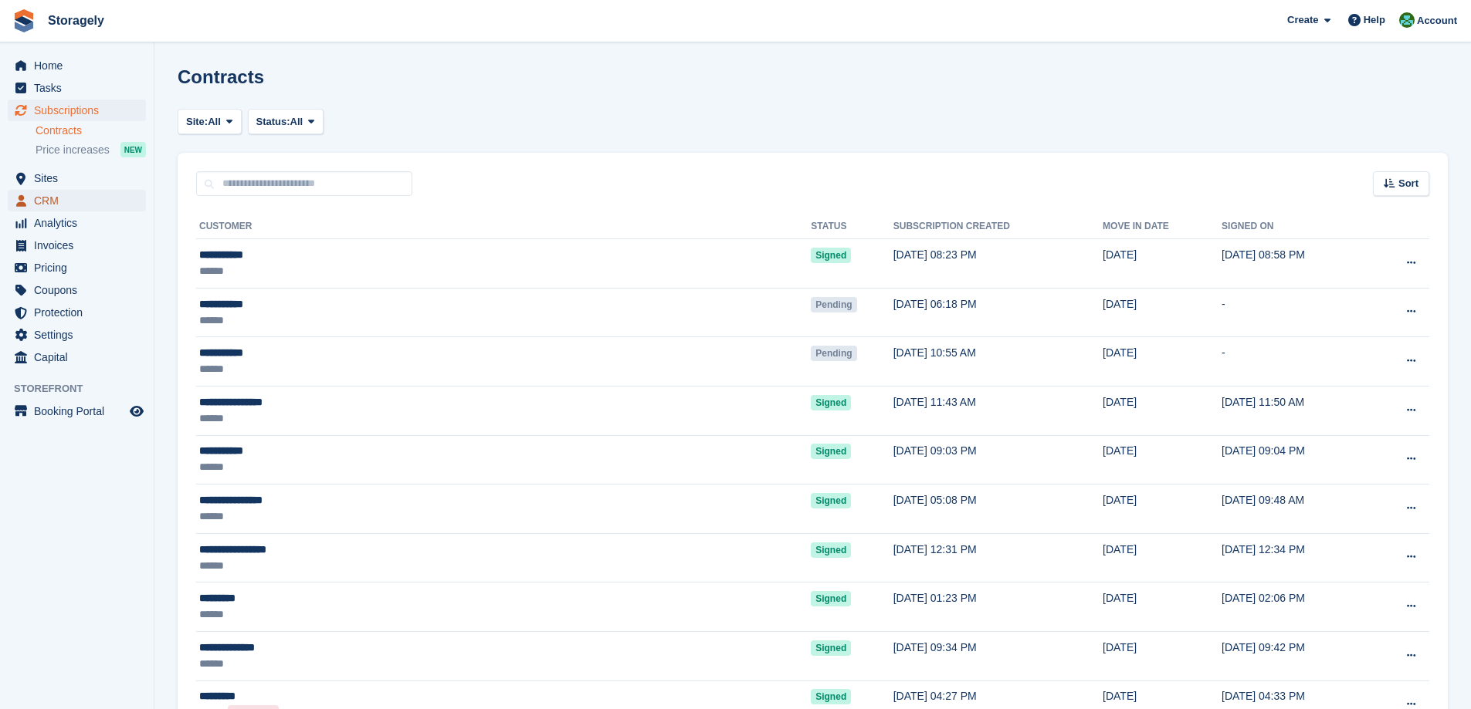
click at [46, 205] on span "CRM" at bounding box center [80, 201] width 93 height 22
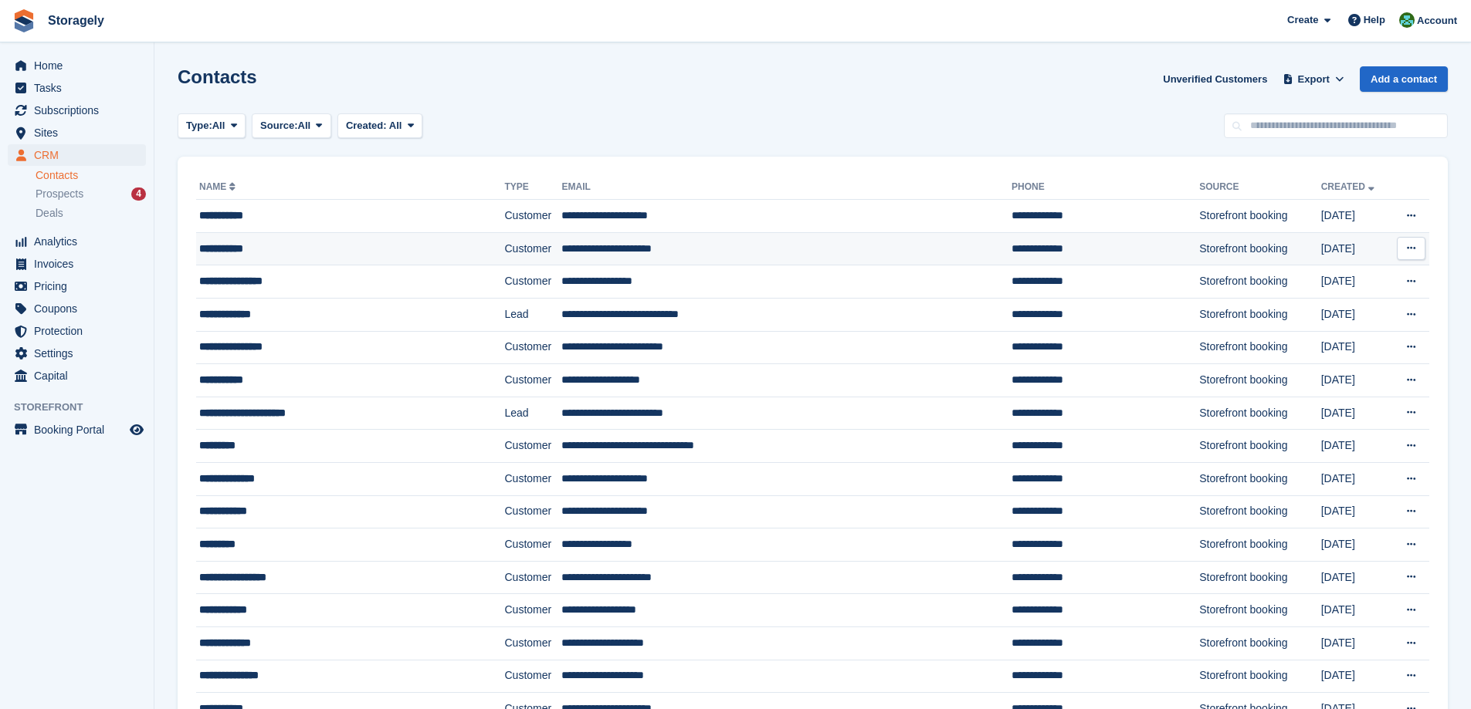
click at [279, 251] on div "**********" at bounding box center [324, 249] width 250 height 16
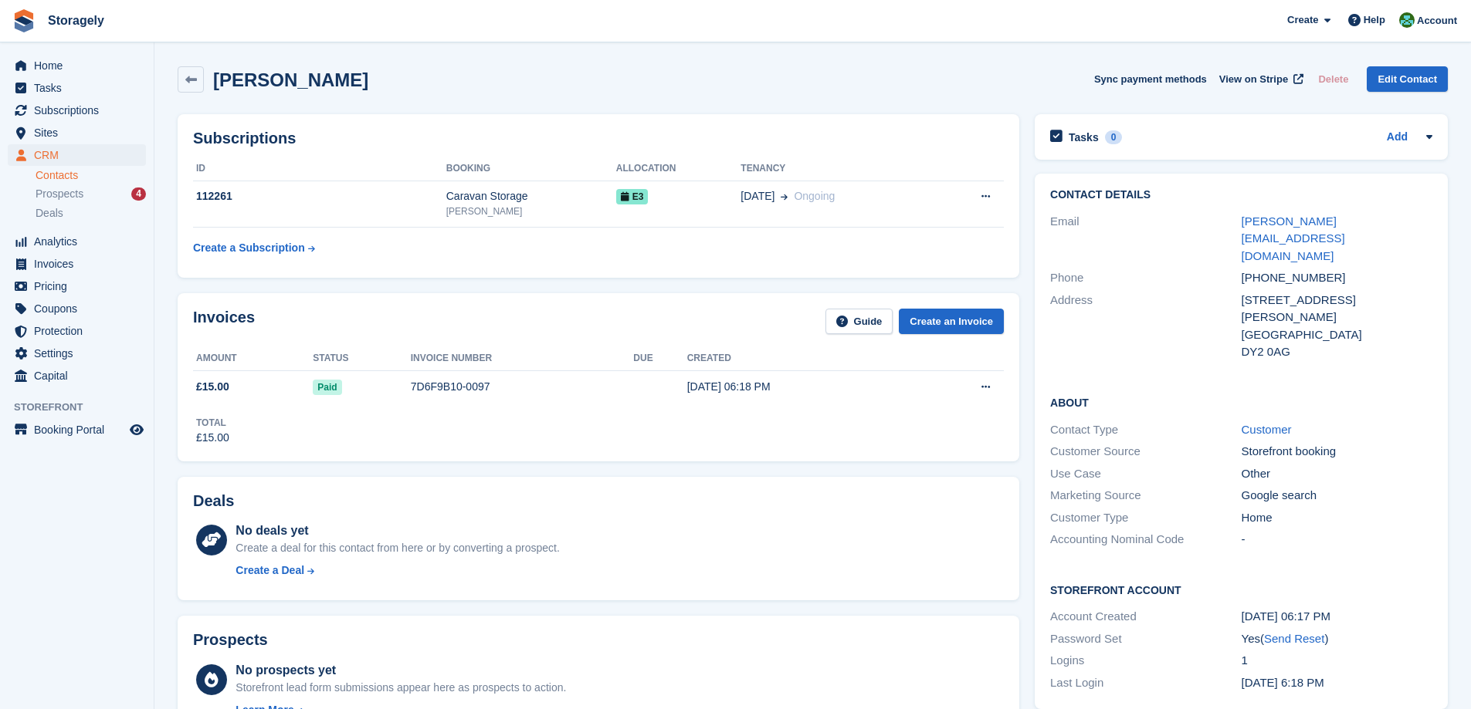
click at [417, 283] on div "Subscriptions ID Booking Allocation Tenancy 112261 Caravan Storage Dudley E3 12…" at bounding box center [598, 196] width 857 height 179
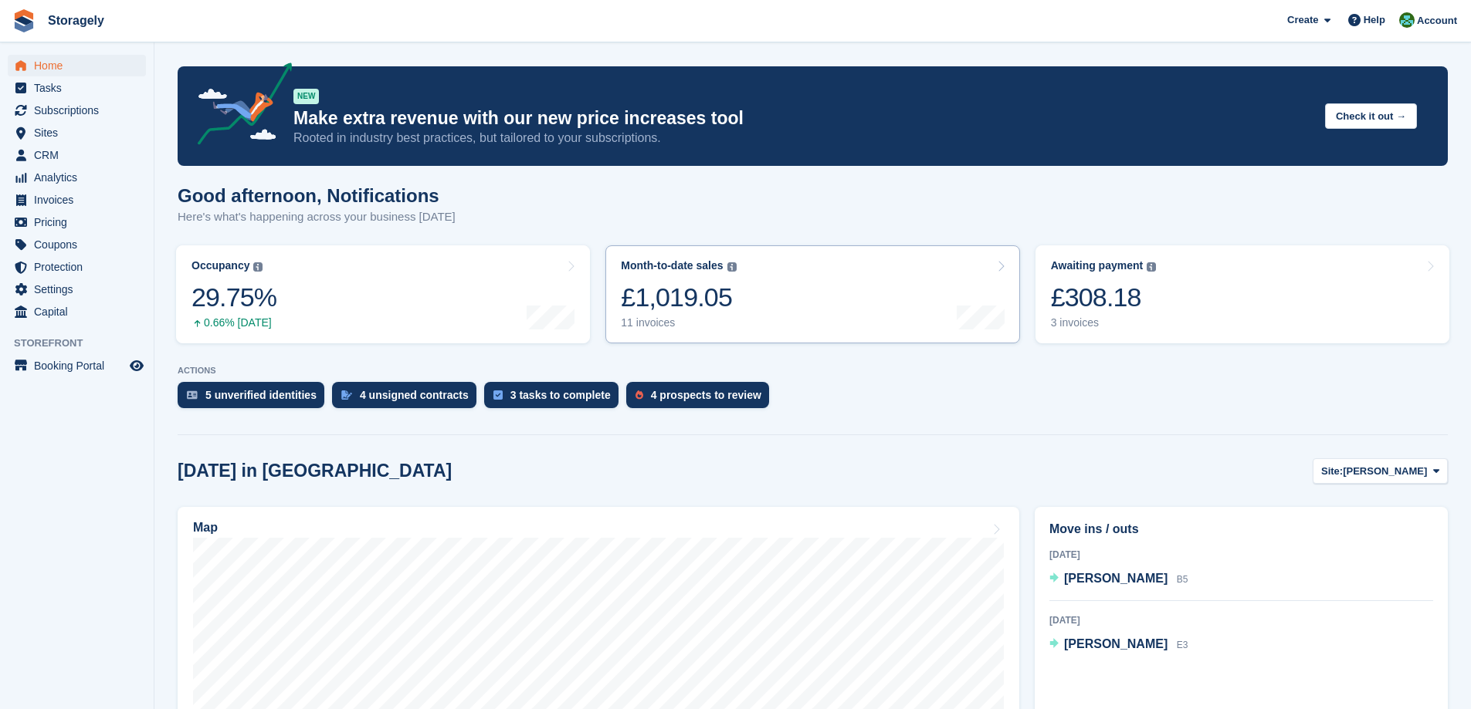
click at [813, 305] on link "Month-to-date sales The sum of all finalised invoices generated this month to d…" at bounding box center [812, 294] width 414 height 98
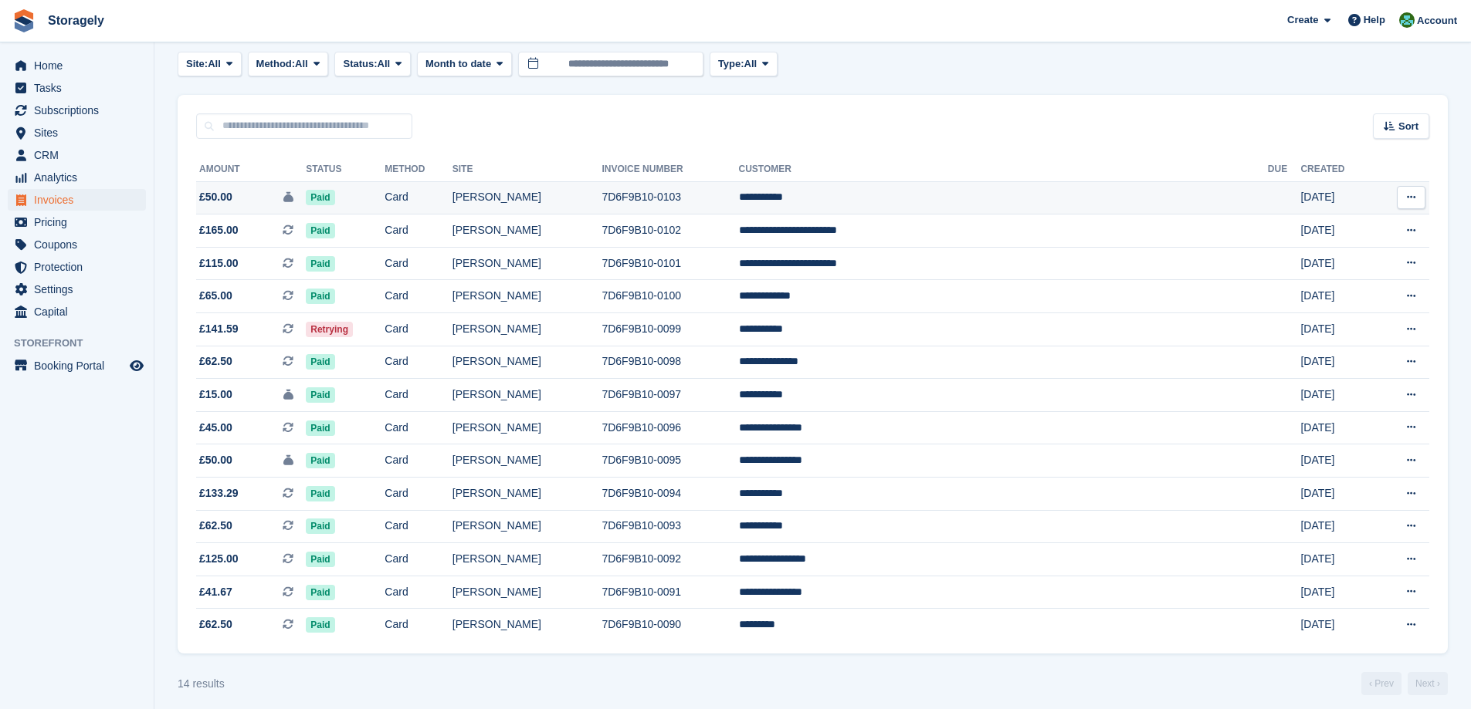
scroll to position [86, 0]
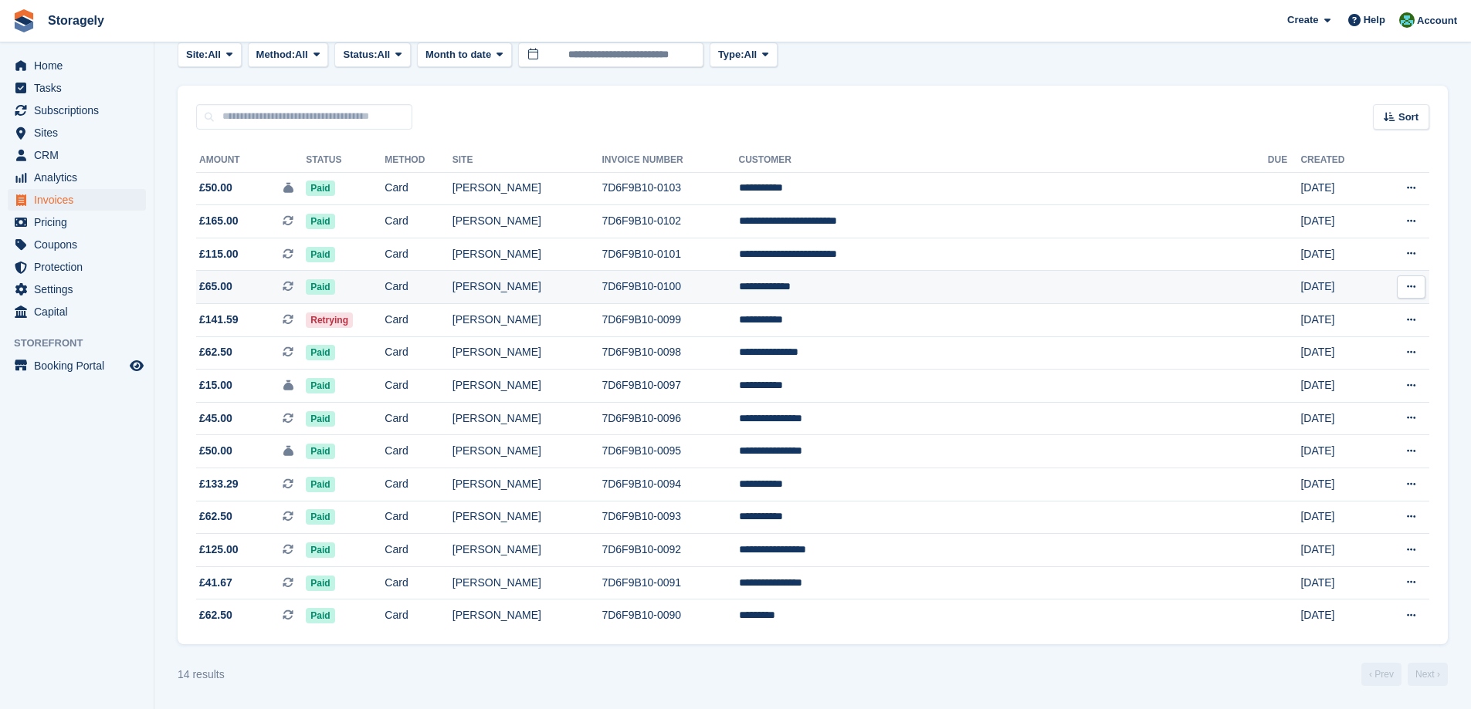
click at [384, 289] on td "Paid" at bounding box center [345, 287] width 79 height 33
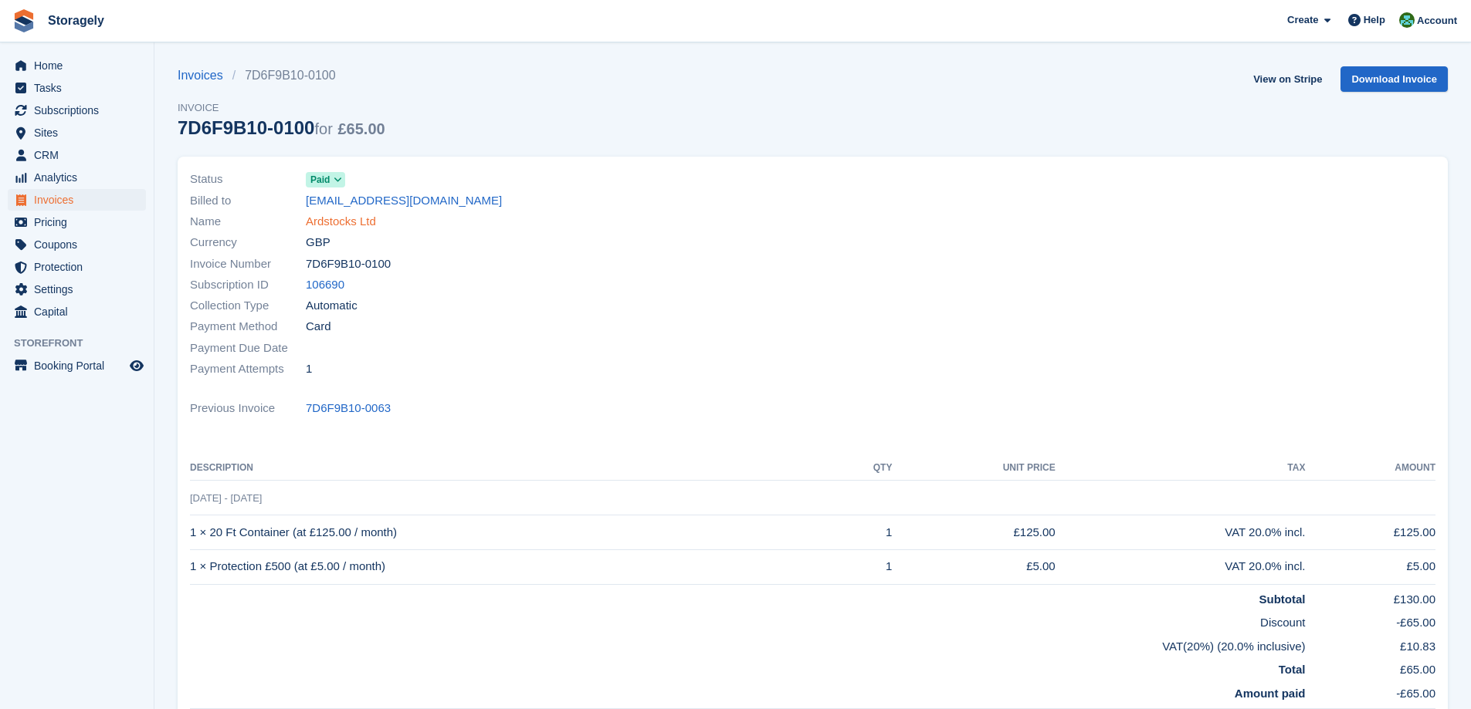
click at [360, 217] on link "Ardstocks Ltd" at bounding box center [341, 222] width 70 height 18
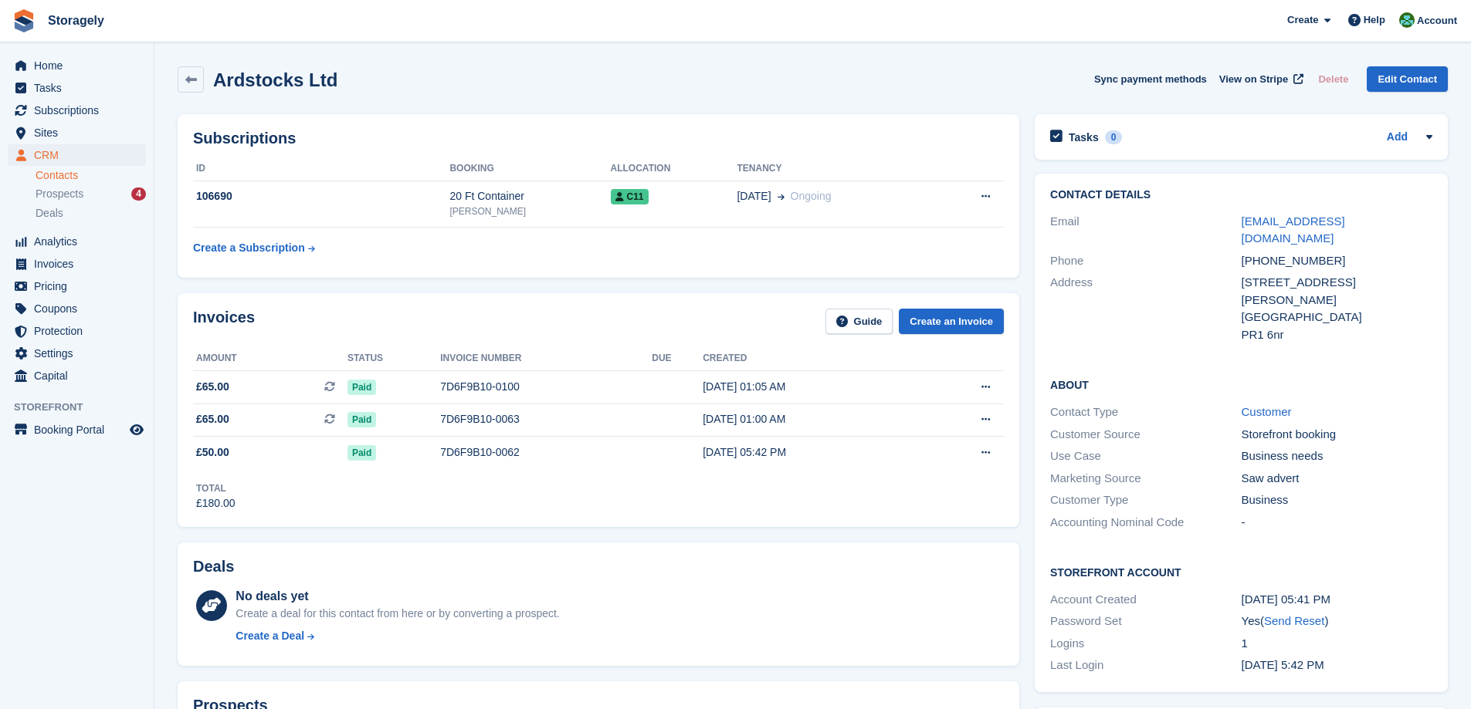
scroll to position [77, 0]
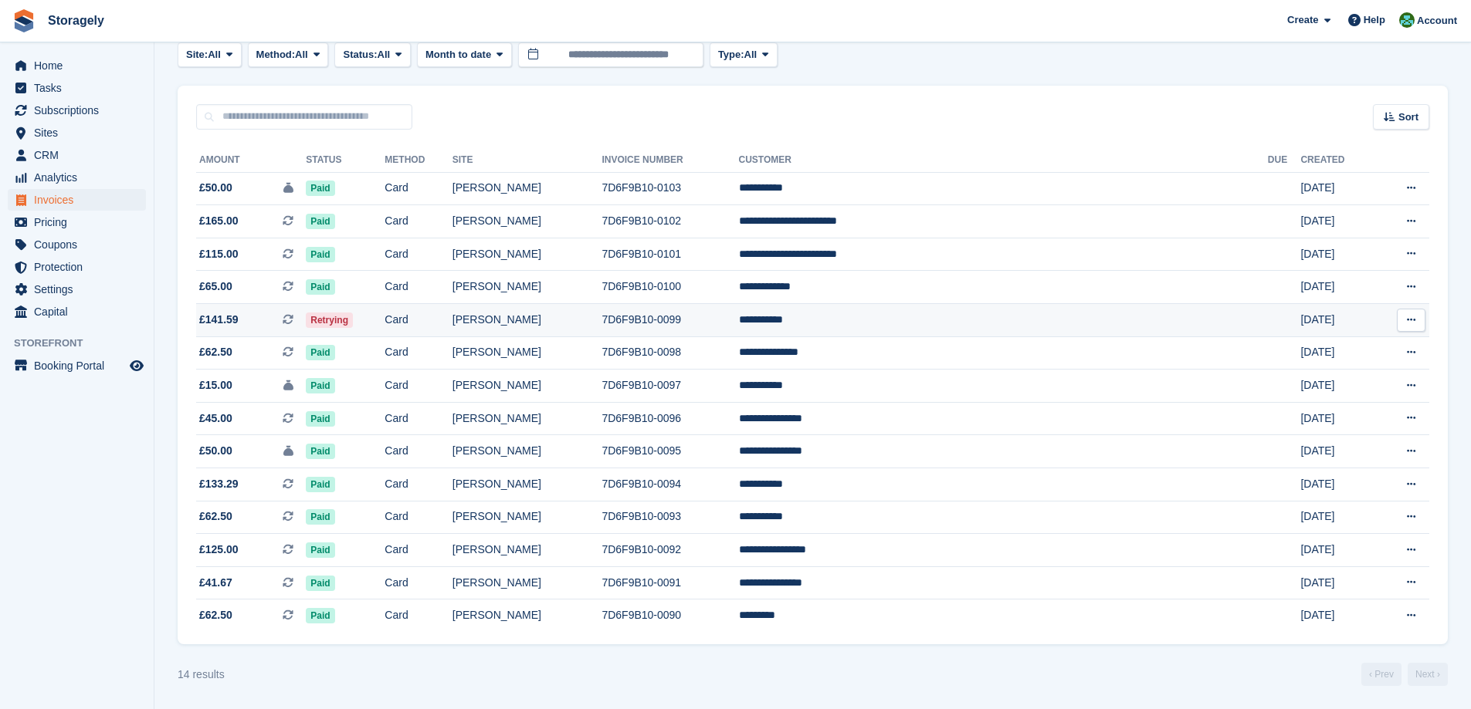
scroll to position [86, 0]
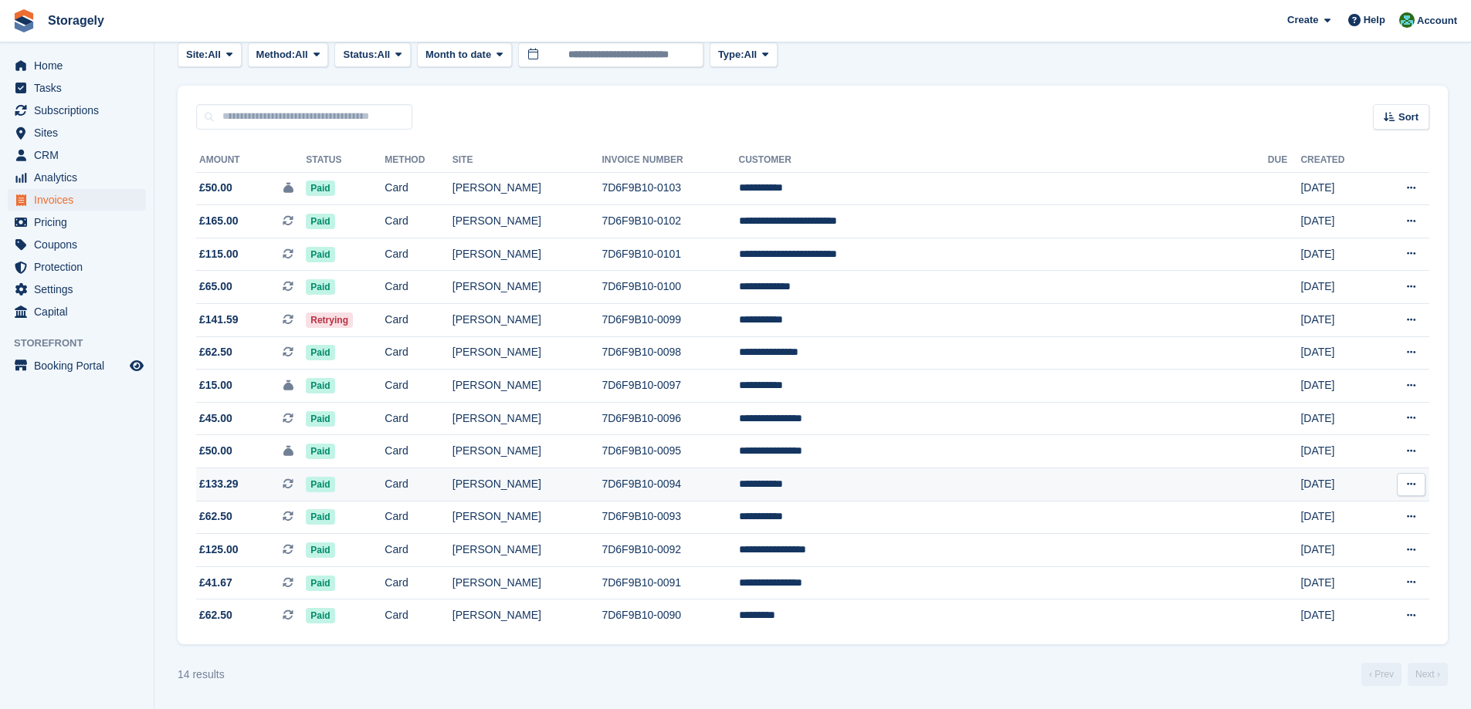
click at [286, 481] on span "£133.29 This is a recurring subscription invoice." at bounding box center [251, 484] width 110 height 16
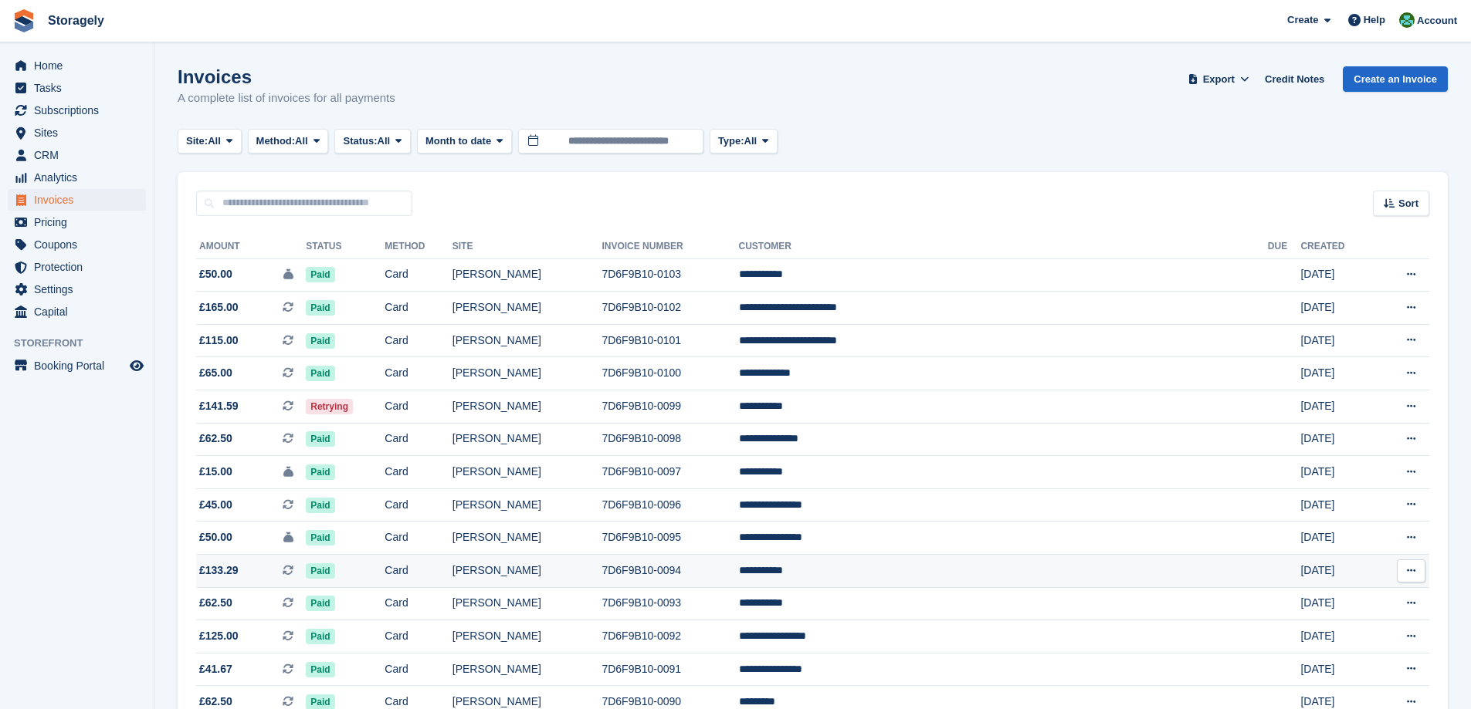
scroll to position [86, 0]
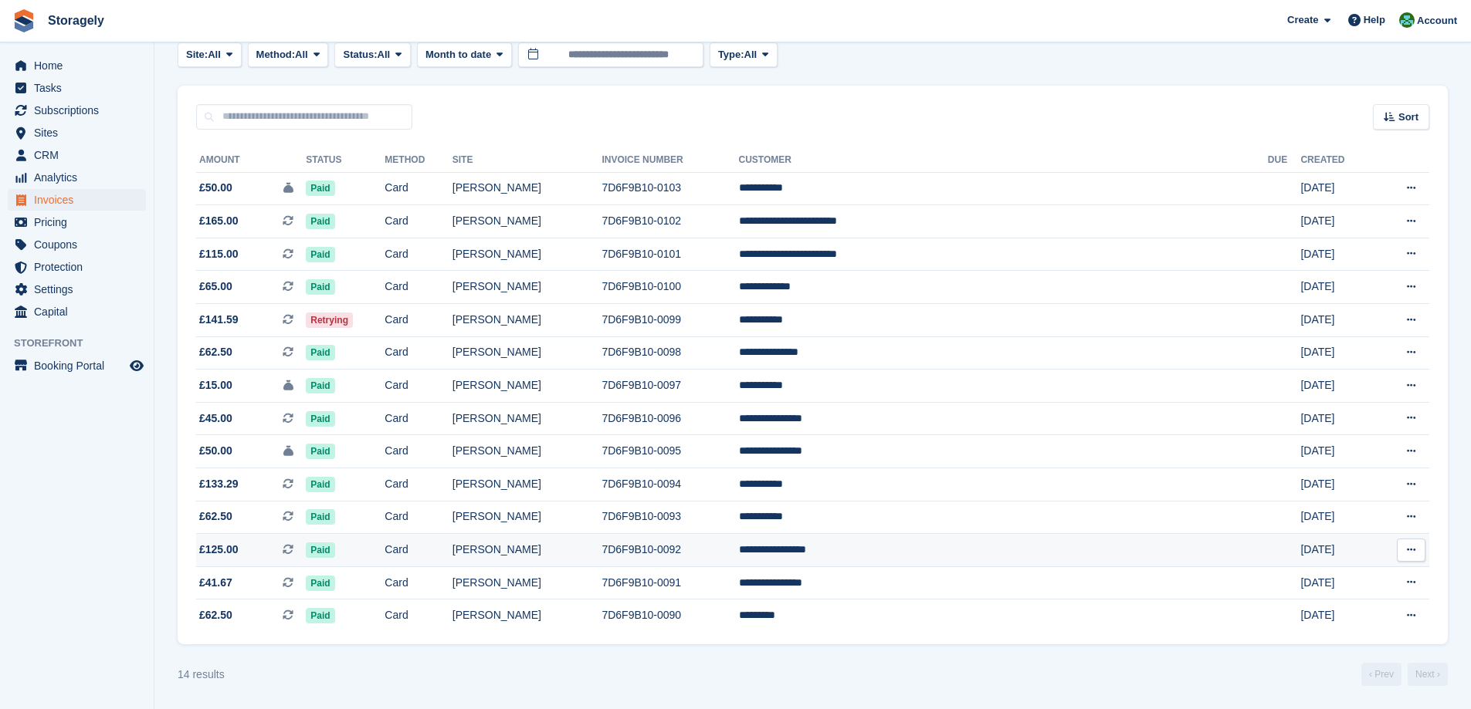
click at [288, 548] on span "£125.00 This is a recurring subscription invoice." at bounding box center [251, 550] width 110 height 16
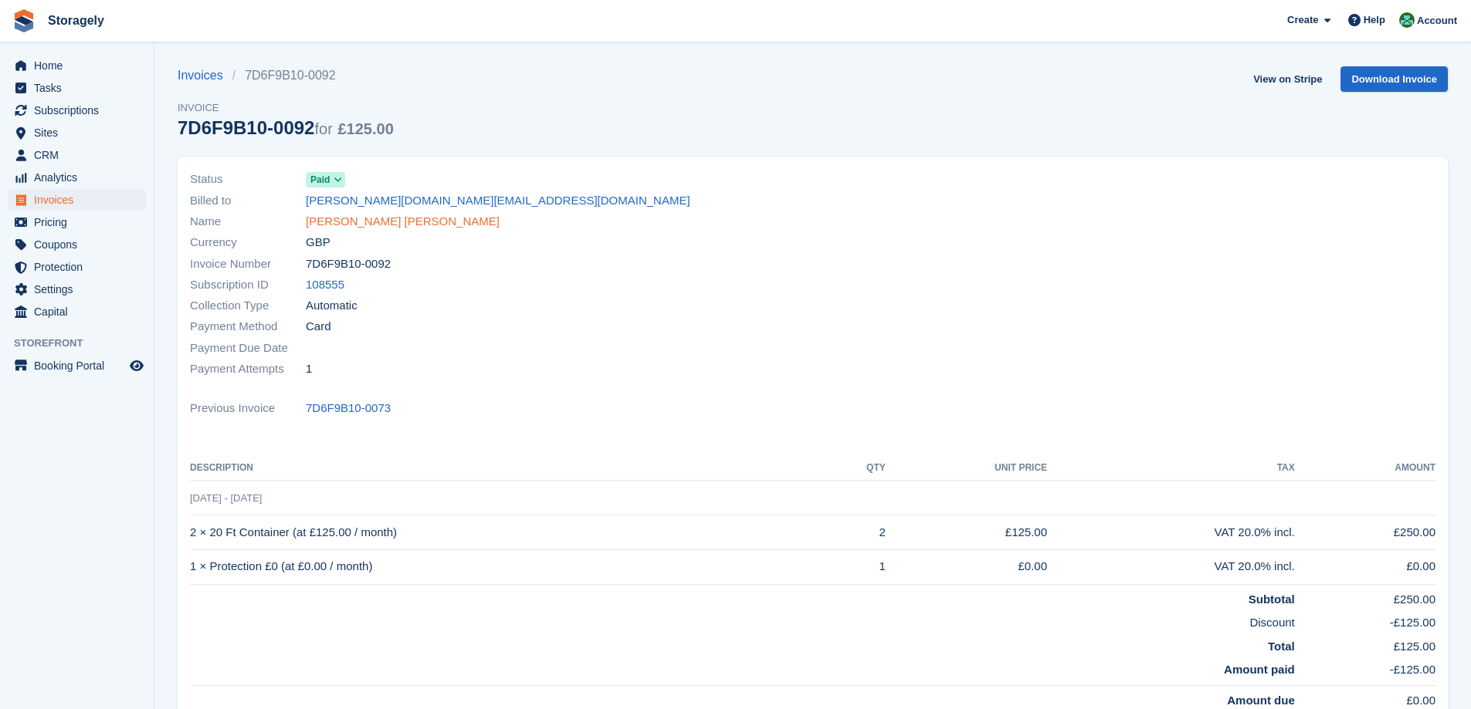
click at [371, 224] on link "Sajid Inayat Adam" at bounding box center [403, 222] width 194 height 18
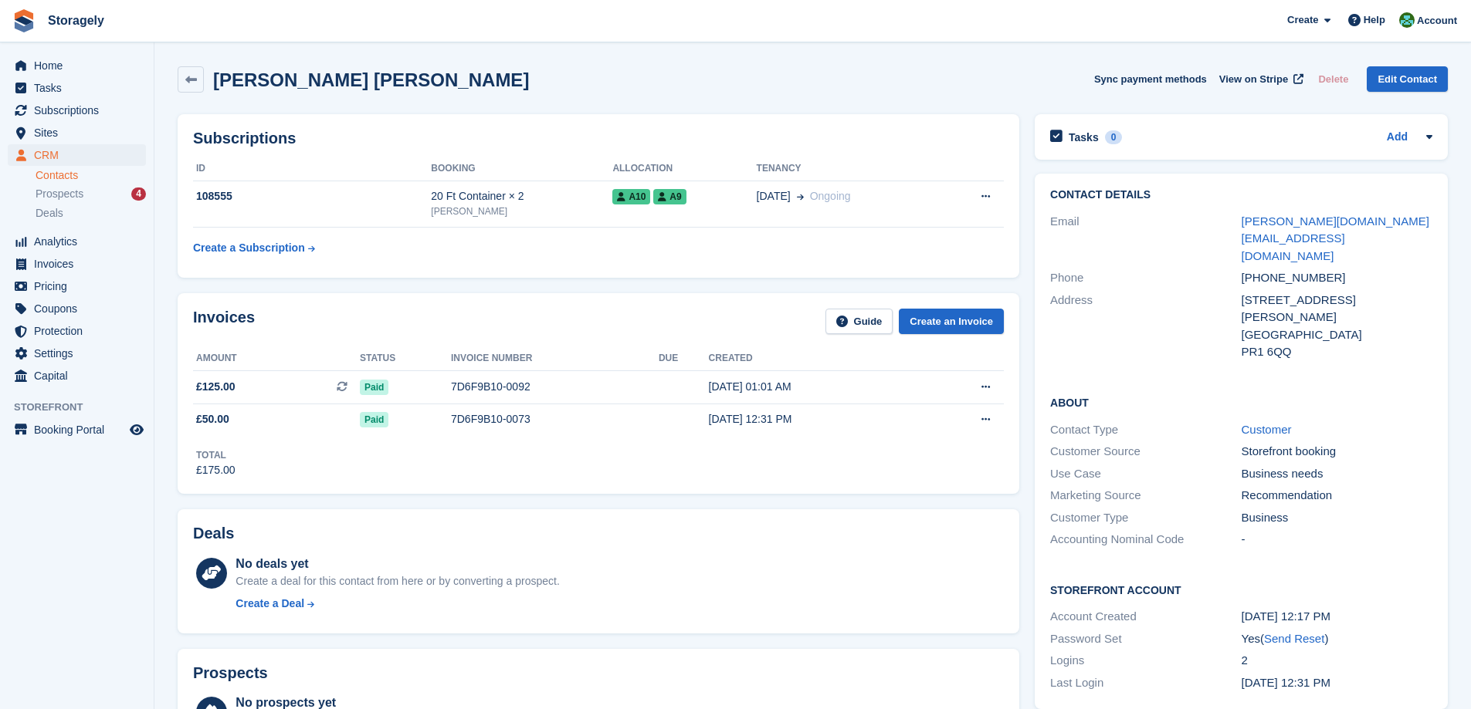
scroll to position [77, 0]
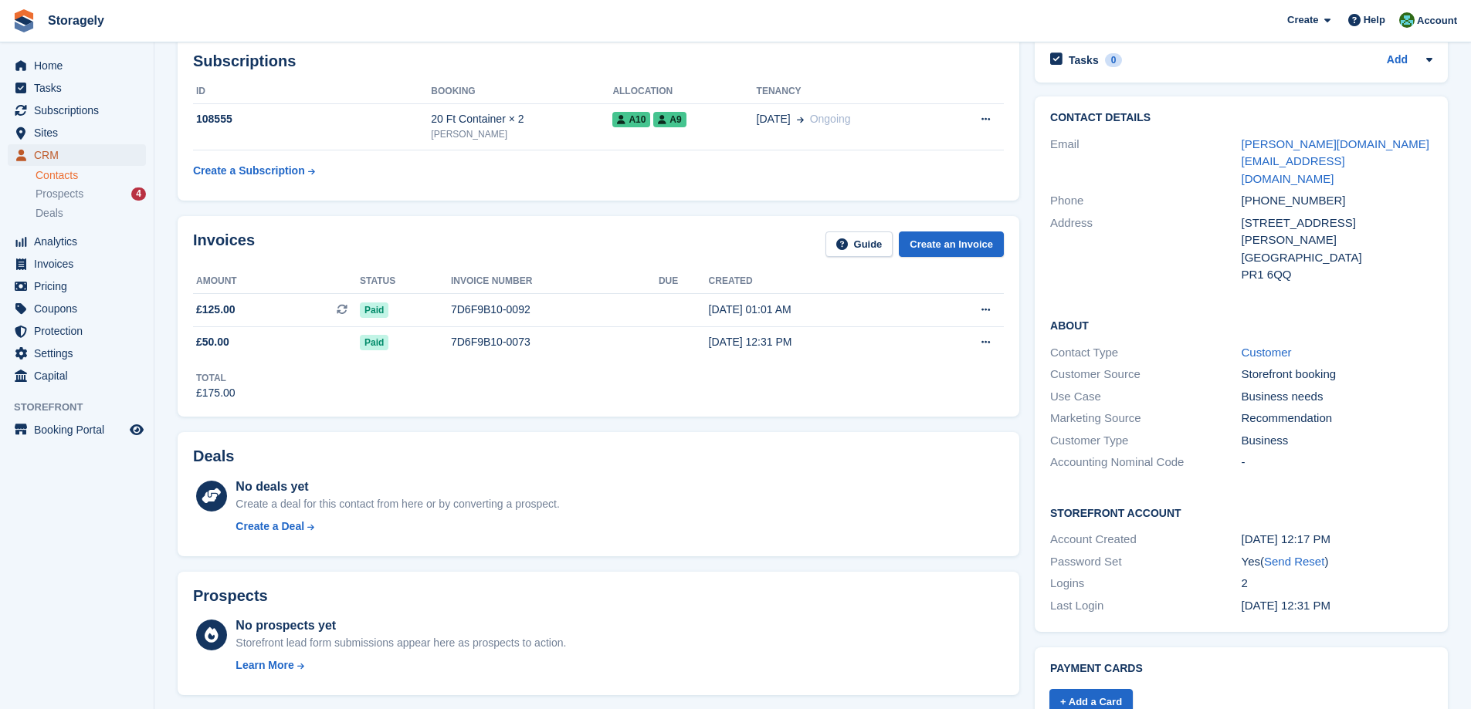
click at [73, 154] on span "CRM" at bounding box center [80, 155] width 93 height 22
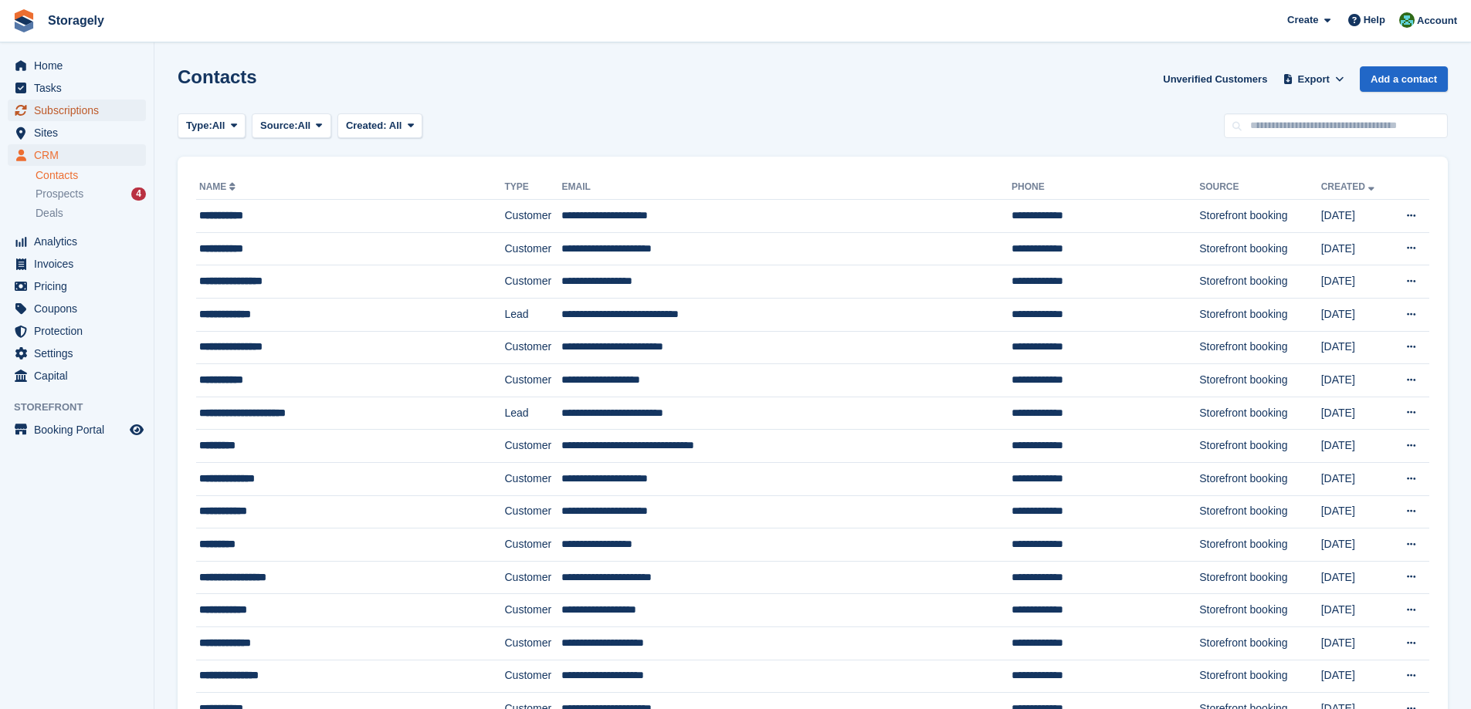
click at [82, 106] on span "Subscriptions" at bounding box center [80, 111] width 93 height 22
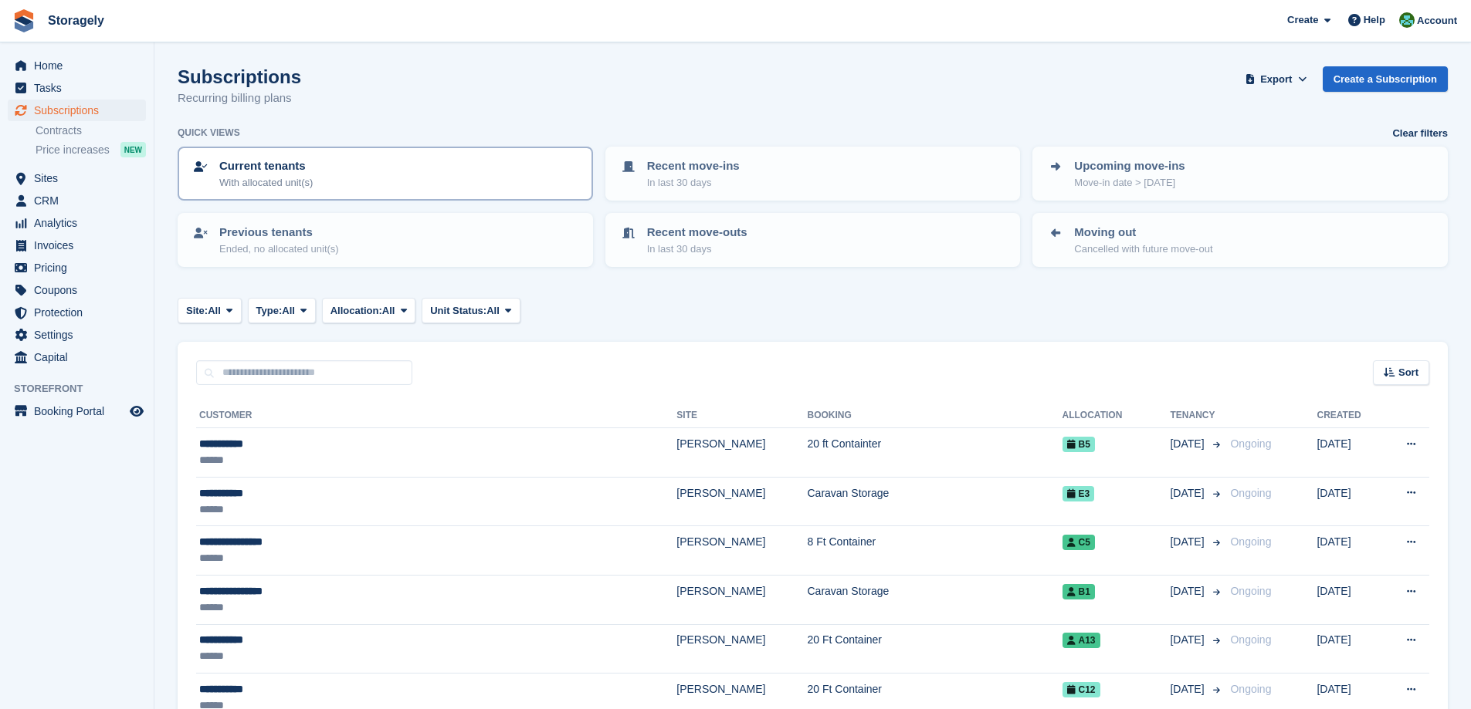
click at [300, 175] on p "With allocated unit(s)" at bounding box center [265, 182] width 93 height 15
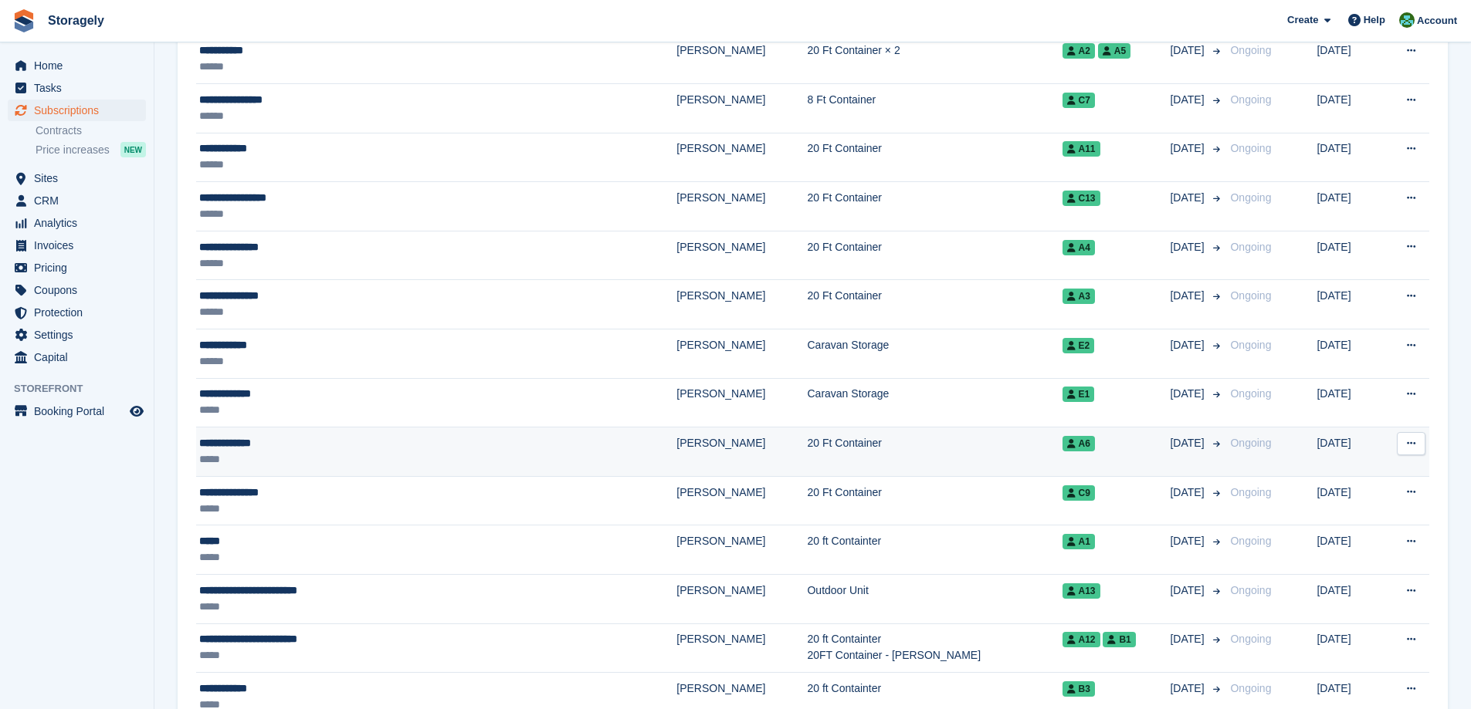
scroll to position [1170, 0]
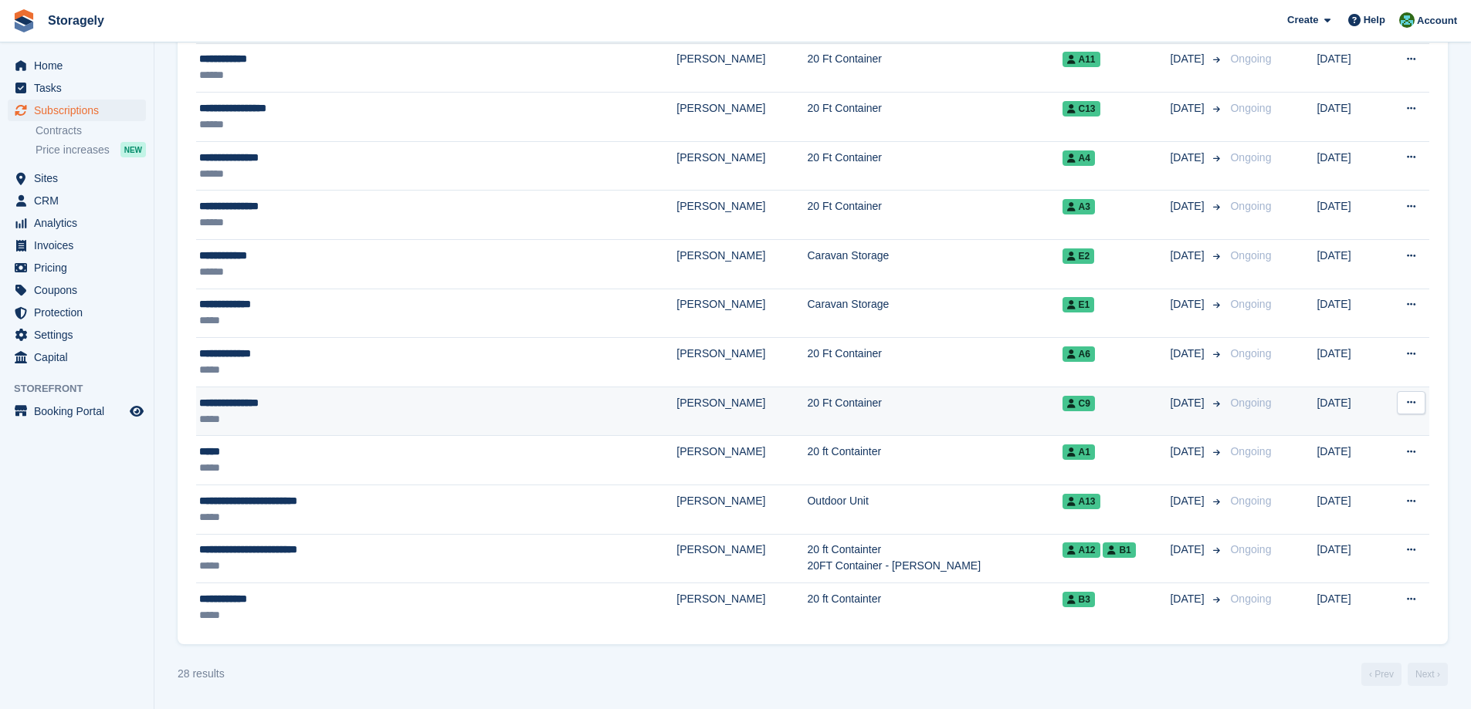
click at [363, 410] on div "**********" at bounding box center [361, 403] width 324 height 16
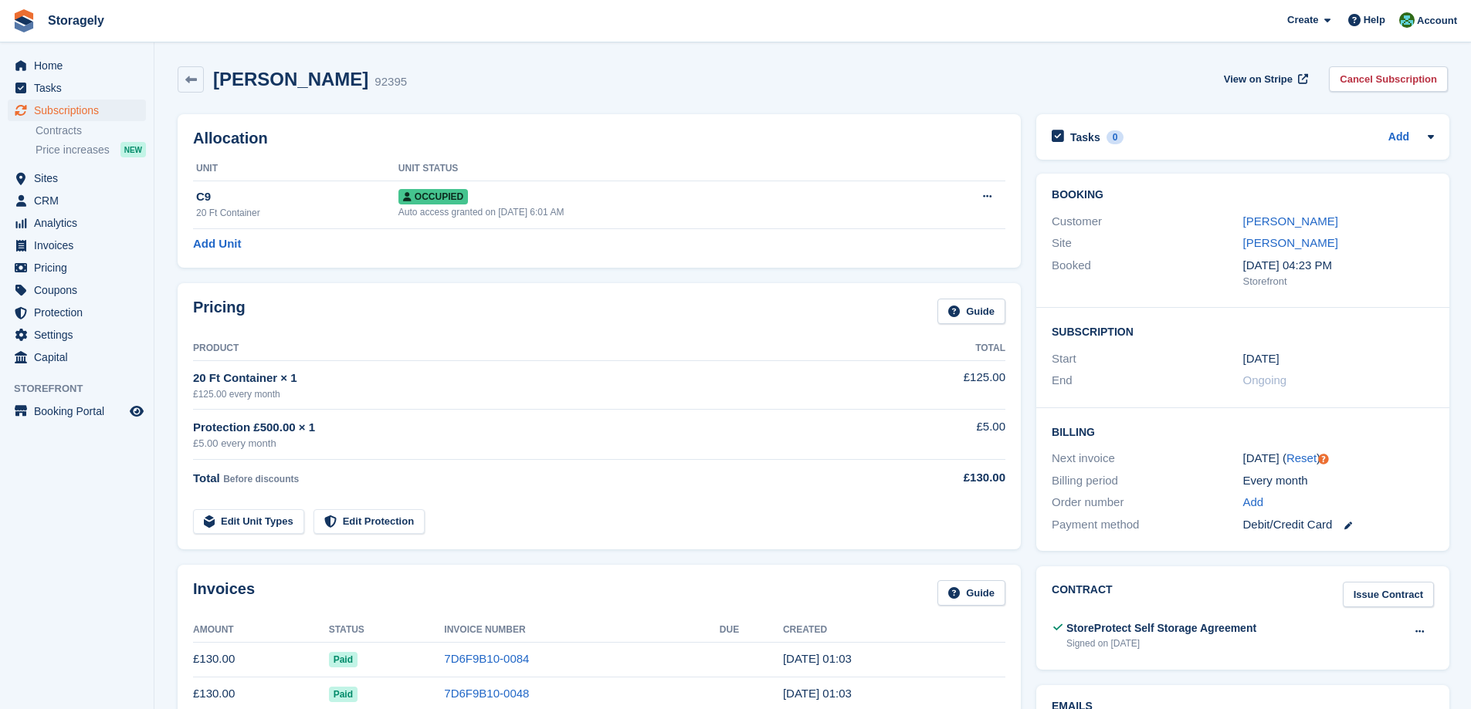
scroll to position [232, 0]
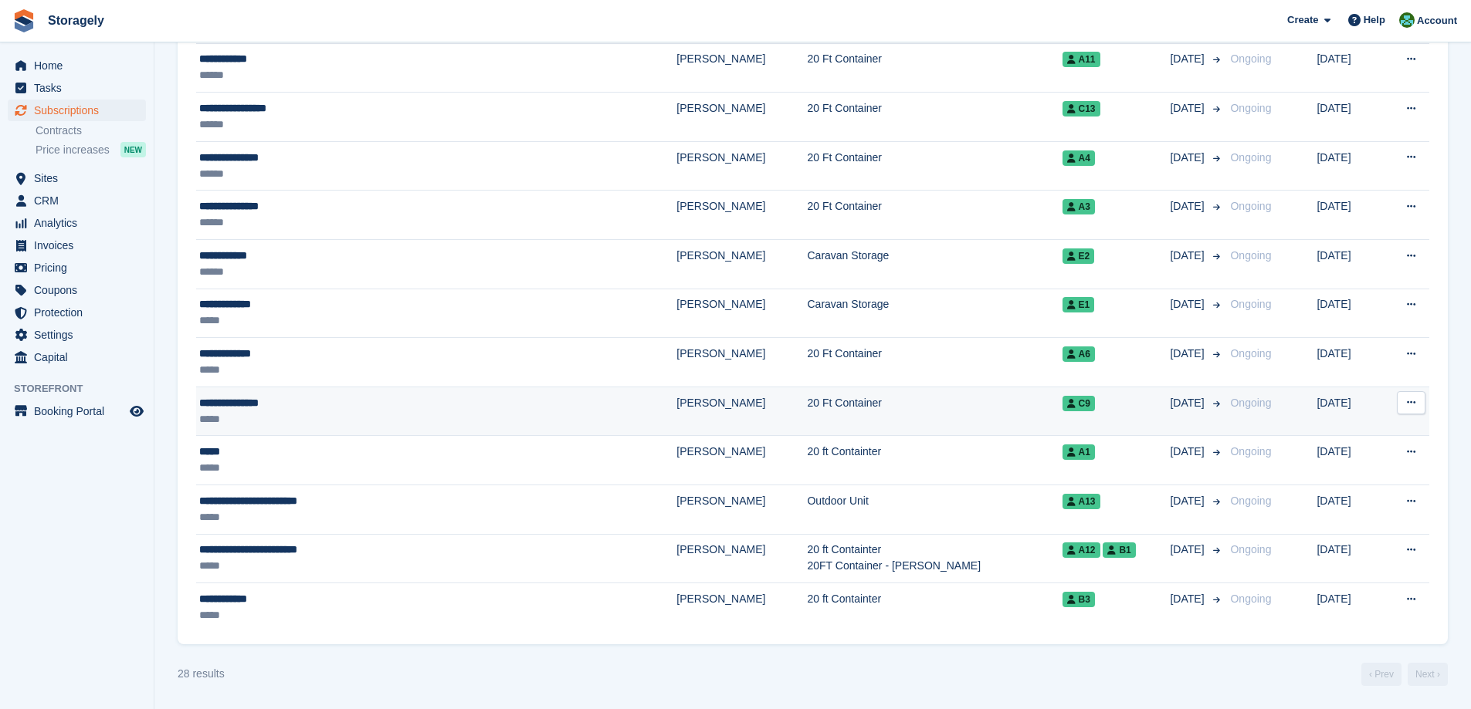
scroll to position [1170, 0]
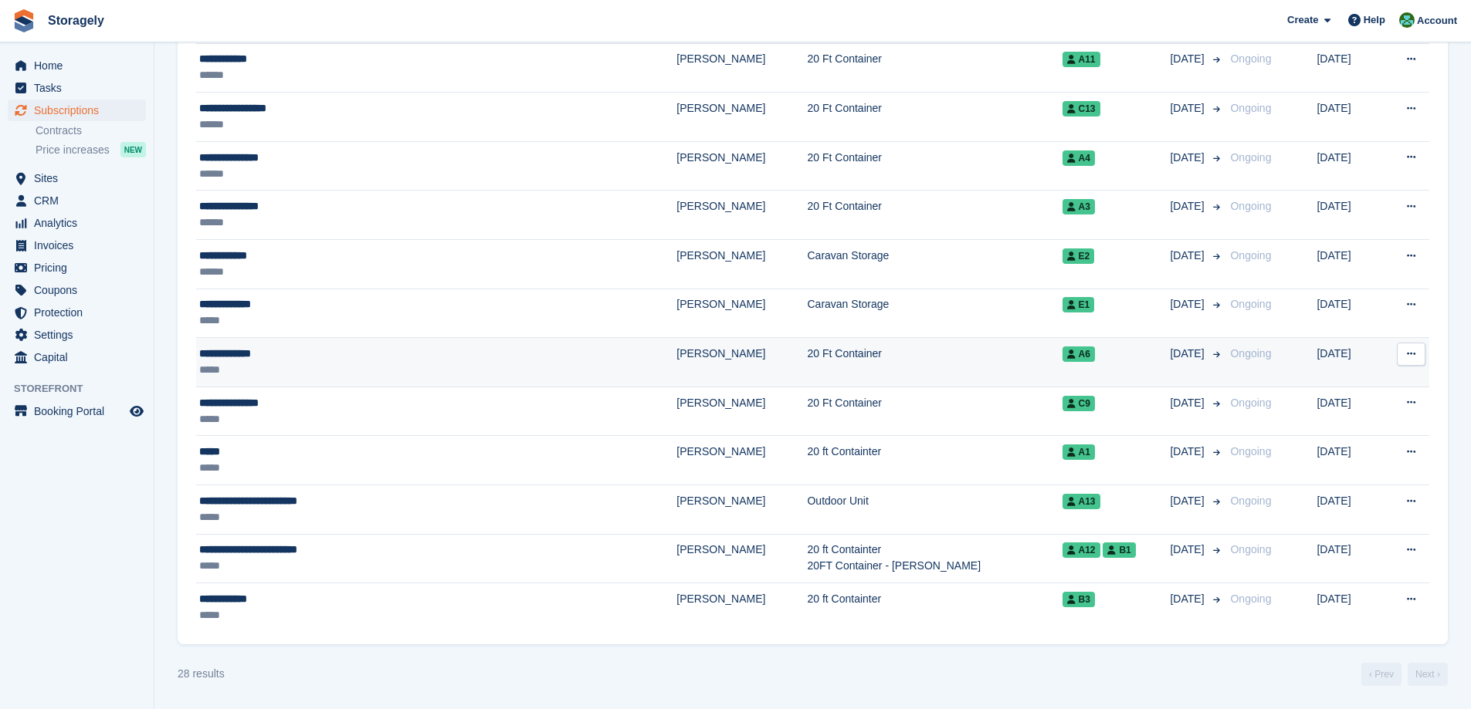
click at [303, 362] on div "*****" at bounding box center [361, 370] width 324 height 16
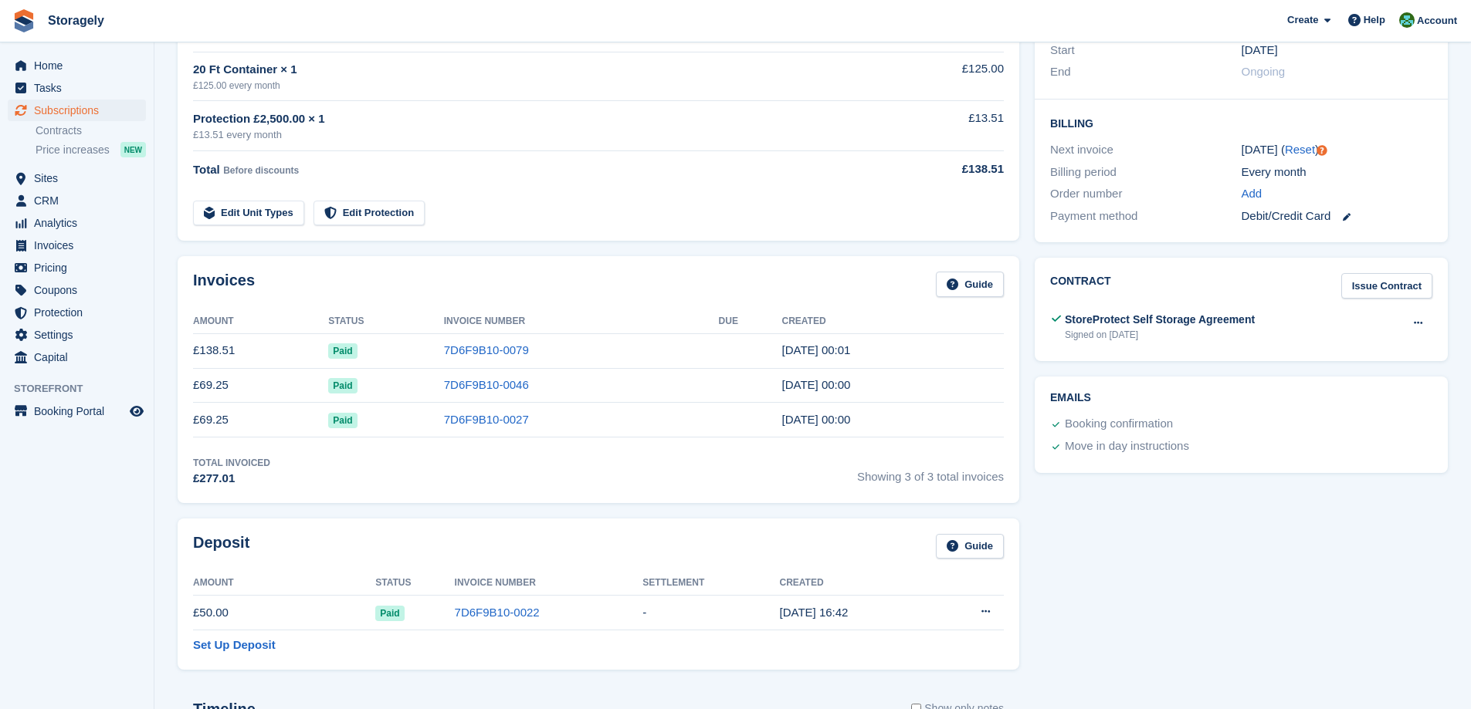
scroll to position [386, 0]
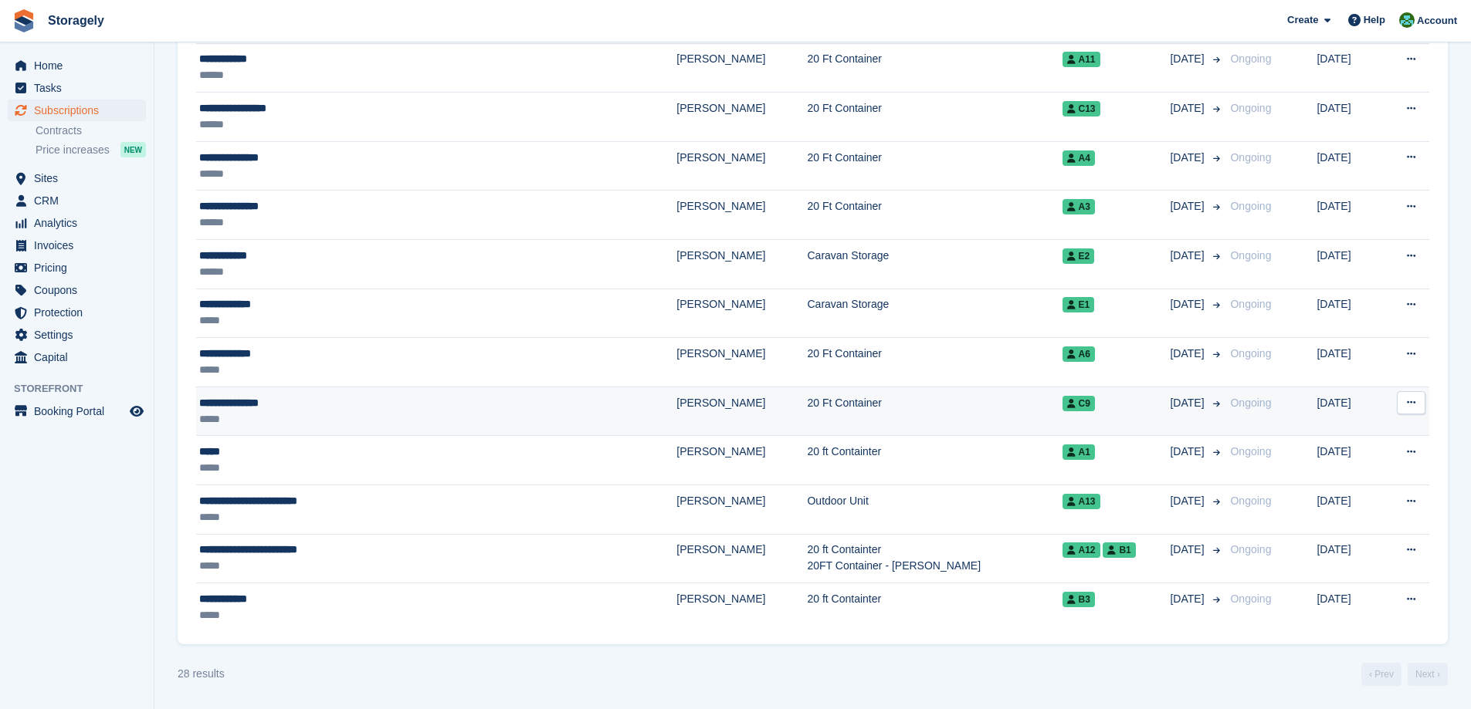
scroll to position [1170, 0]
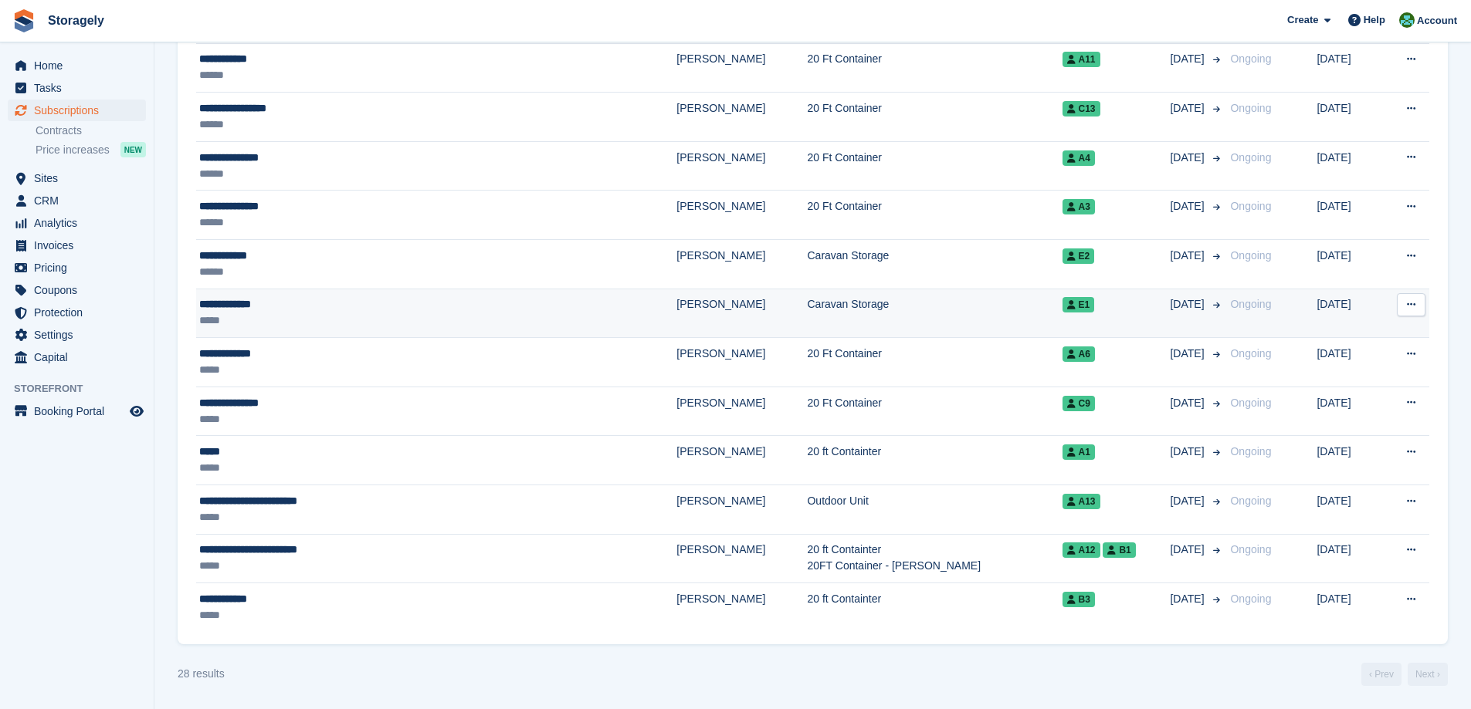
click at [345, 311] on div "**********" at bounding box center [361, 304] width 324 height 16
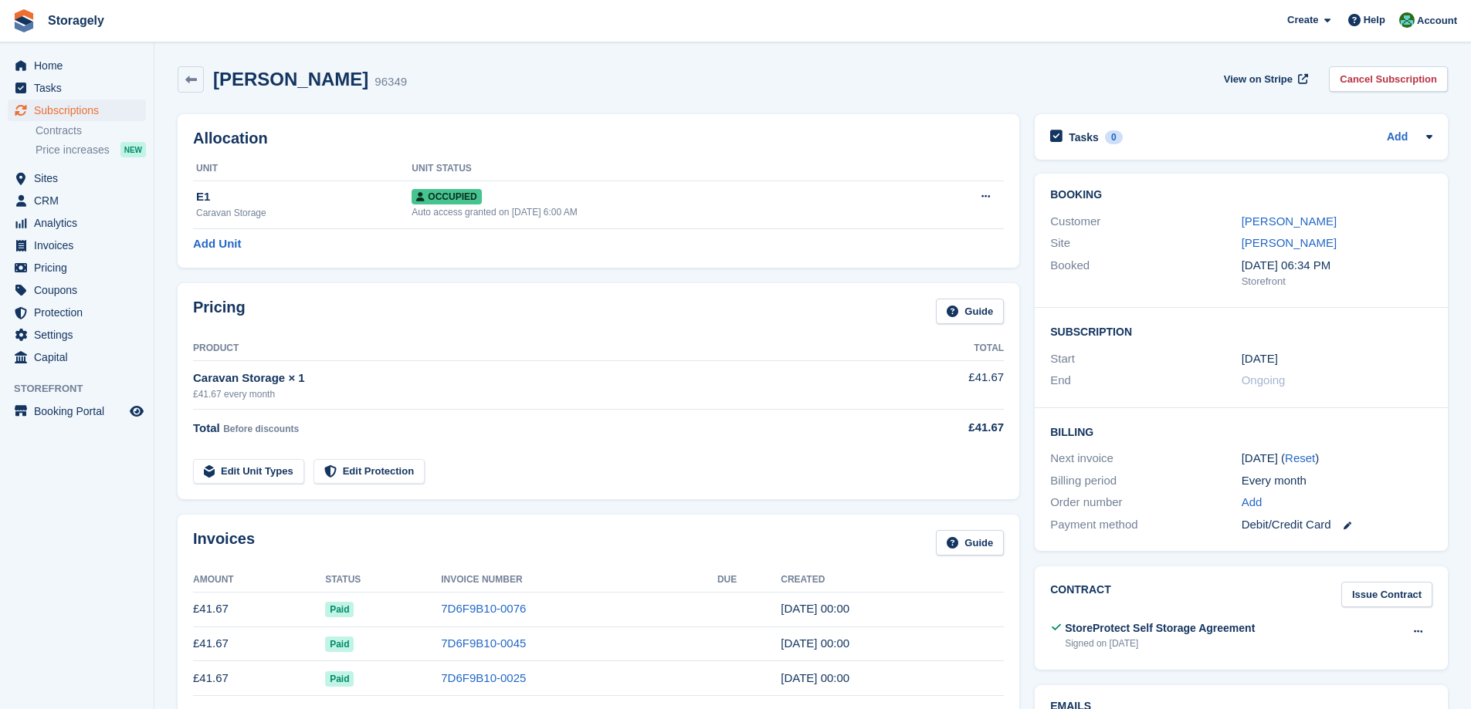
scroll to position [154, 0]
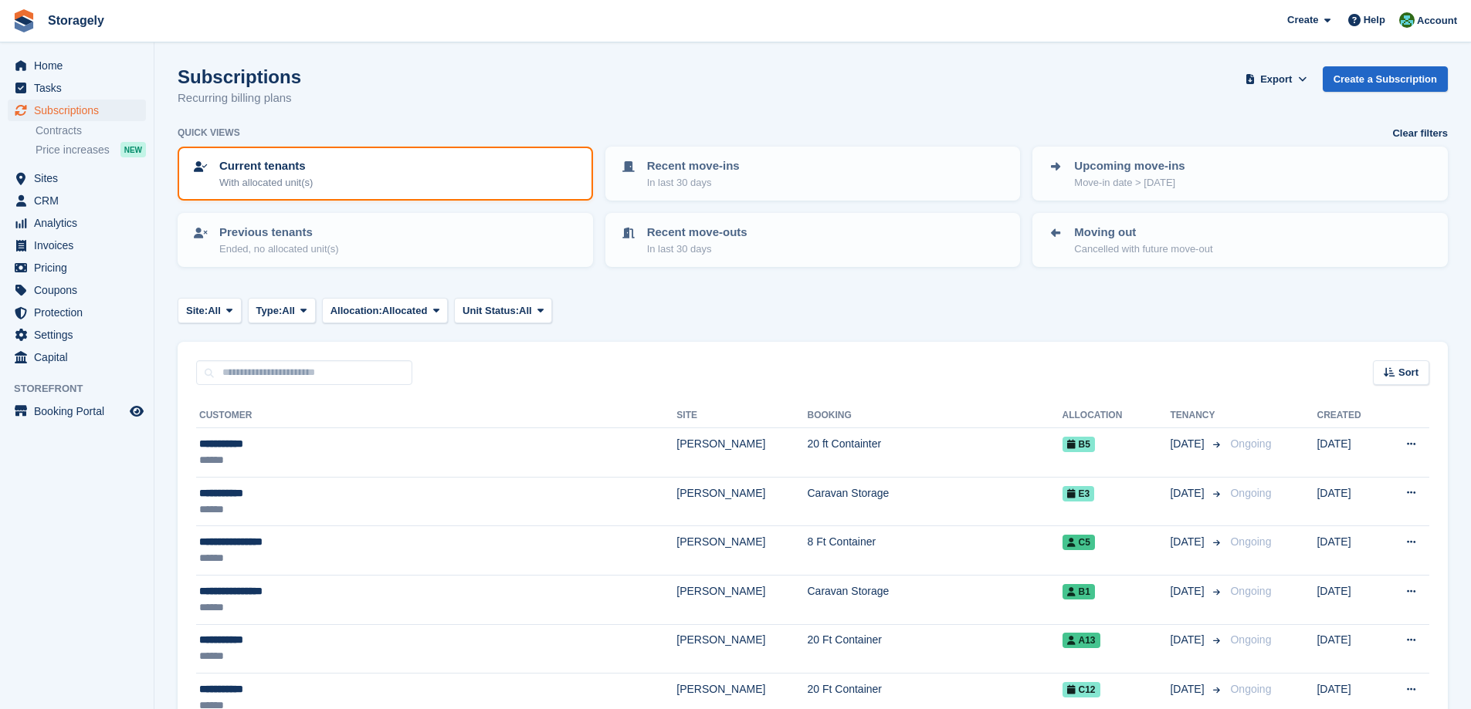
scroll to position [1170, 0]
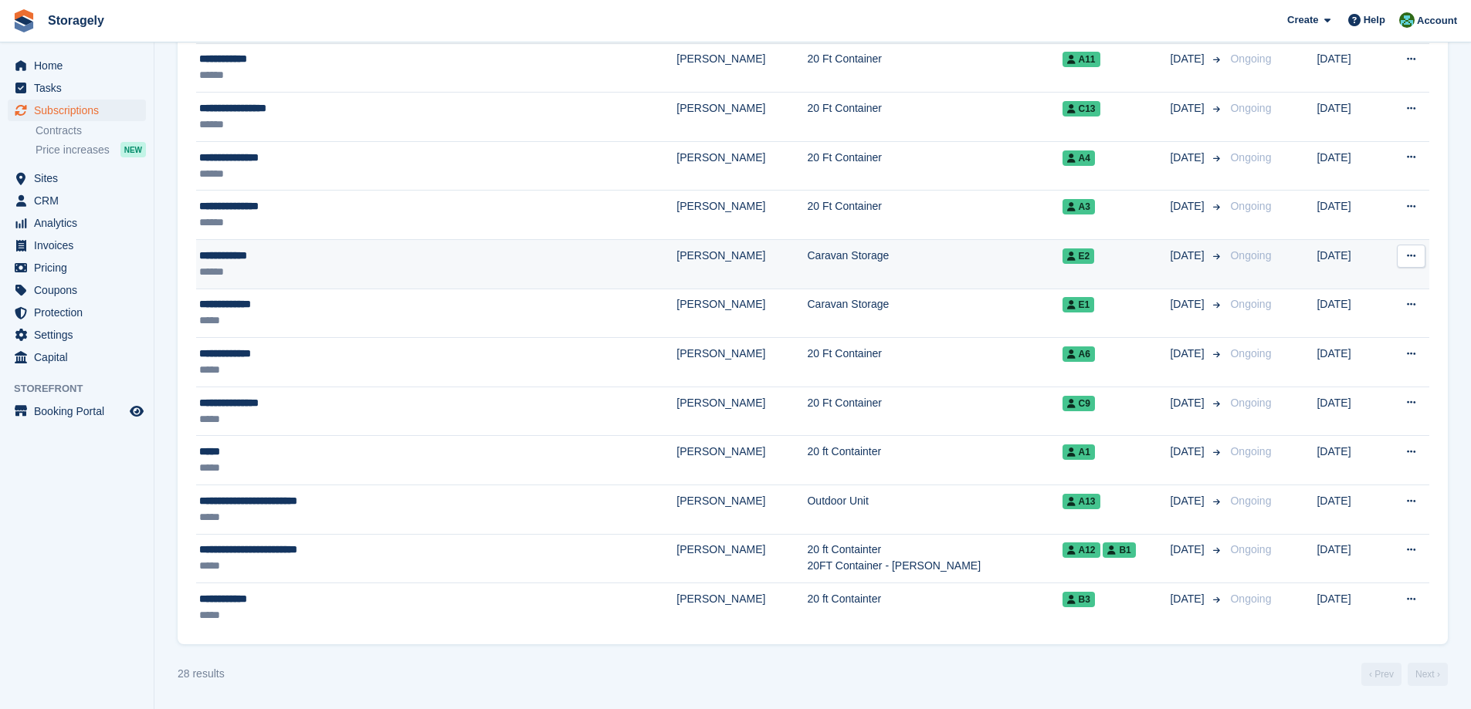
click at [310, 274] on div "******" at bounding box center [361, 272] width 324 height 16
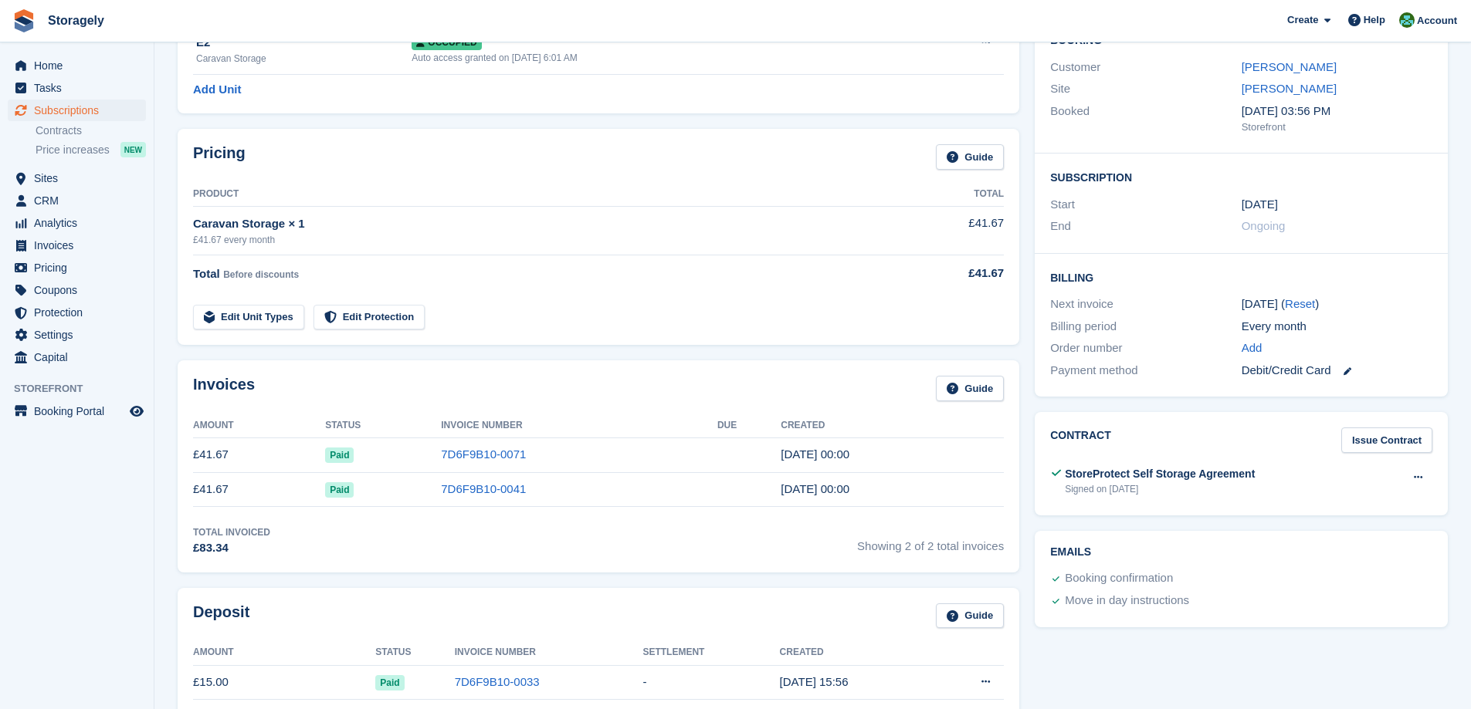
scroll to position [154, 0]
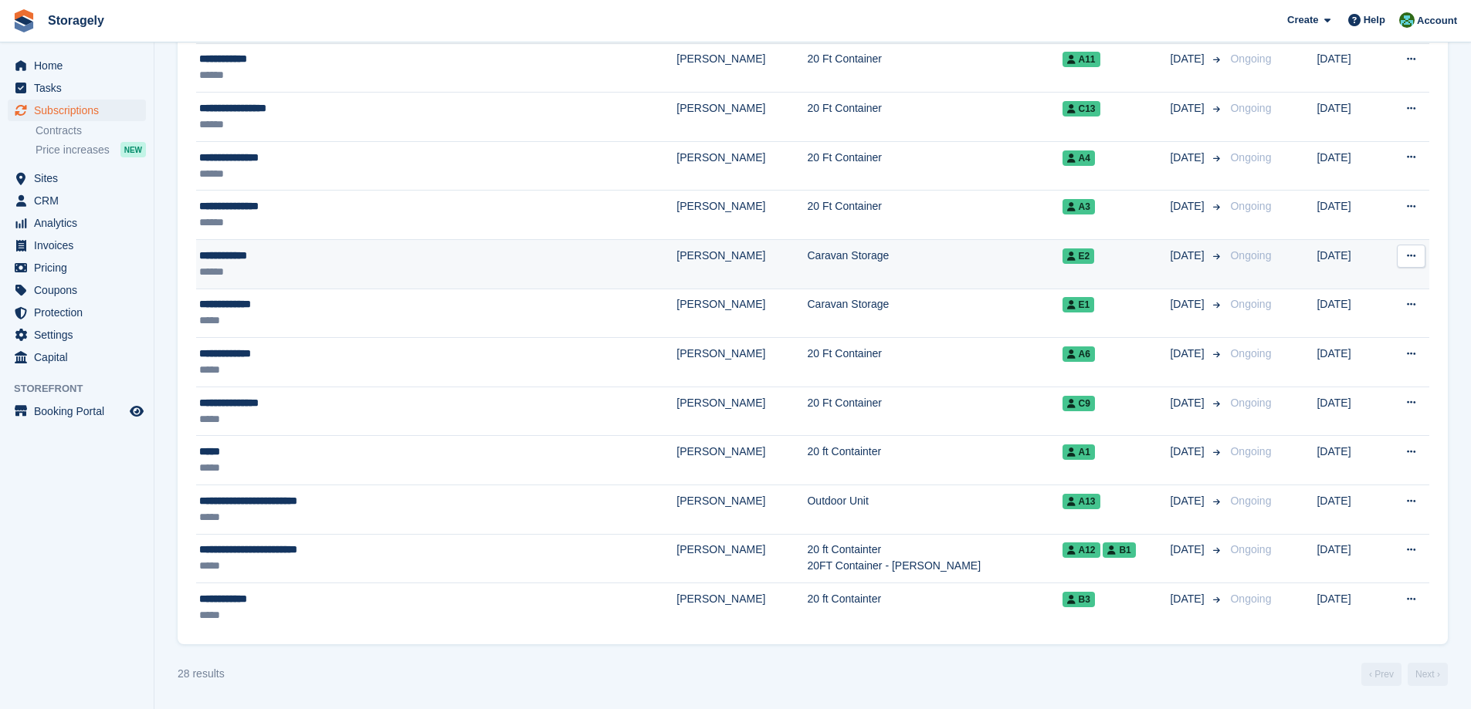
scroll to position [1170, 0]
click at [313, 259] on div "**********" at bounding box center [361, 256] width 324 height 16
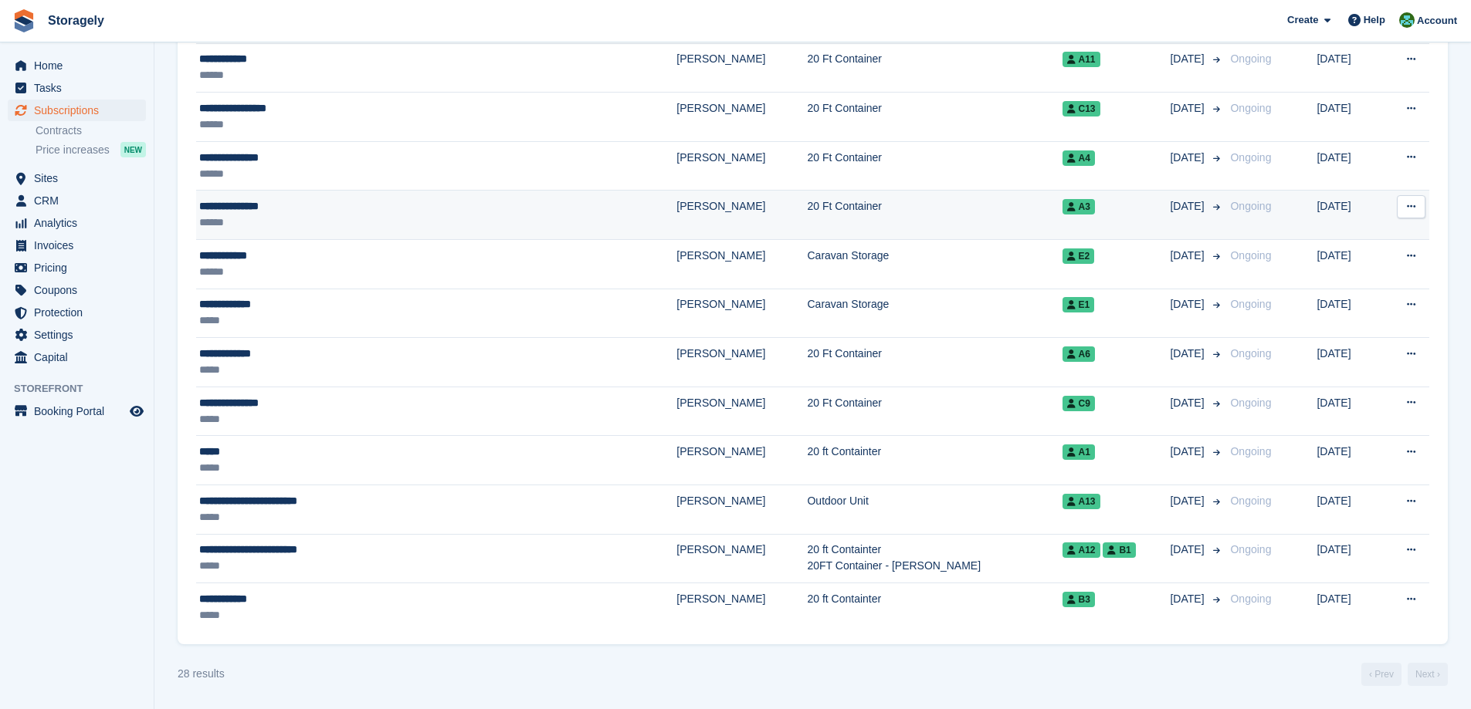
scroll to position [1170, 0]
click at [293, 215] on div "******" at bounding box center [361, 223] width 324 height 16
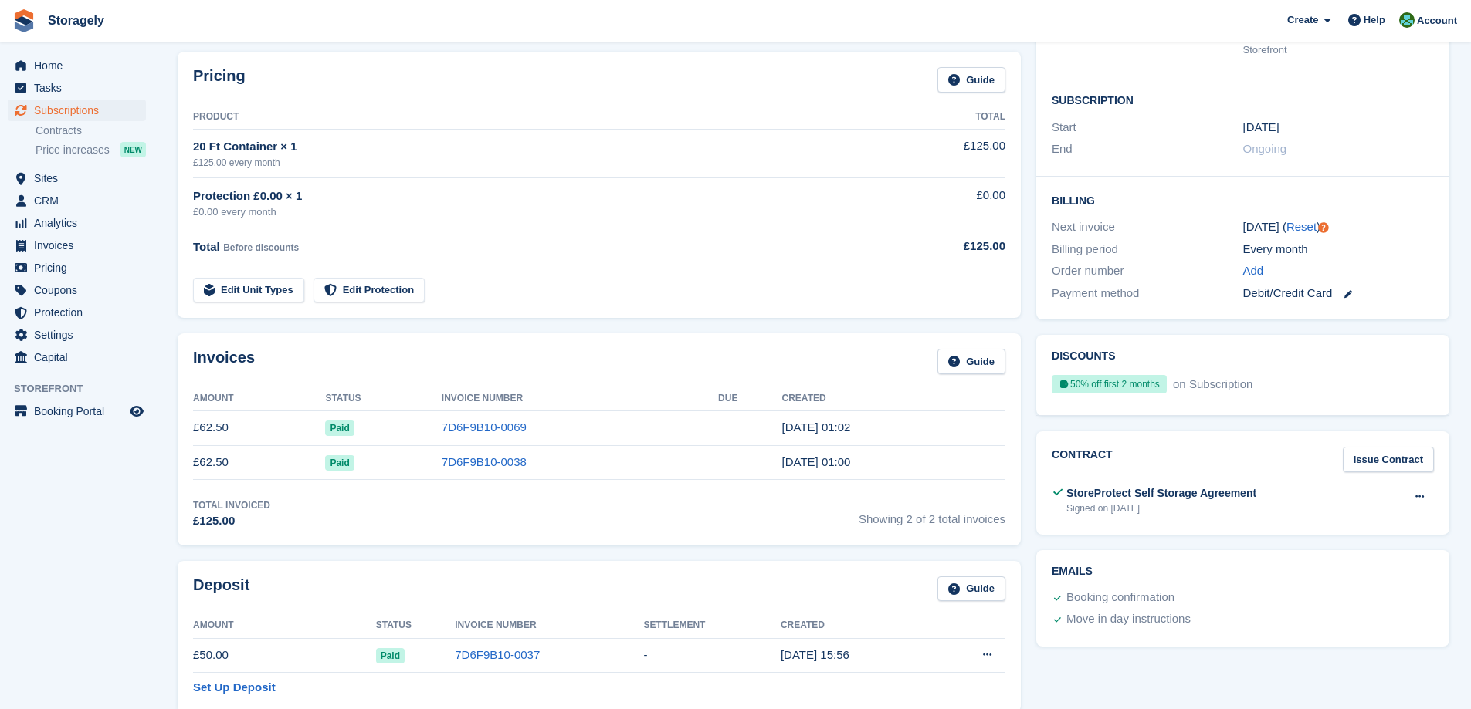
scroll to position [386, 0]
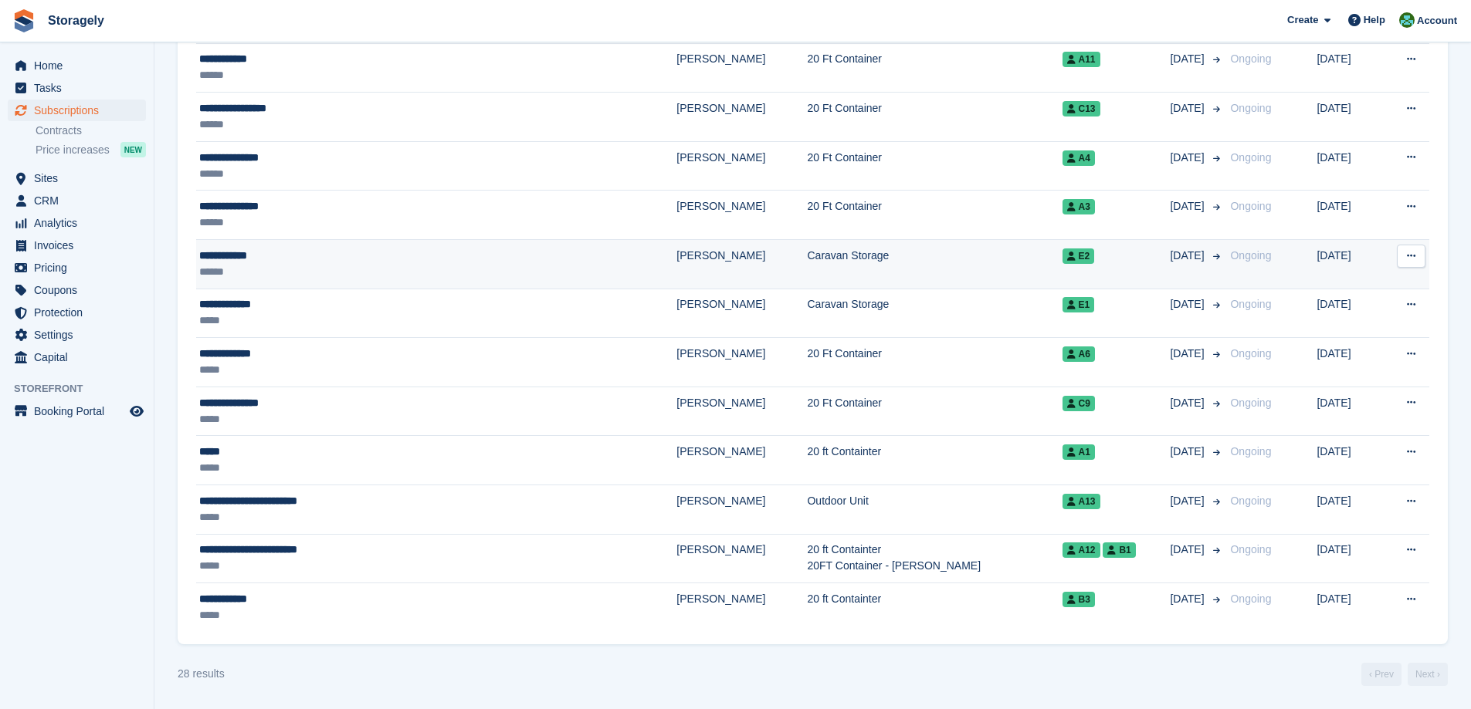
scroll to position [1170, 0]
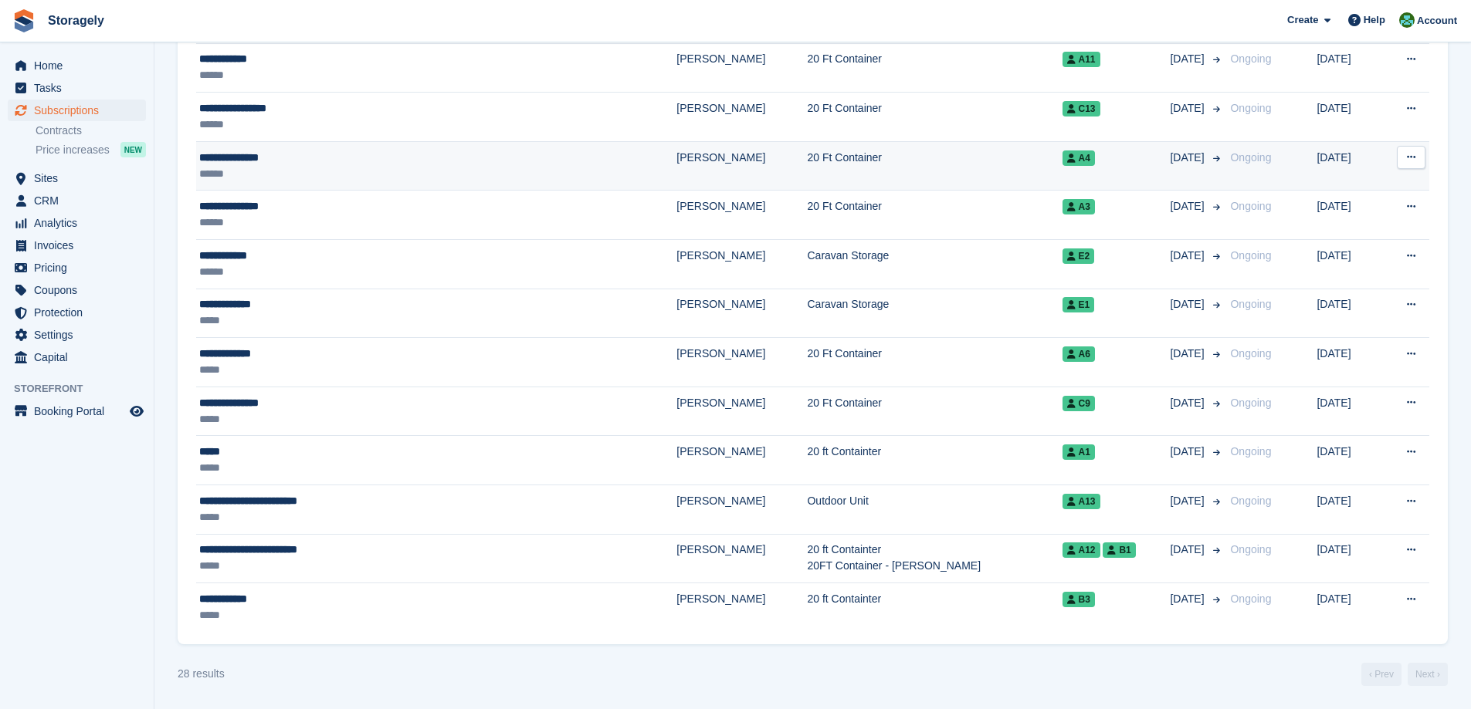
click at [389, 171] on div "******" at bounding box center [361, 174] width 324 height 16
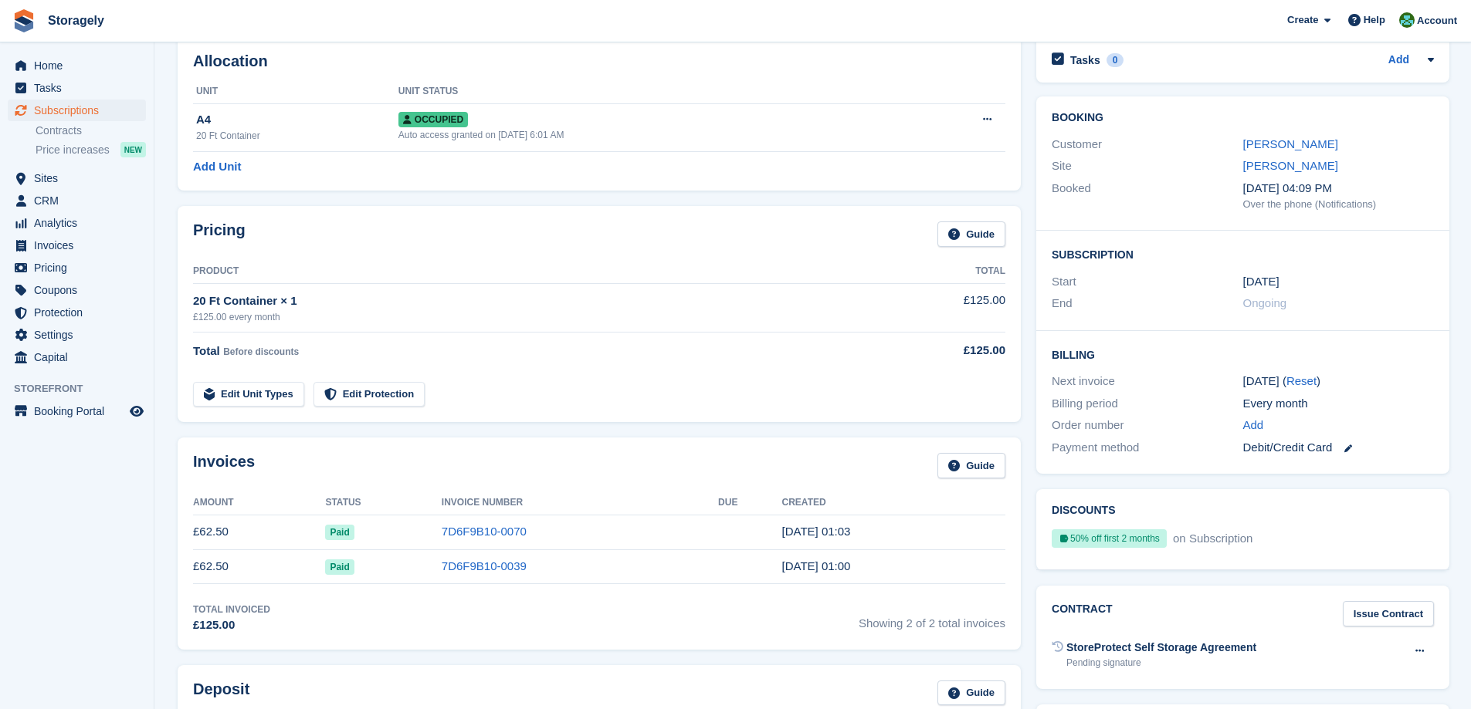
scroll to position [232, 0]
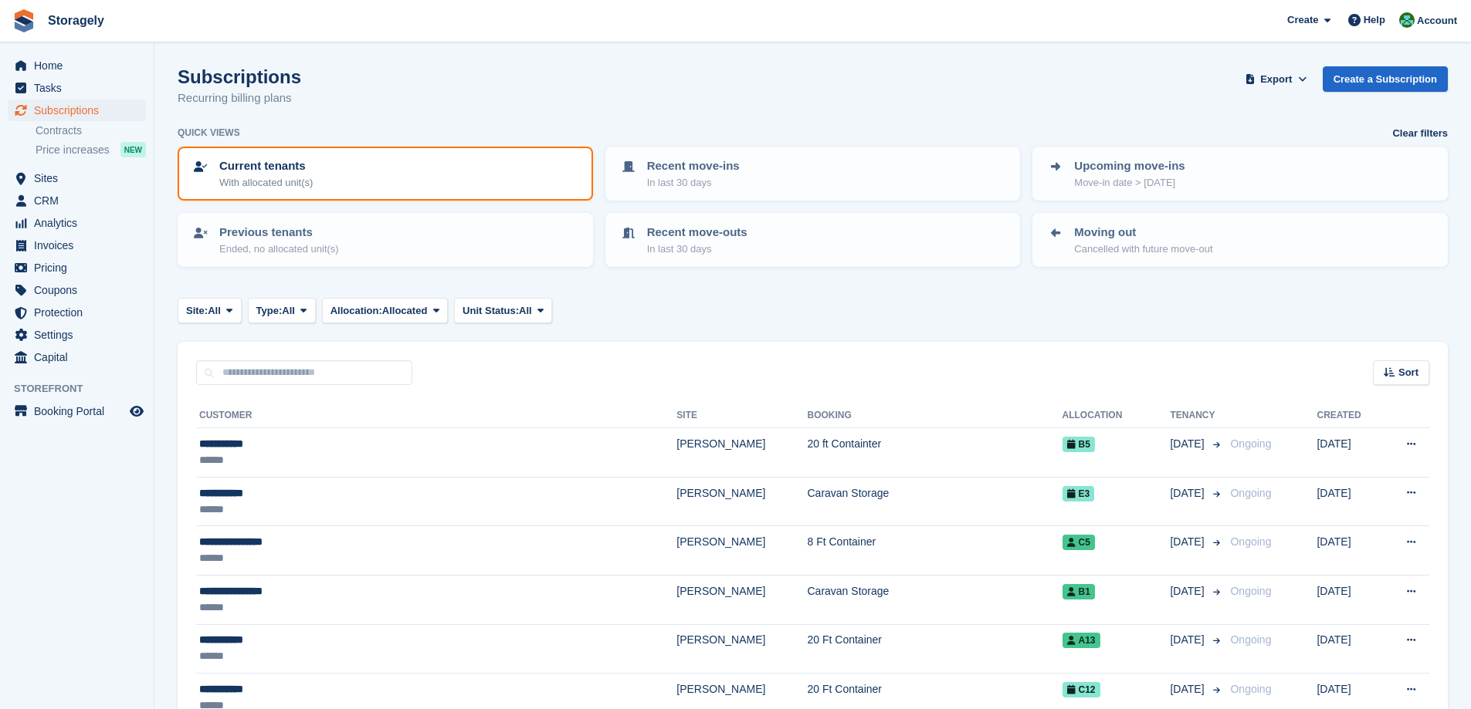
scroll to position [1093, 0]
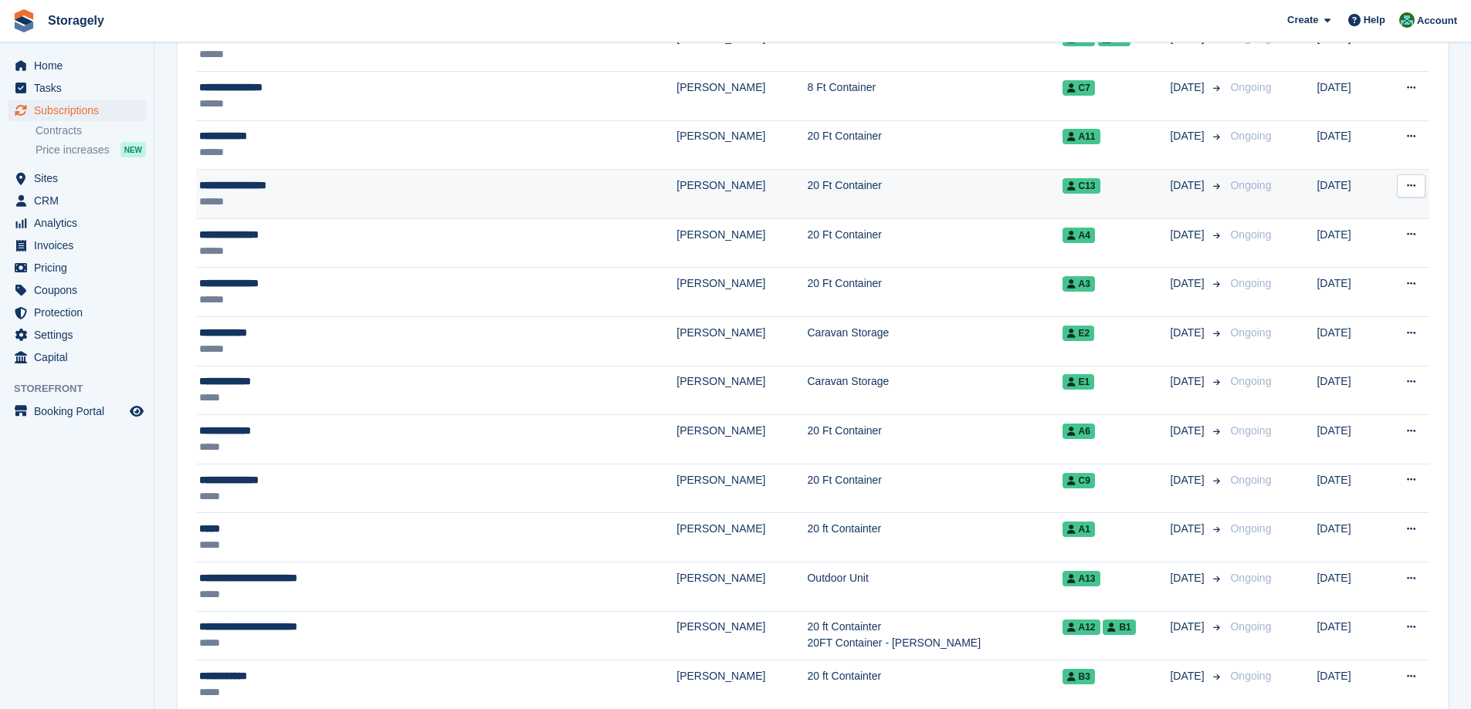
click at [342, 194] on div "******" at bounding box center [361, 202] width 324 height 16
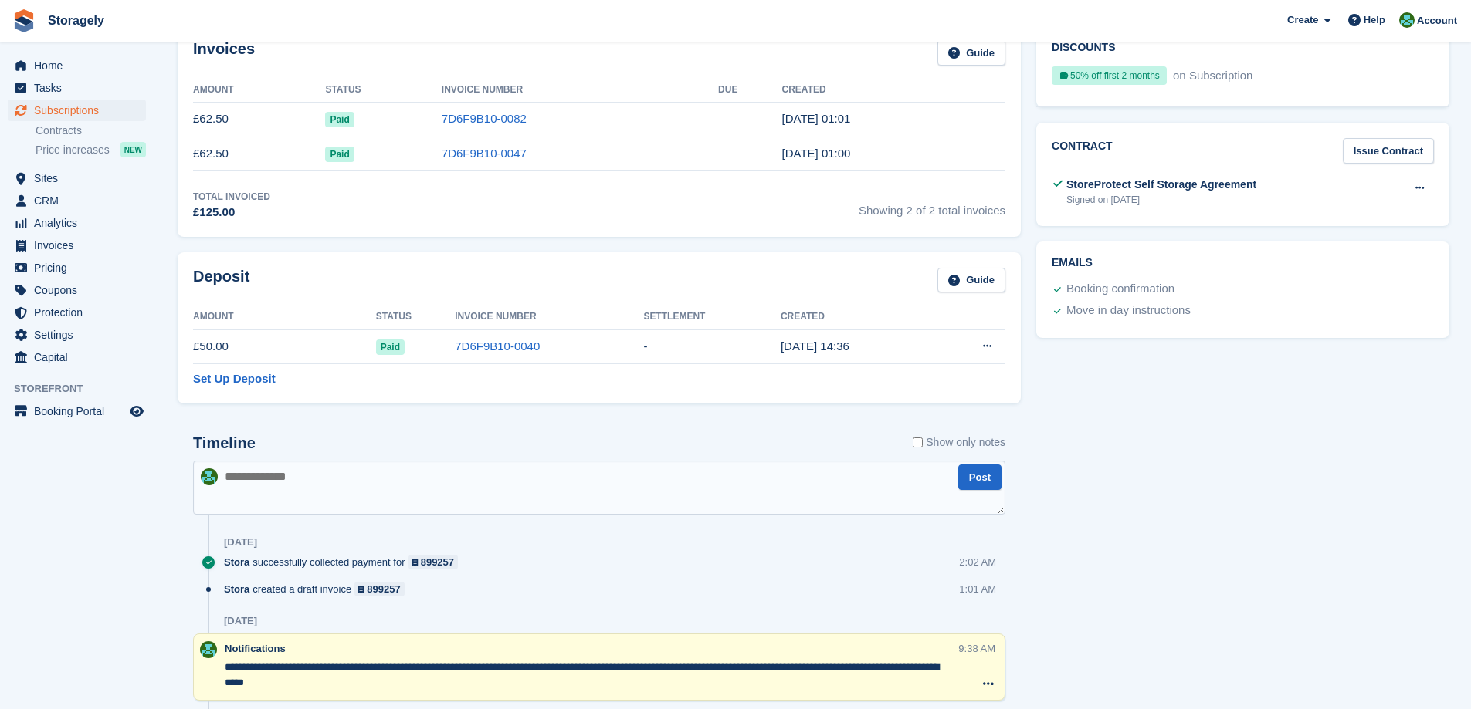
scroll to position [772, 0]
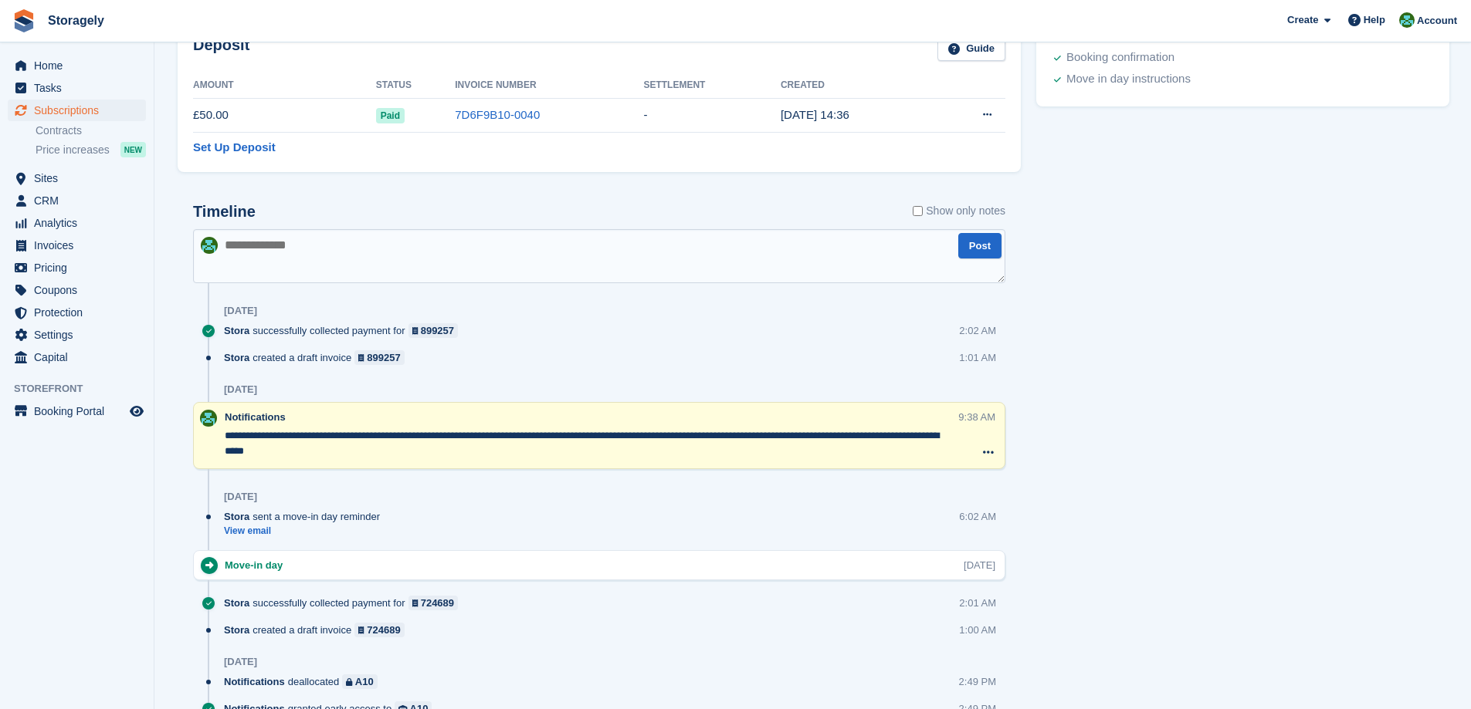
click at [168, 295] on section "IQRAM MOOSA patel 101815 View on Stripe Cancel Subscription Allocation Unit Uni…" at bounding box center [812, 174] width 1316 height 1893
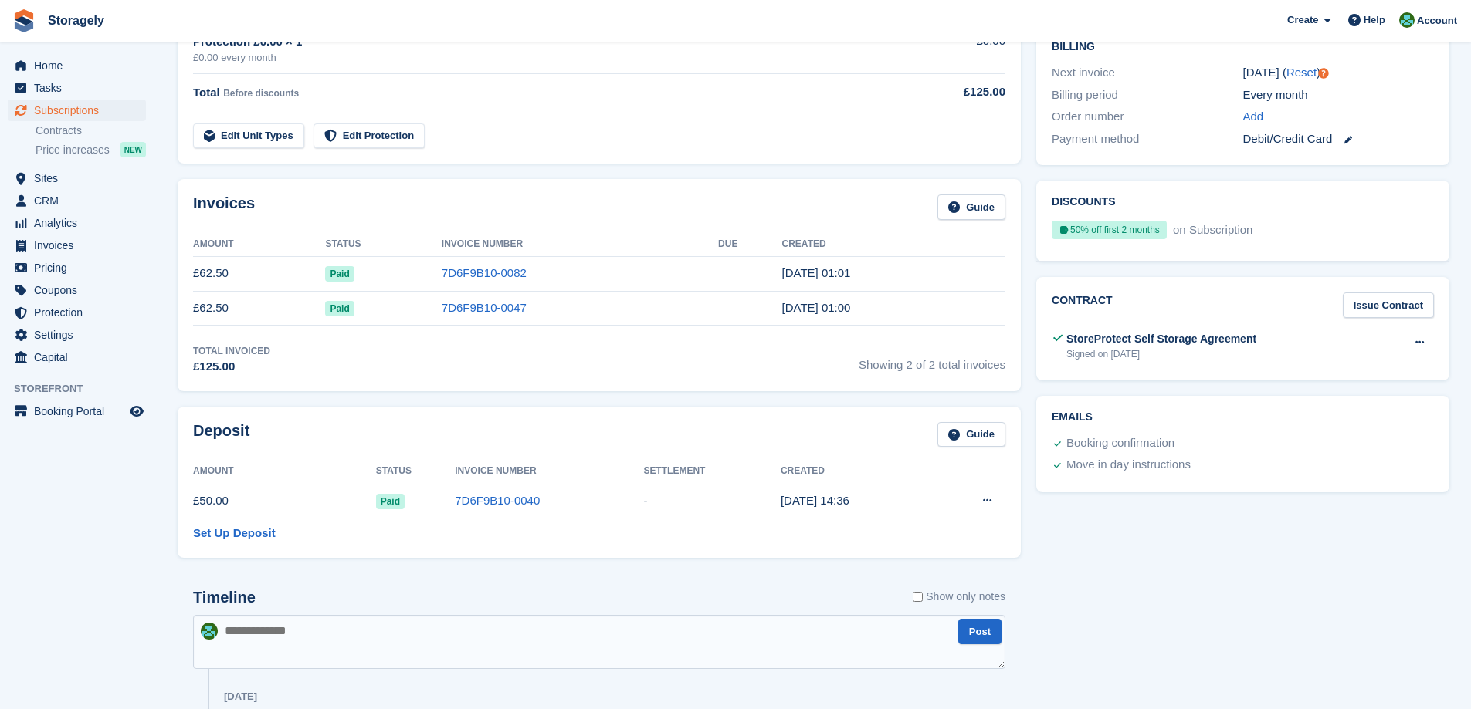
scroll to position [0, 0]
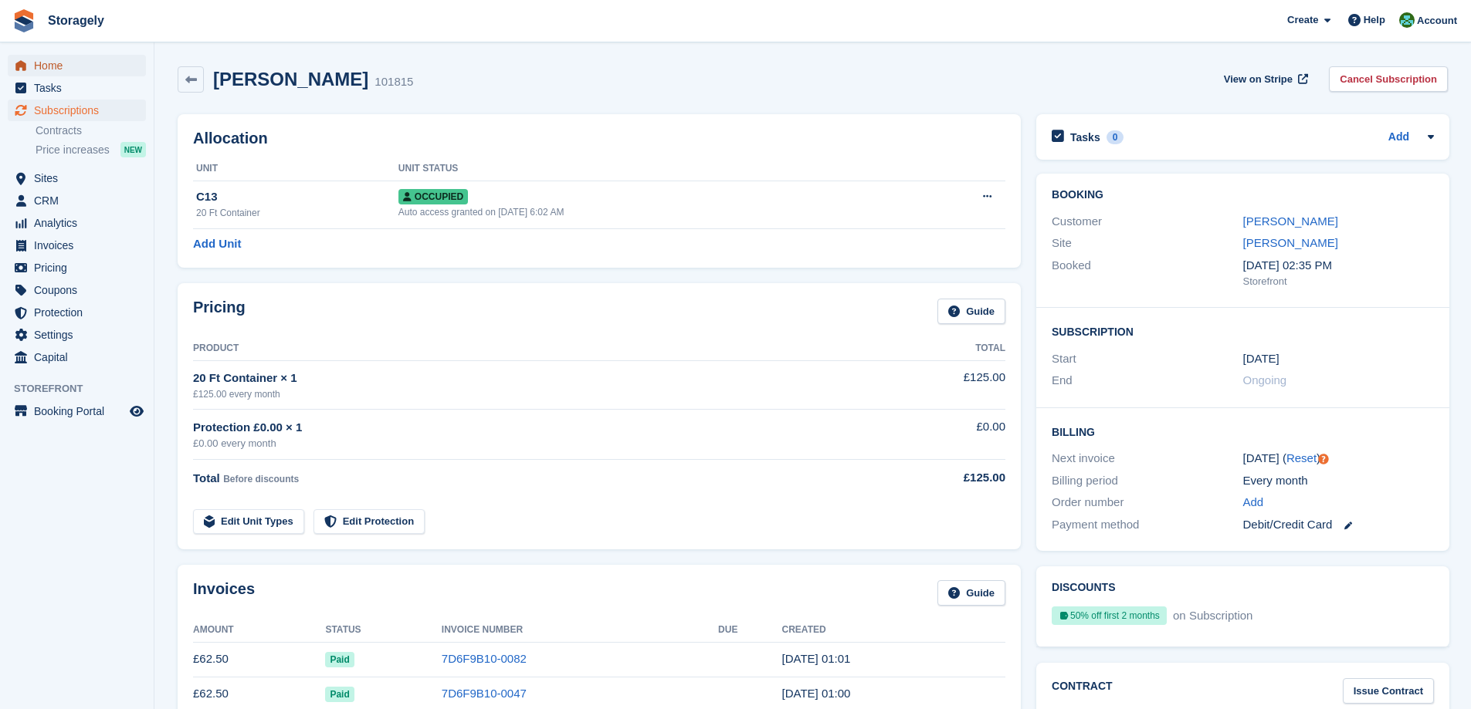
click at [43, 57] on span "Home" at bounding box center [80, 66] width 93 height 22
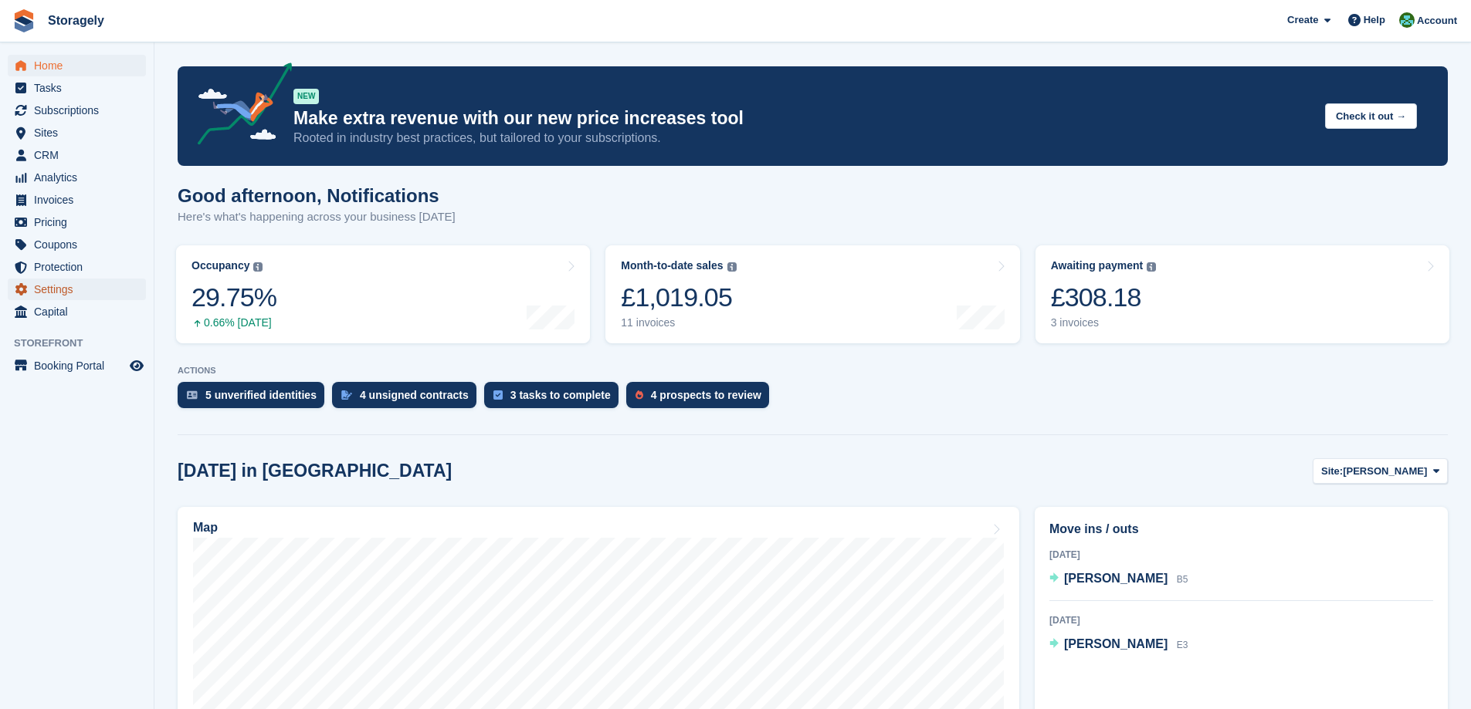
click at [69, 293] on span "Settings" at bounding box center [80, 290] width 93 height 22
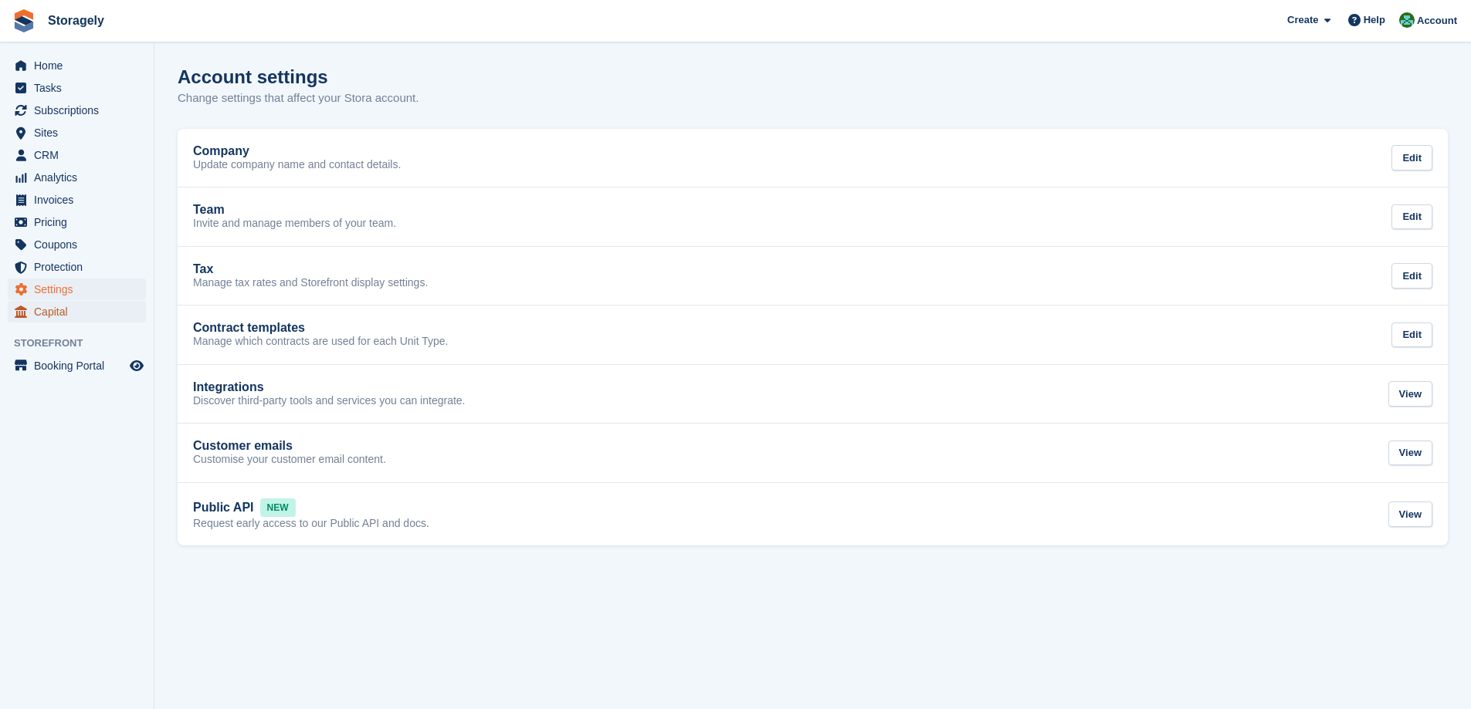
click at [99, 313] on span "Capital" at bounding box center [80, 312] width 93 height 22
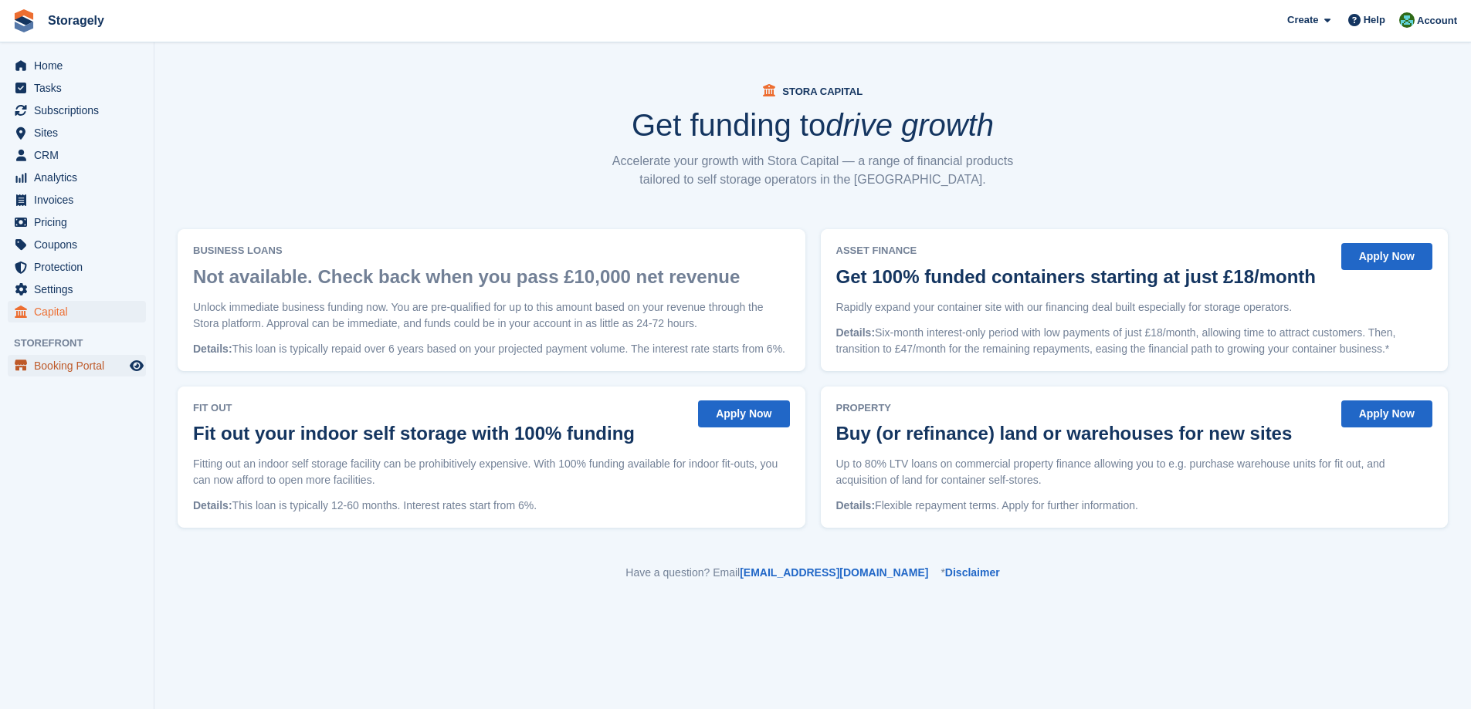
click at [107, 356] on span "Booking Portal" at bounding box center [80, 366] width 93 height 22
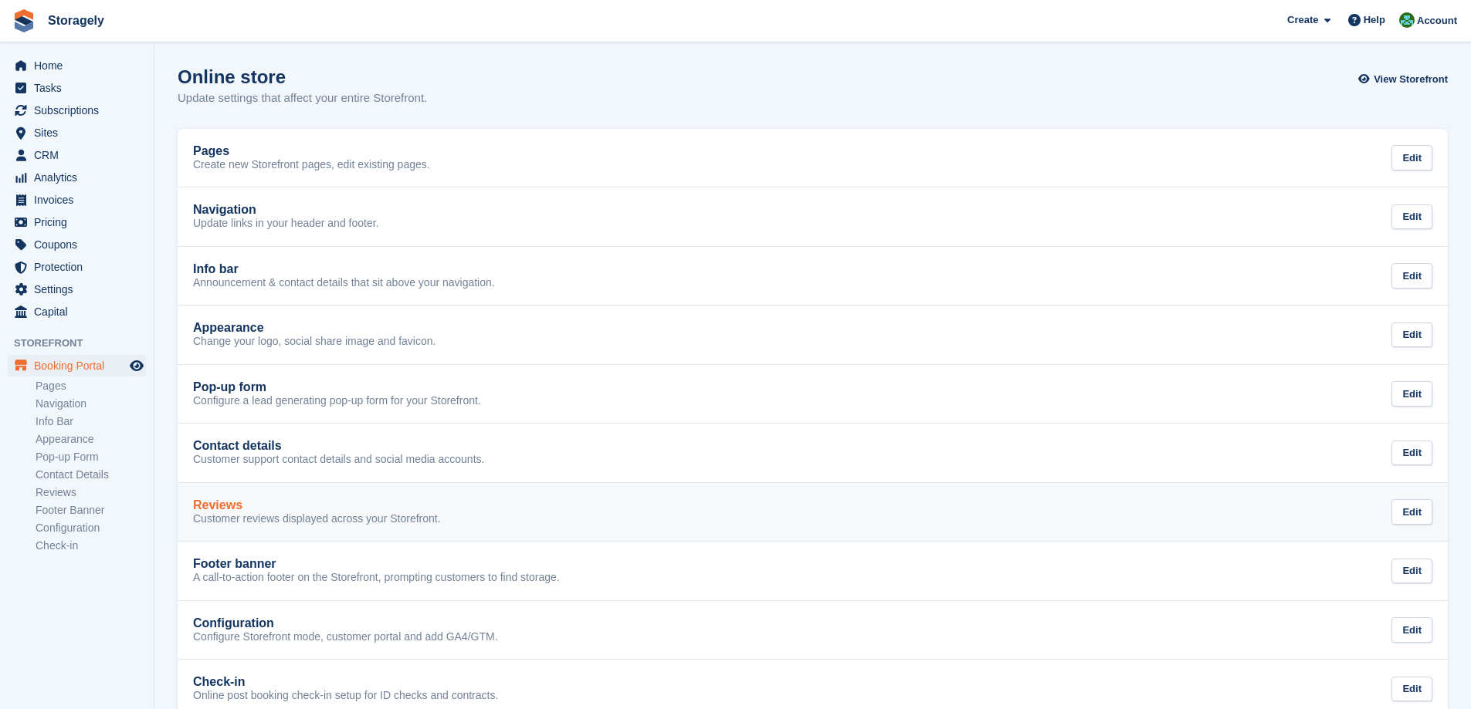
scroll to position [32, 0]
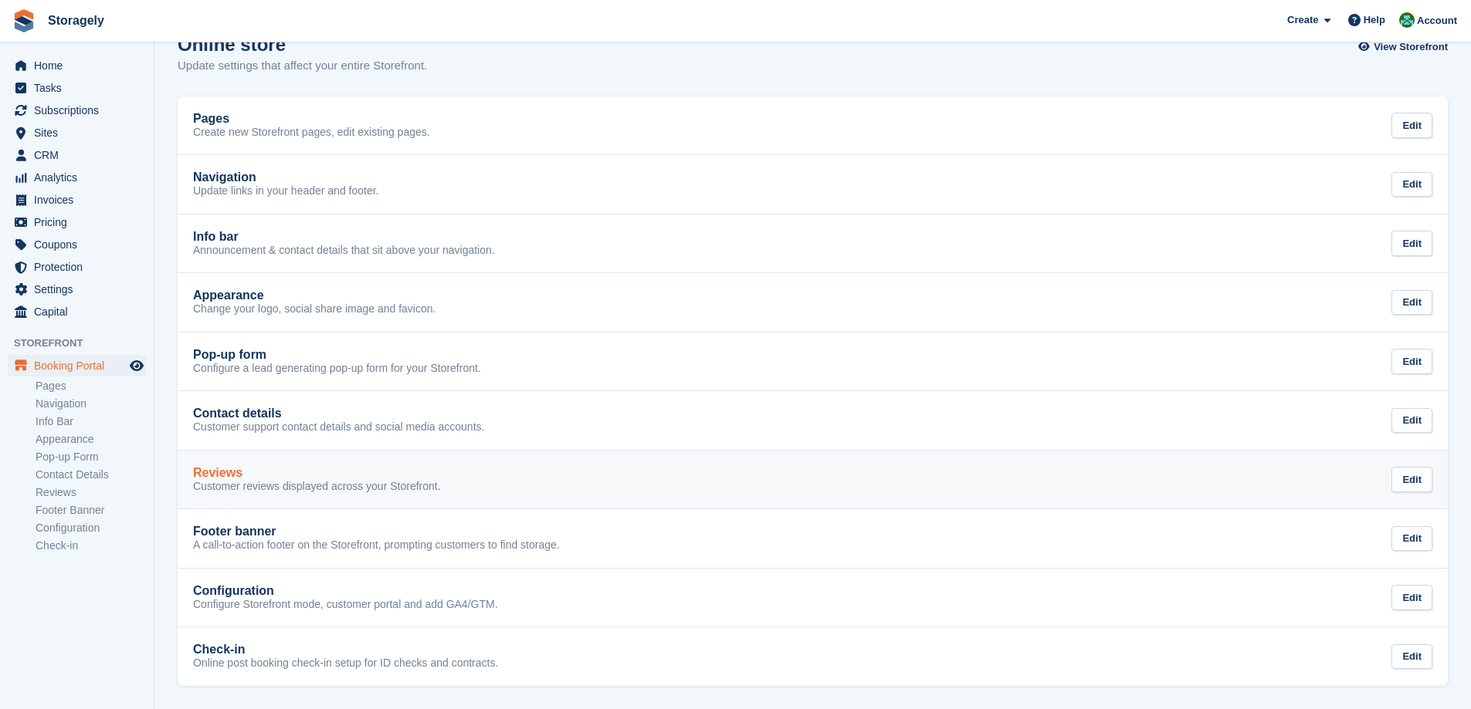
click at [290, 471] on div "Reviews" at bounding box center [317, 473] width 248 height 14
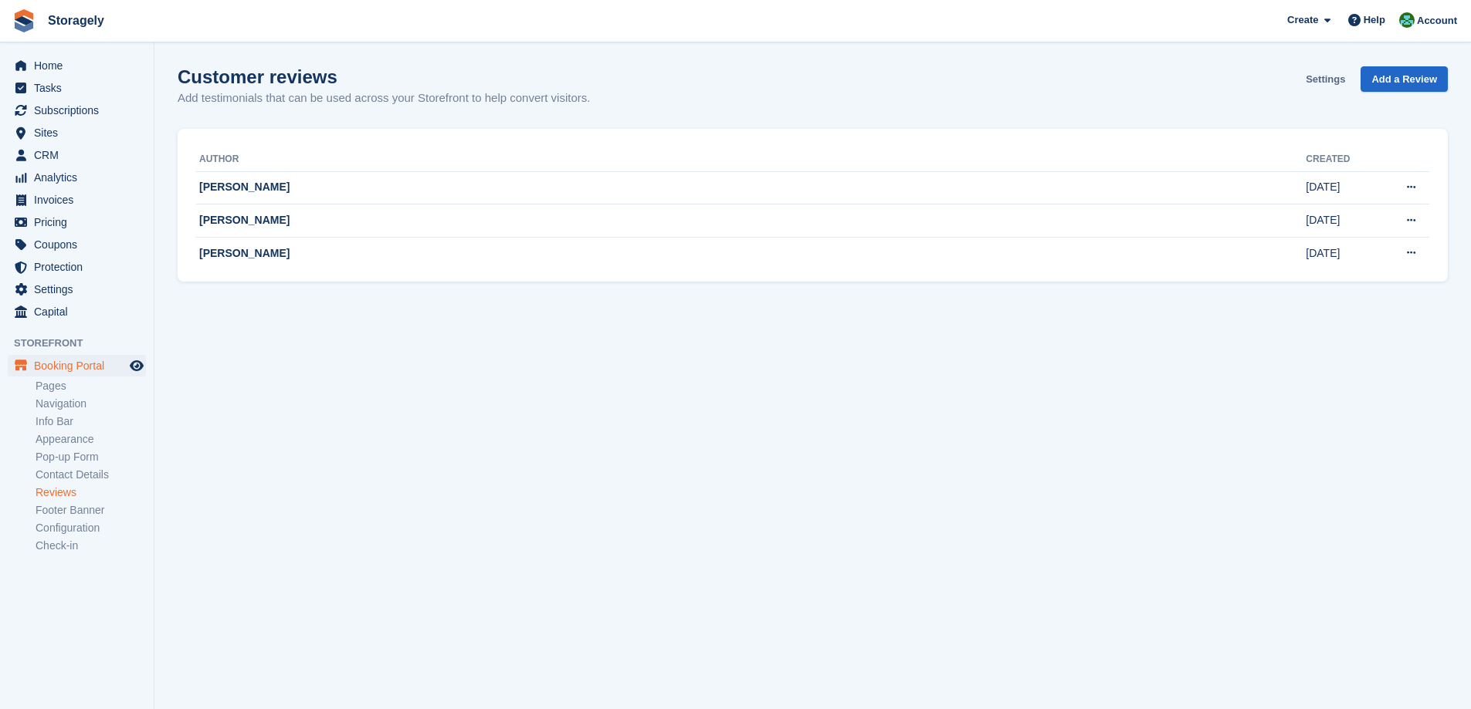
click at [1330, 74] on link "Settings" at bounding box center [1325, 78] width 52 height 25
click at [81, 133] on span "Sites" at bounding box center [80, 133] width 93 height 22
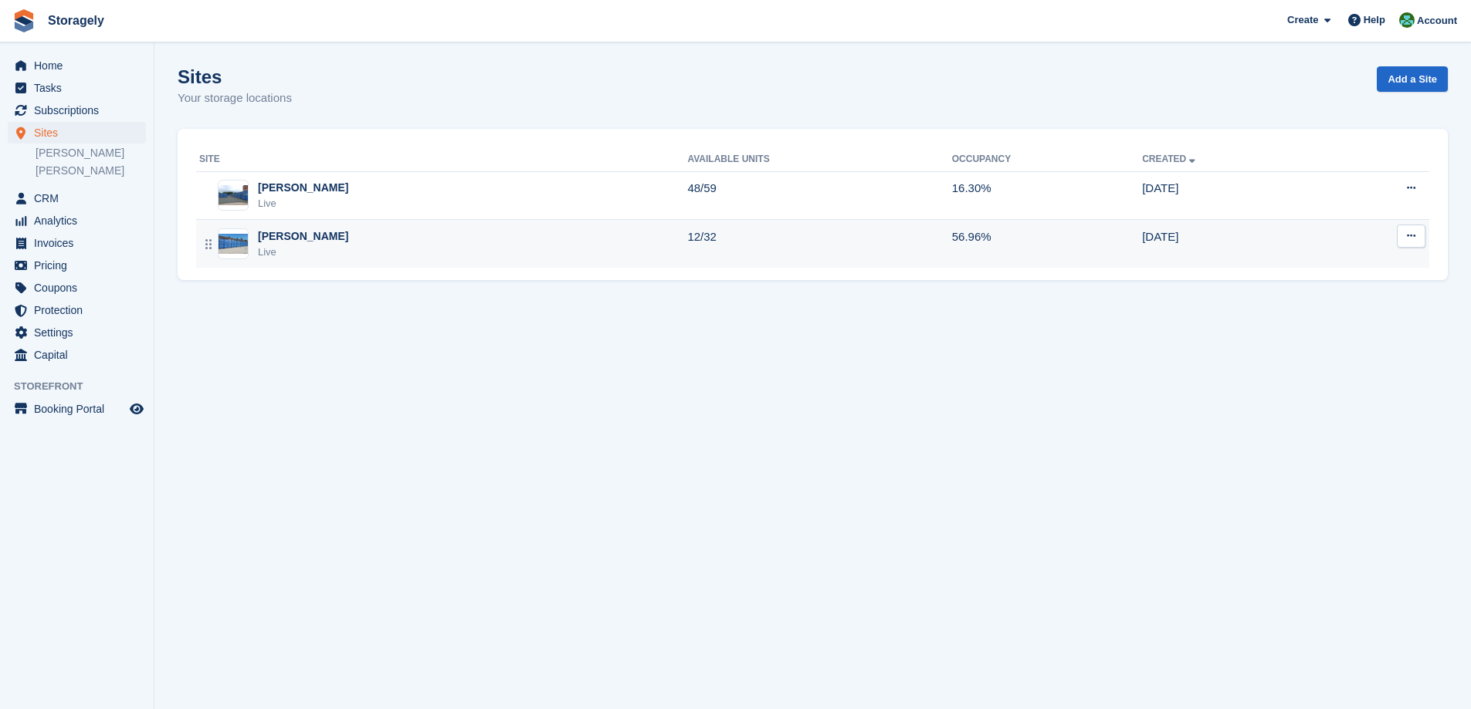
click at [330, 244] on div "Preston Live" at bounding box center [443, 244] width 488 height 32
